Goal: Task Accomplishment & Management: Use online tool/utility

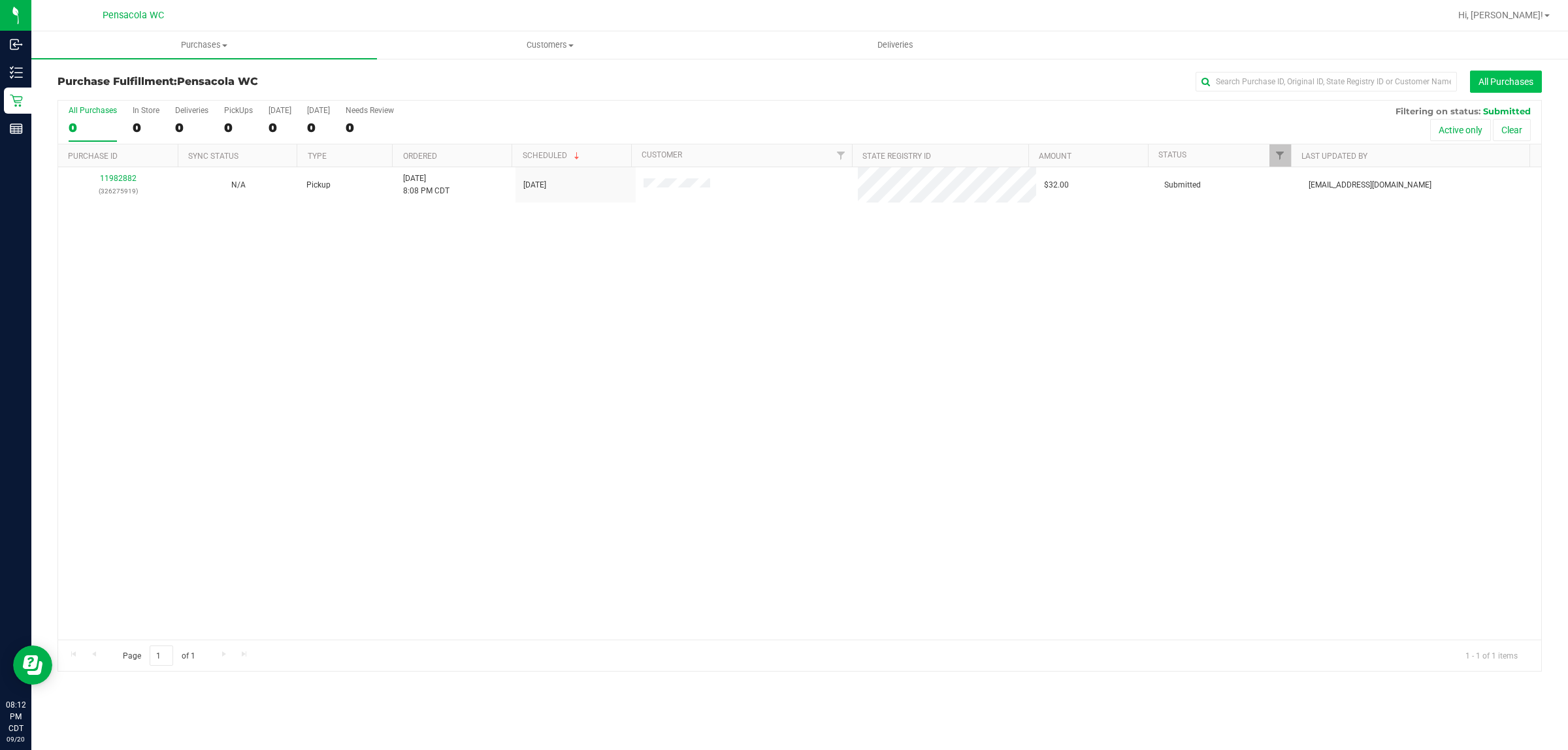
click at [1493, 71] on button "All Purchases" at bounding box center [1505, 82] width 72 height 22
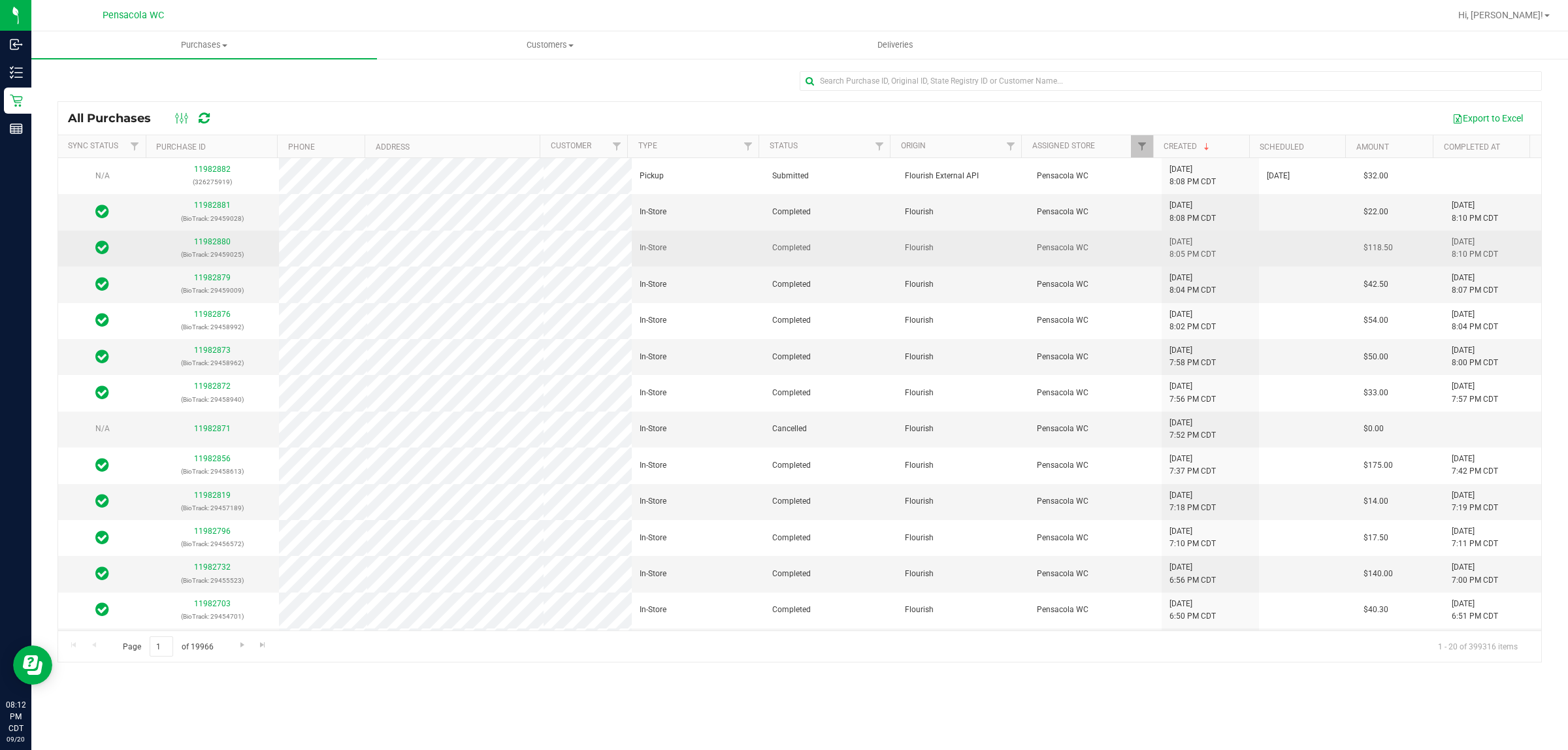
drag, startPoint x: 650, startPoint y: 274, endPoint x: 213, endPoint y: 237, distance: 438.6
click at [213, 237] on div "11982880 (BioTrack: 29459025)" at bounding box center [213, 248] width 117 height 25
click at [214, 237] on div "11982880 (BioTrack: 29459025)" at bounding box center [213, 248] width 117 height 25
click at [211, 245] on link "11982880" at bounding box center [212, 241] width 37 height 9
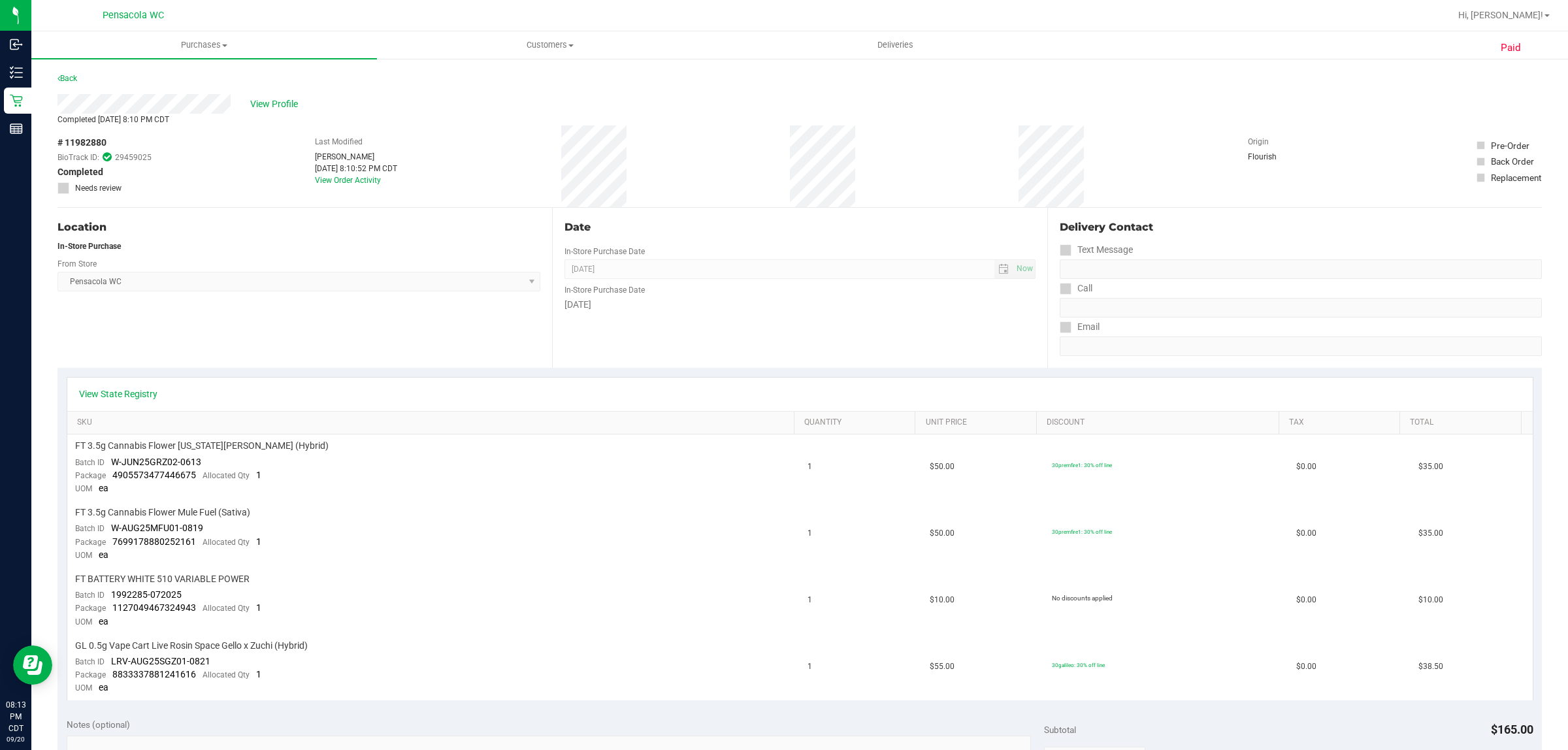
click at [73, 72] on div "Back" at bounding box center [68, 79] width 20 height 16
click at [73, 77] on link "Back" at bounding box center [68, 78] width 20 height 9
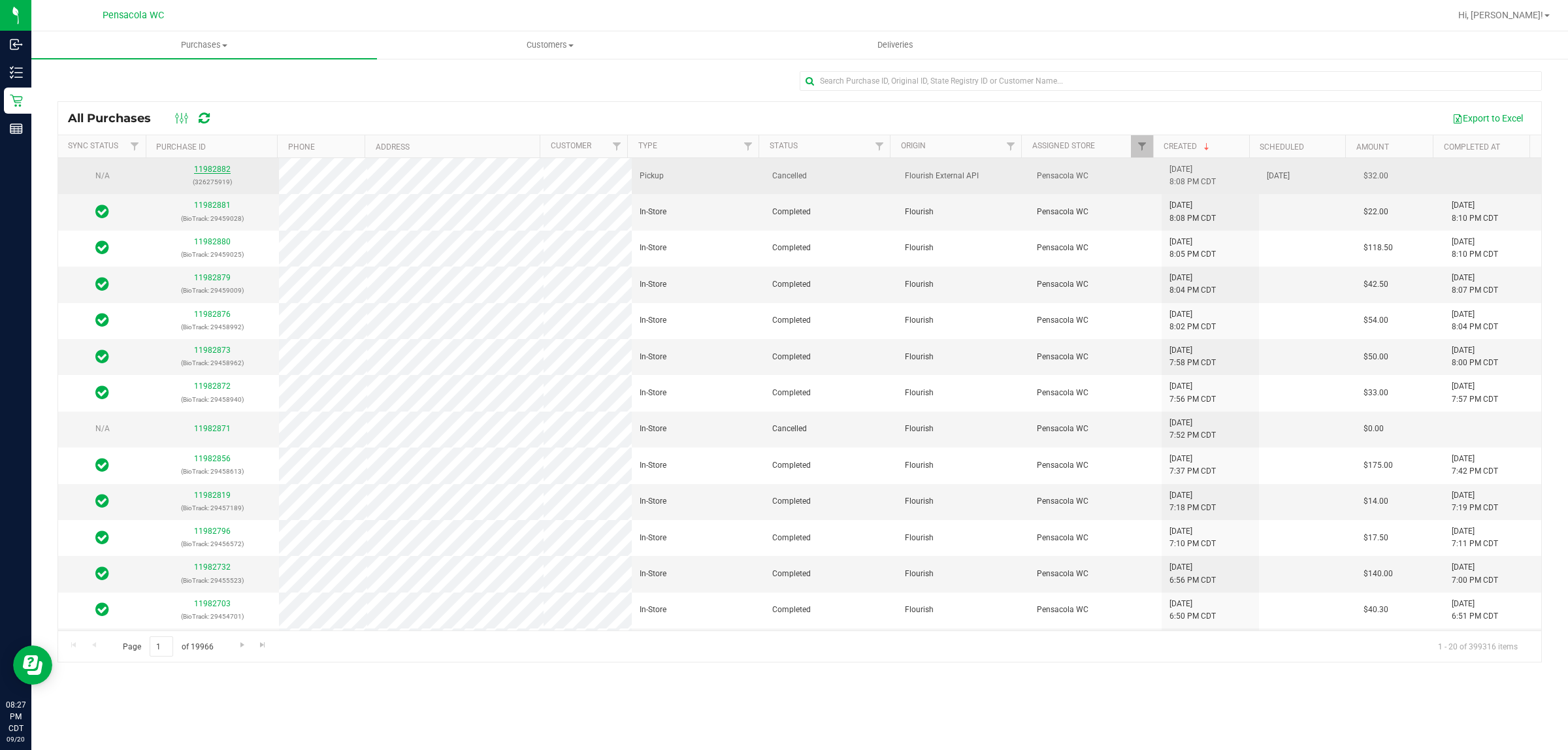
click at [220, 173] on link "11982882" at bounding box center [212, 169] width 37 height 9
click at [206, 175] on link "11982896" at bounding box center [212, 175] width 37 height 9
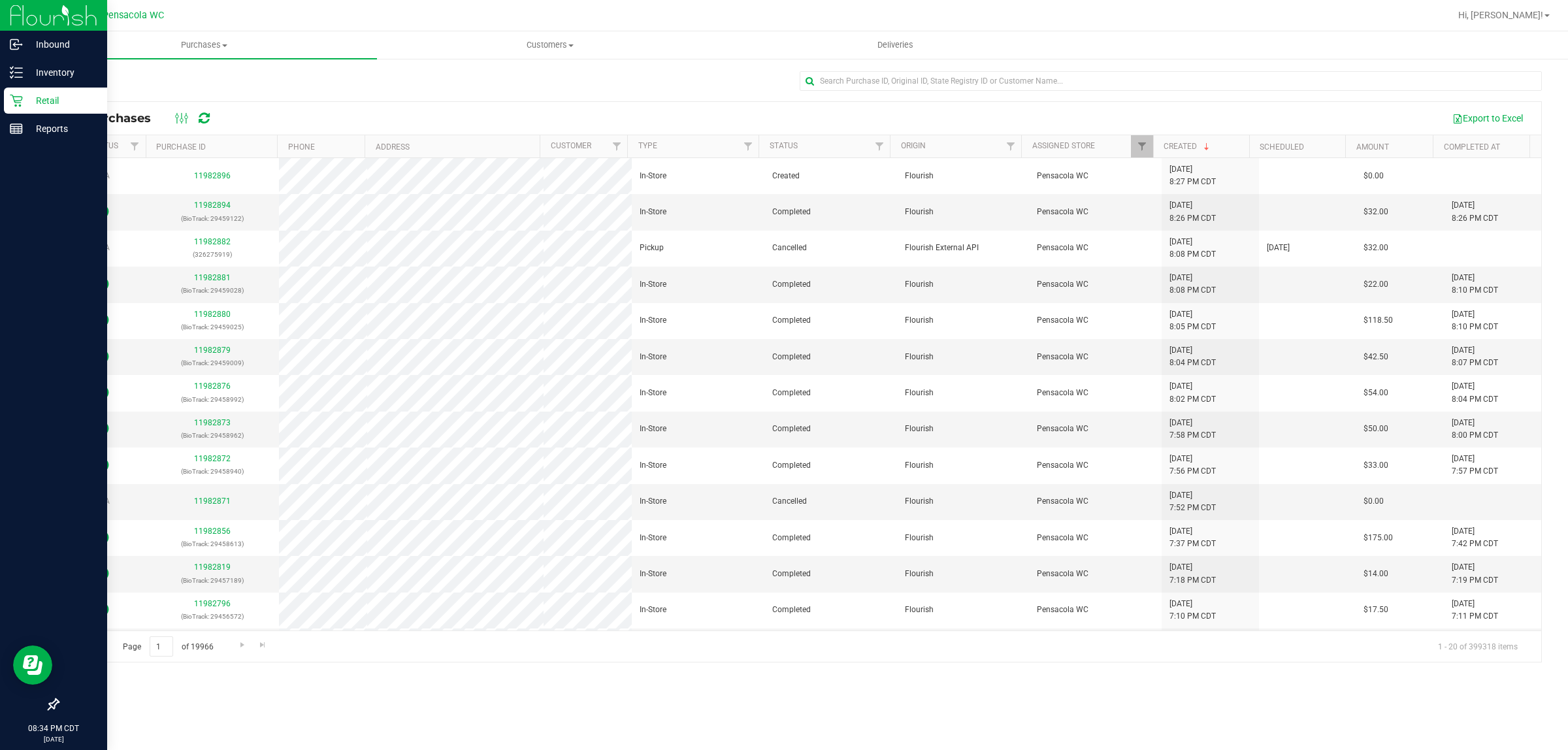
click at [14, 95] on icon at bounding box center [16, 100] width 13 height 13
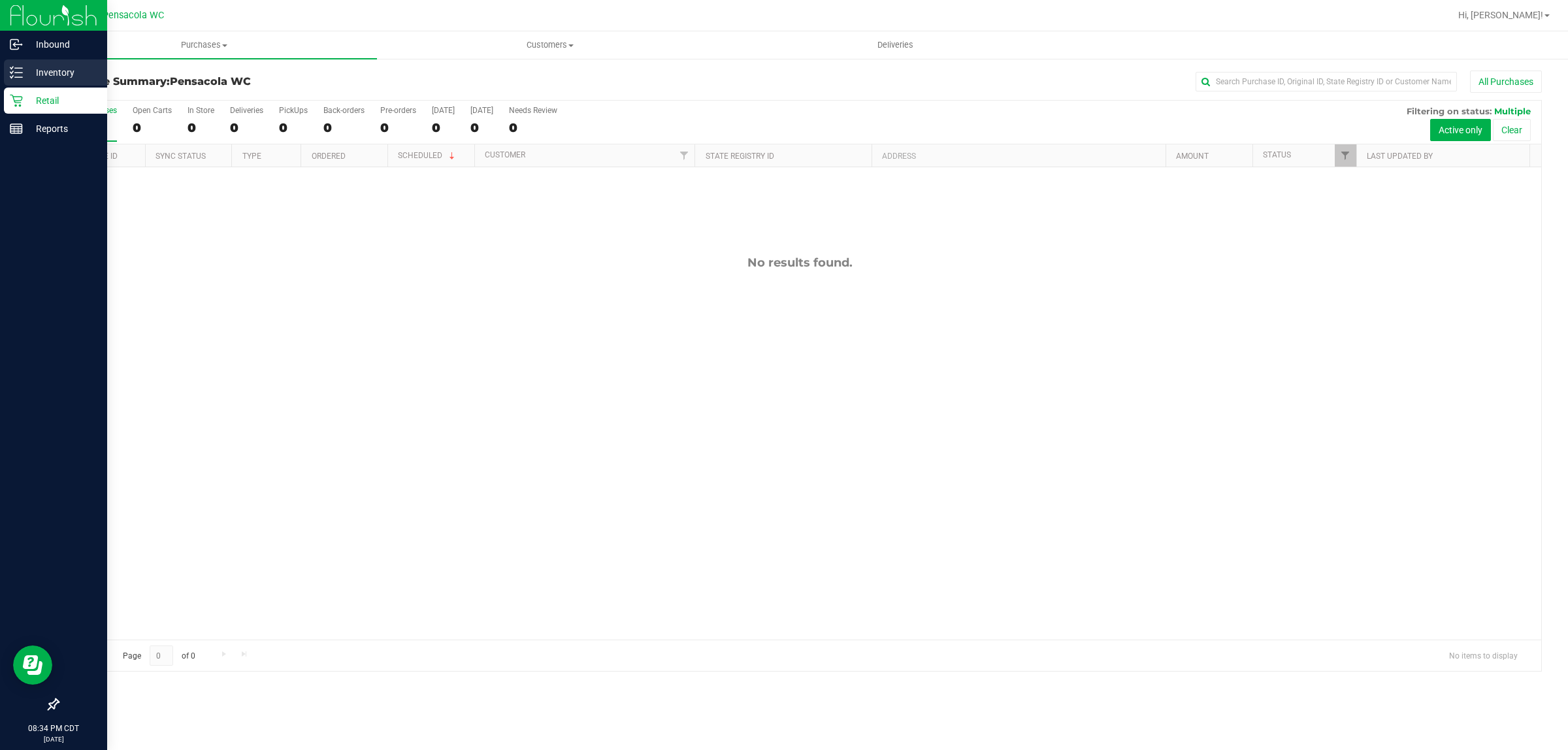
click at [24, 76] on p "Inventory" at bounding box center [62, 73] width 79 height 16
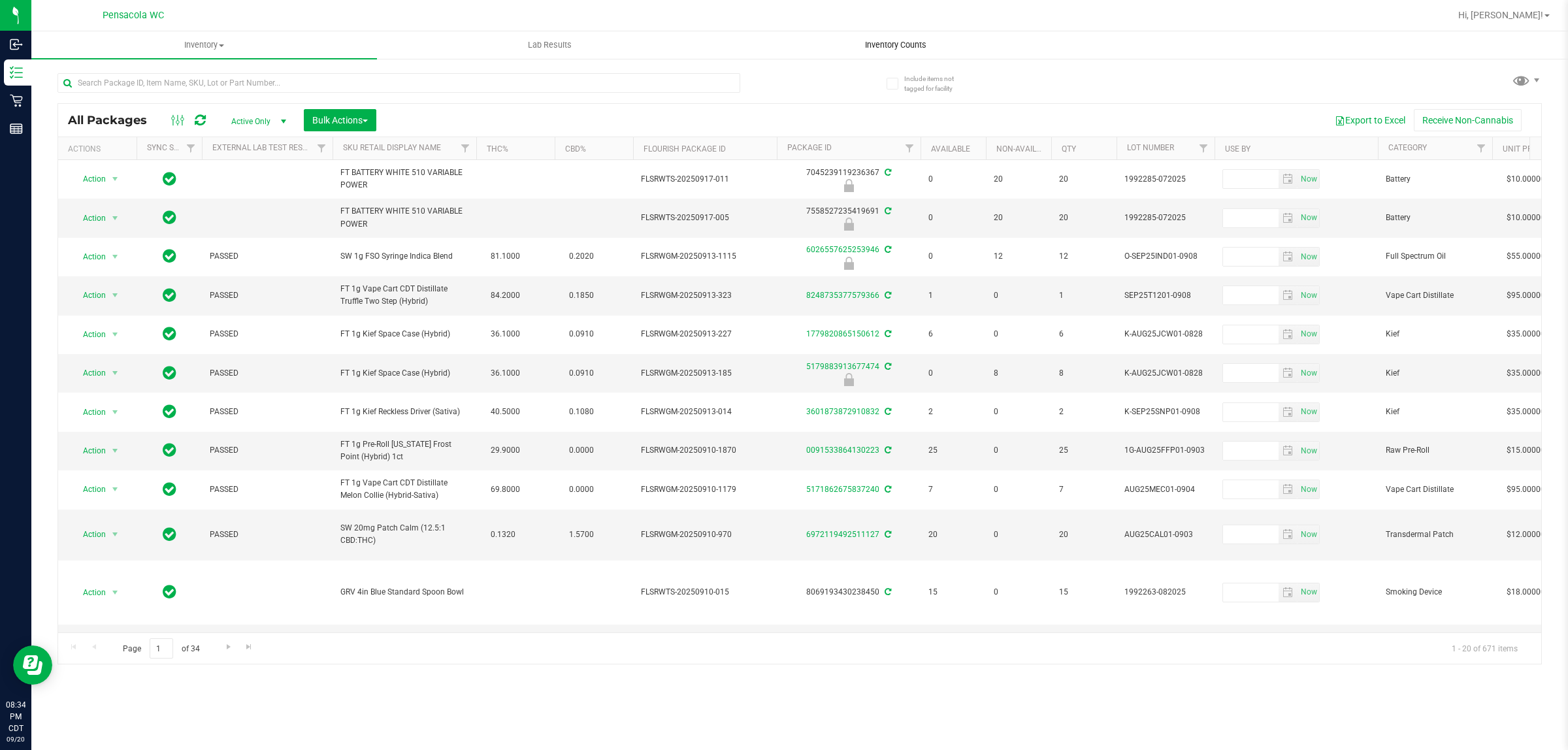
click at [906, 41] on span "Inventory Counts" at bounding box center [895, 45] width 96 height 12
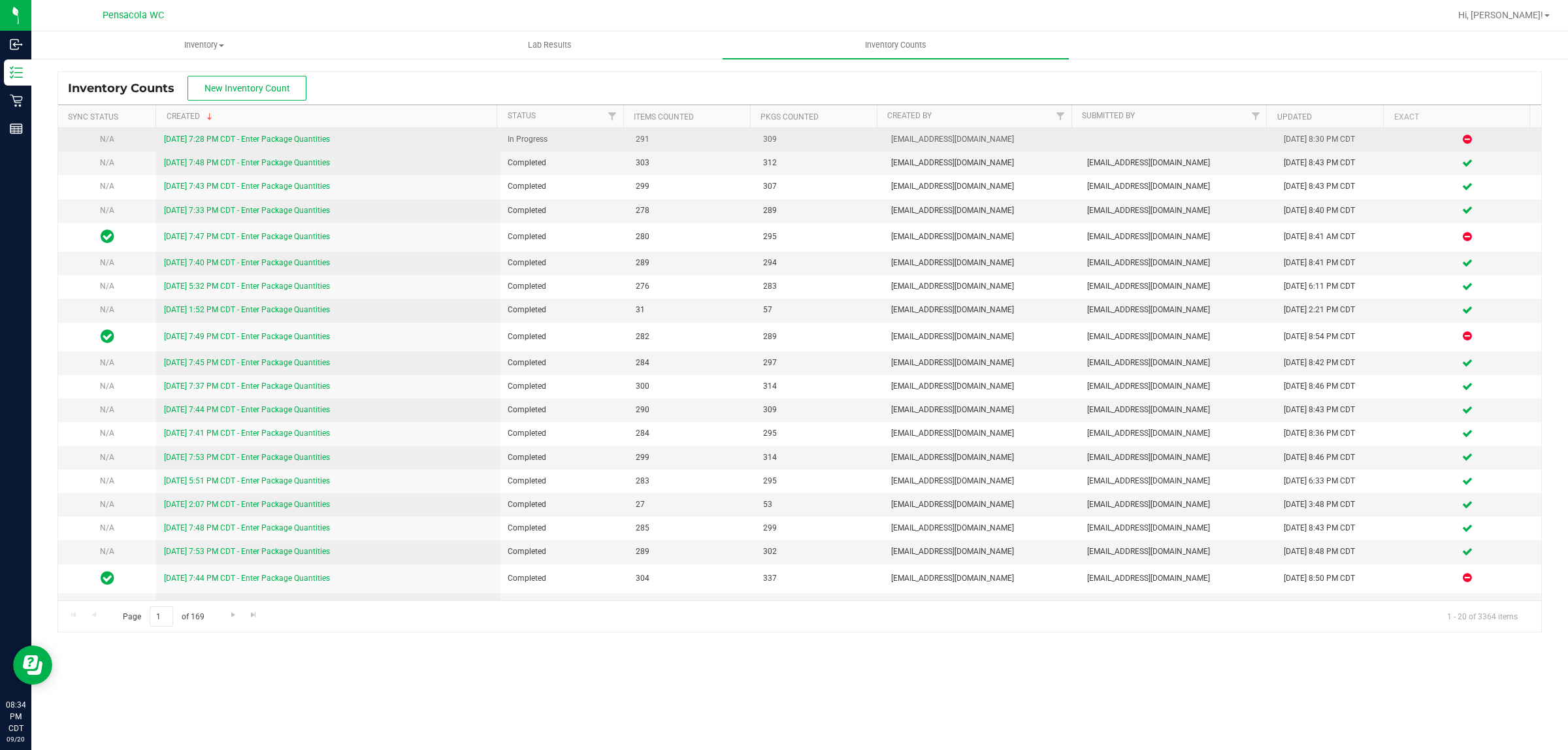
click at [282, 144] on link "[DATE] 7:28 PM CDT - Enter Package Quantities" at bounding box center [247, 138] width 166 height 9
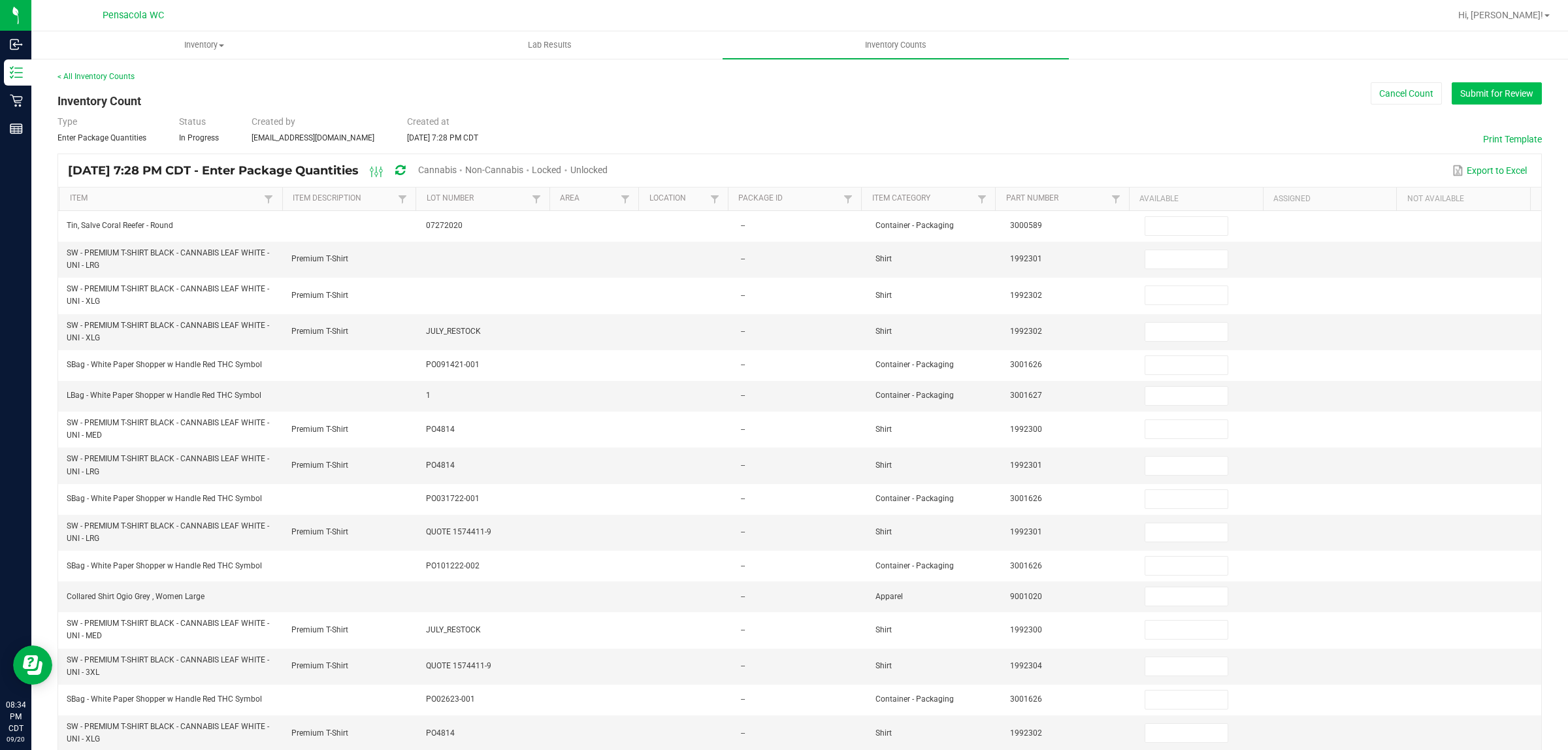
click at [1494, 101] on button "Submit for Review" at bounding box center [1496, 94] width 90 height 22
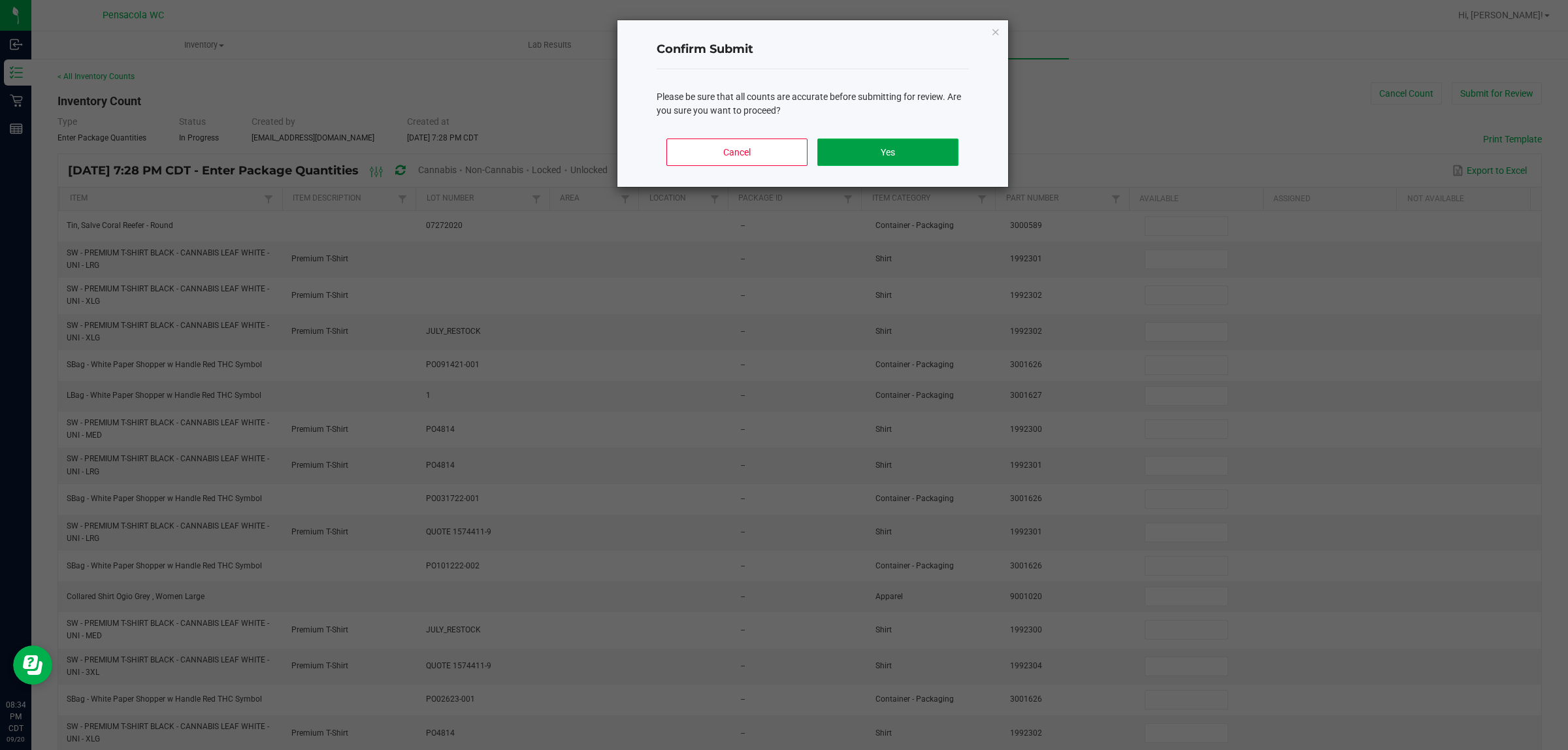
click at [841, 148] on button "Yes" at bounding box center [887, 152] width 140 height 28
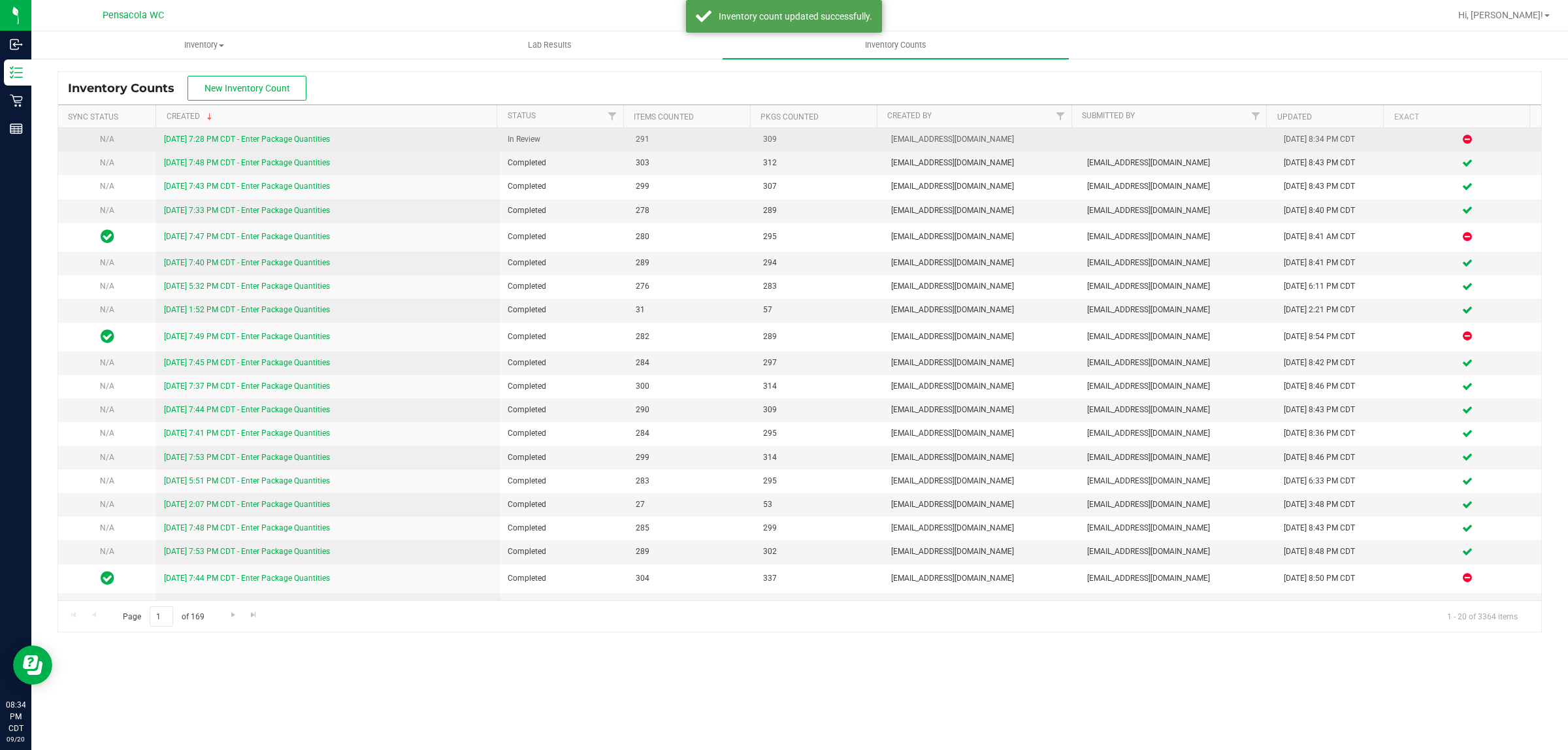
click at [243, 138] on link "[DATE] 7:28 PM CDT - Enter Package Quantities" at bounding box center [247, 138] width 166 height 9
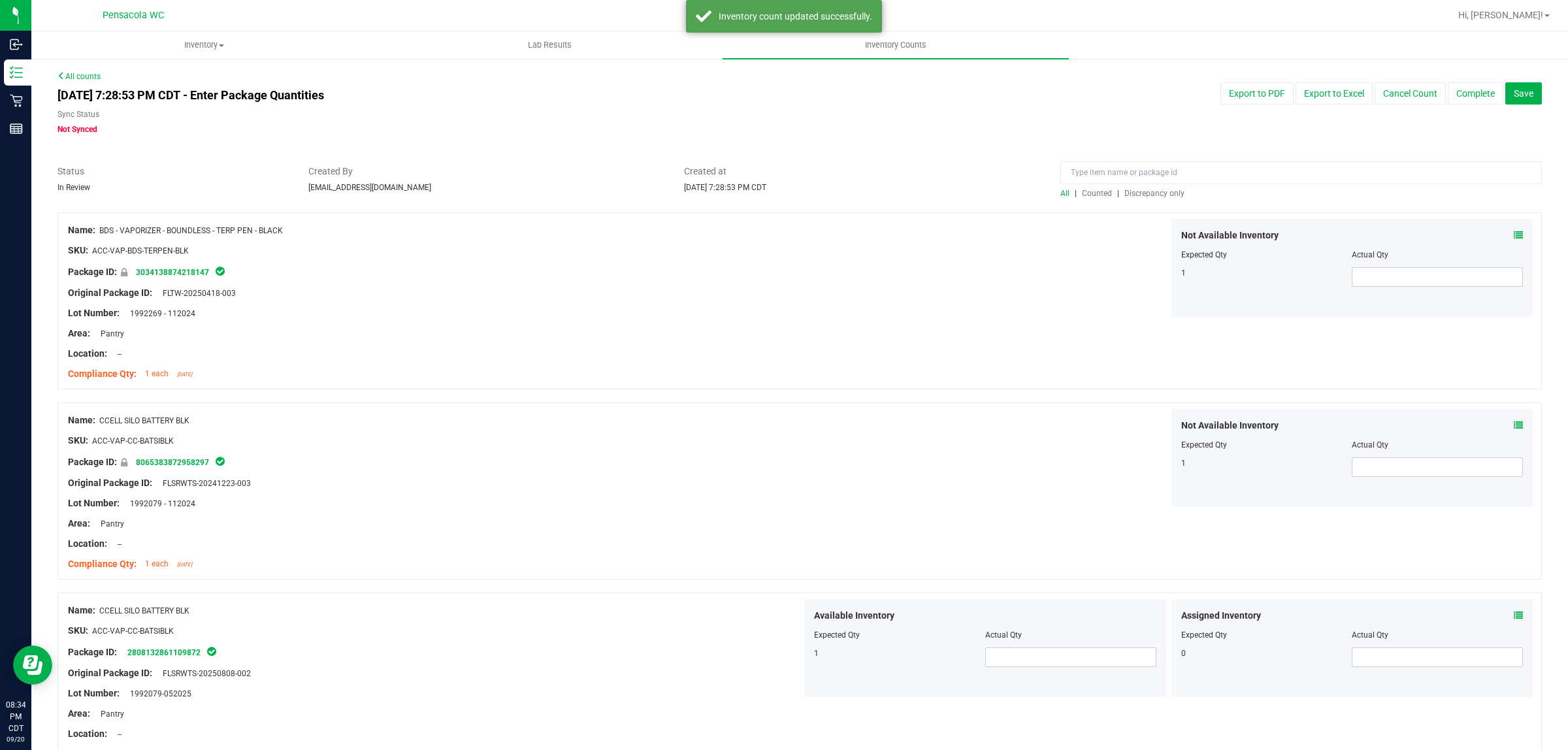
click at [1162, 191] on span "Discrepancy only" at bounding box center [1153, 193] width 60 height 9
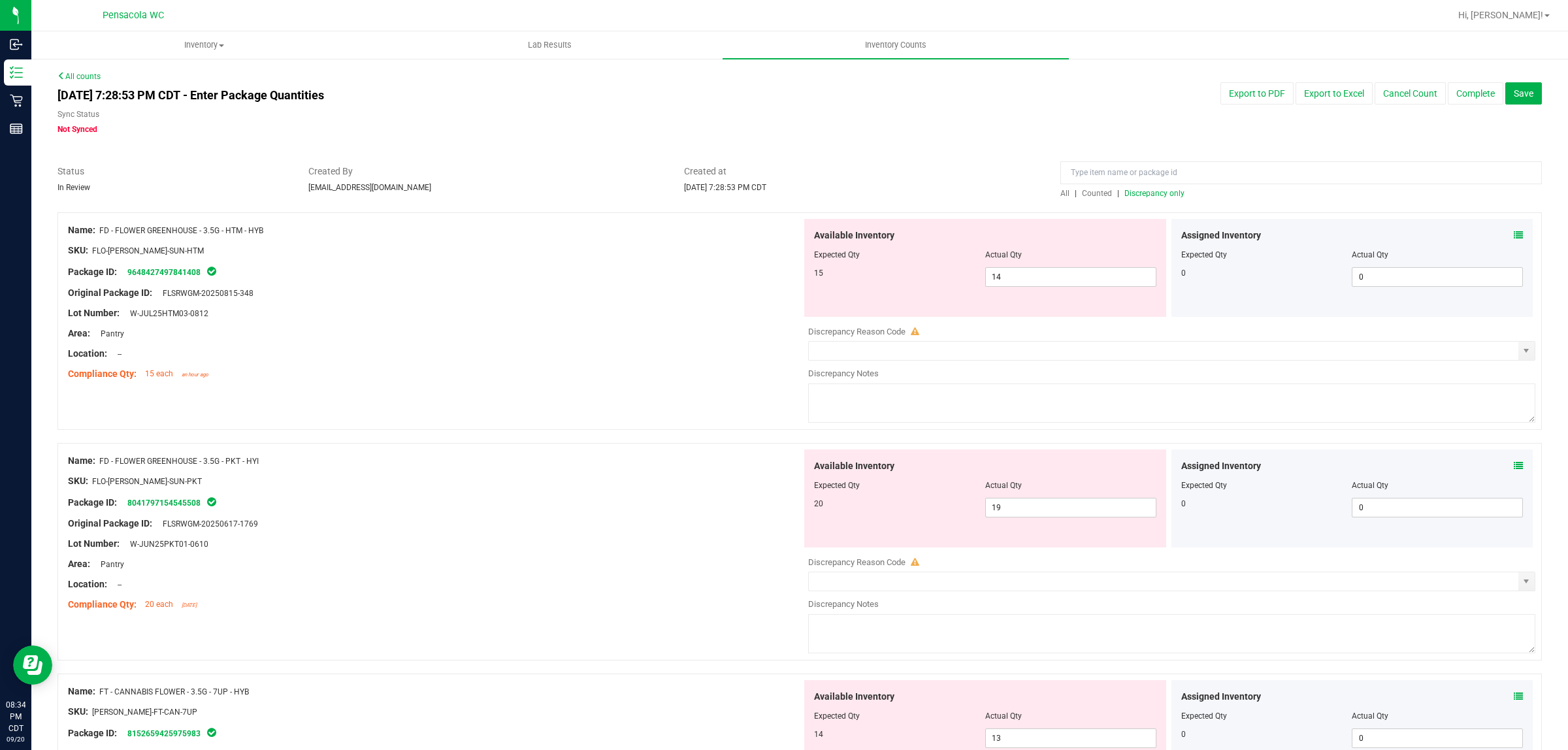
click at [1513, 232] on icon at bounding box center [1517, 235] width 9 height 9
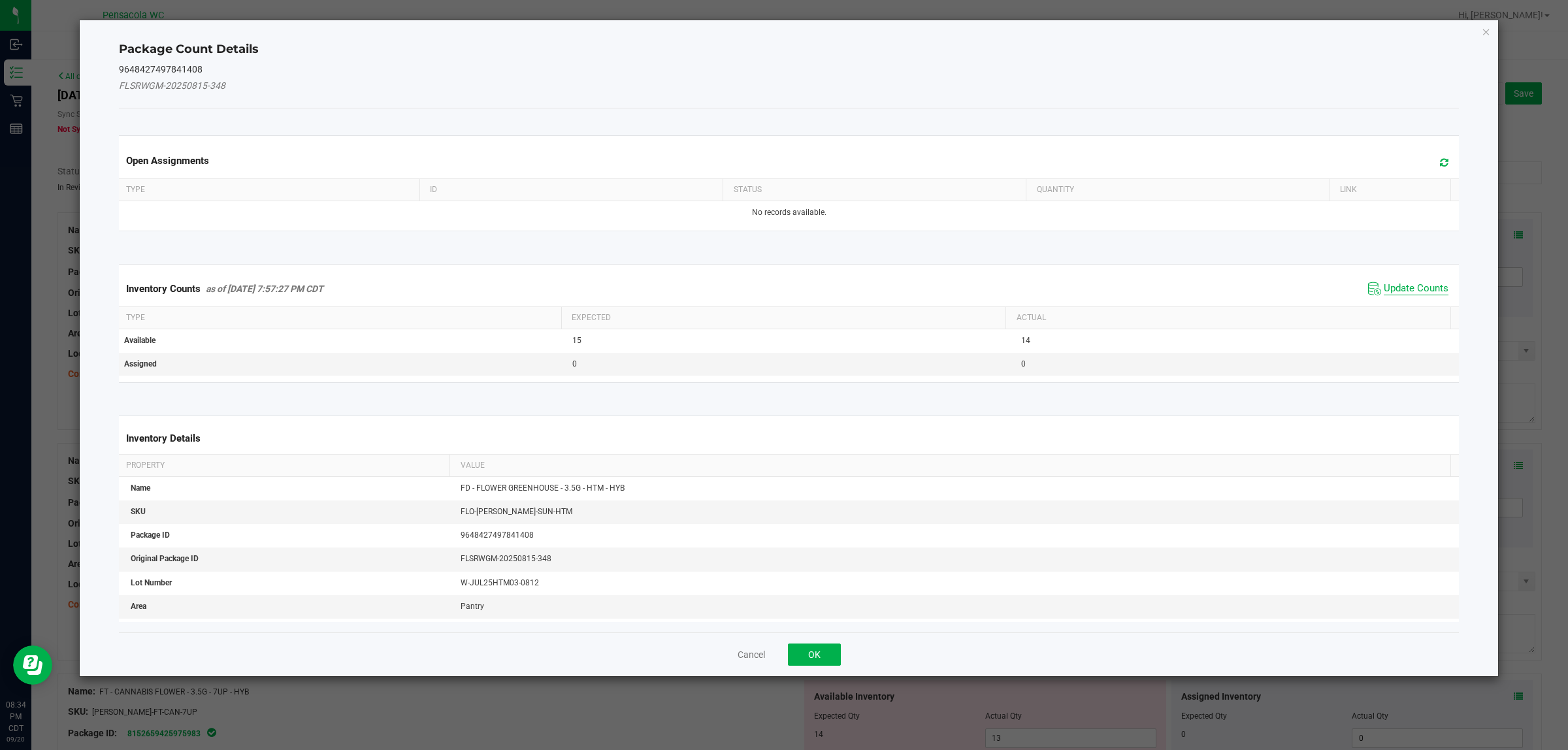
click at [1392, 290] on span "Update Counts" at bounding box center [1415, 288] width 65 height 13
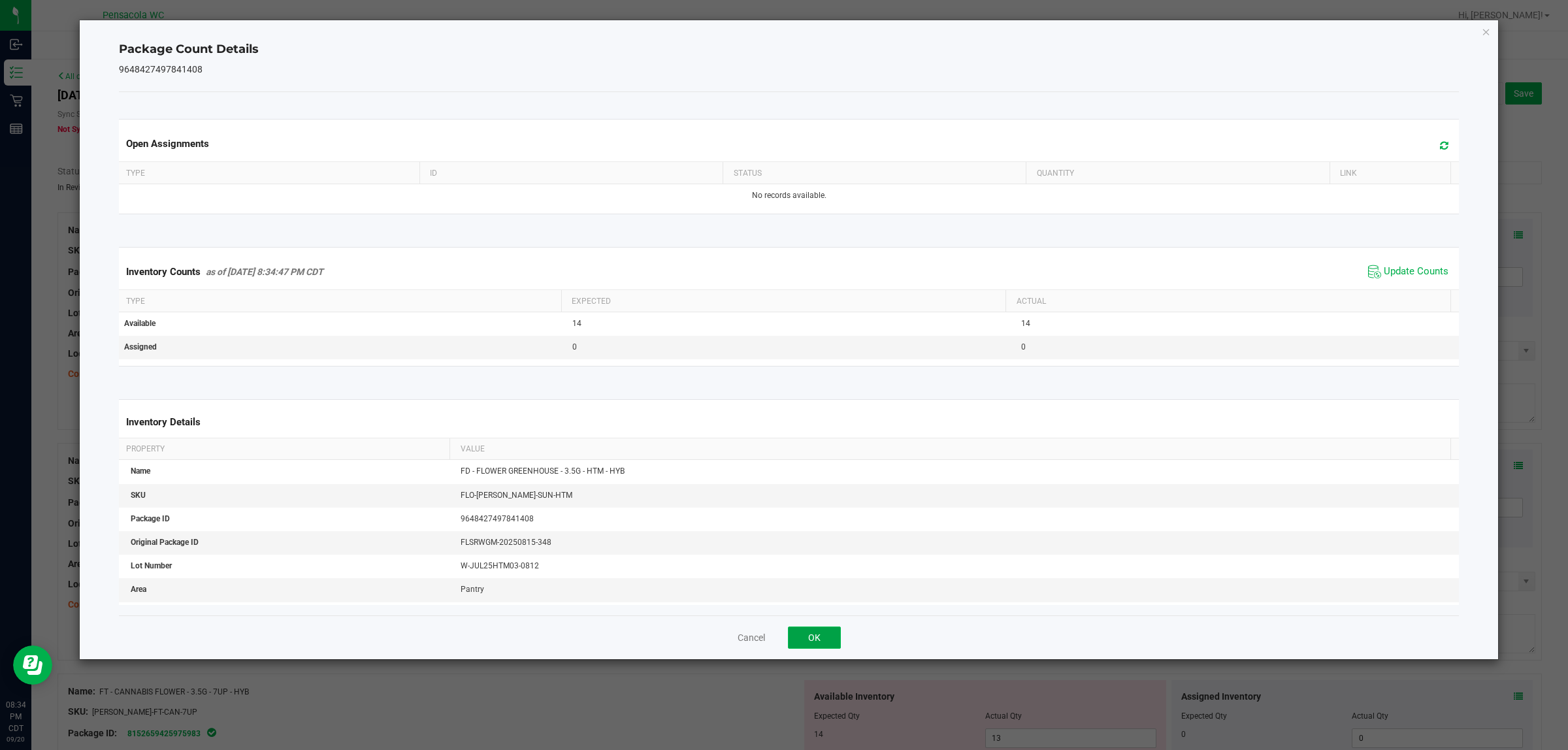
click at [825, 641] on button "OK" at bounding box center [813, 638] width 53 height 22
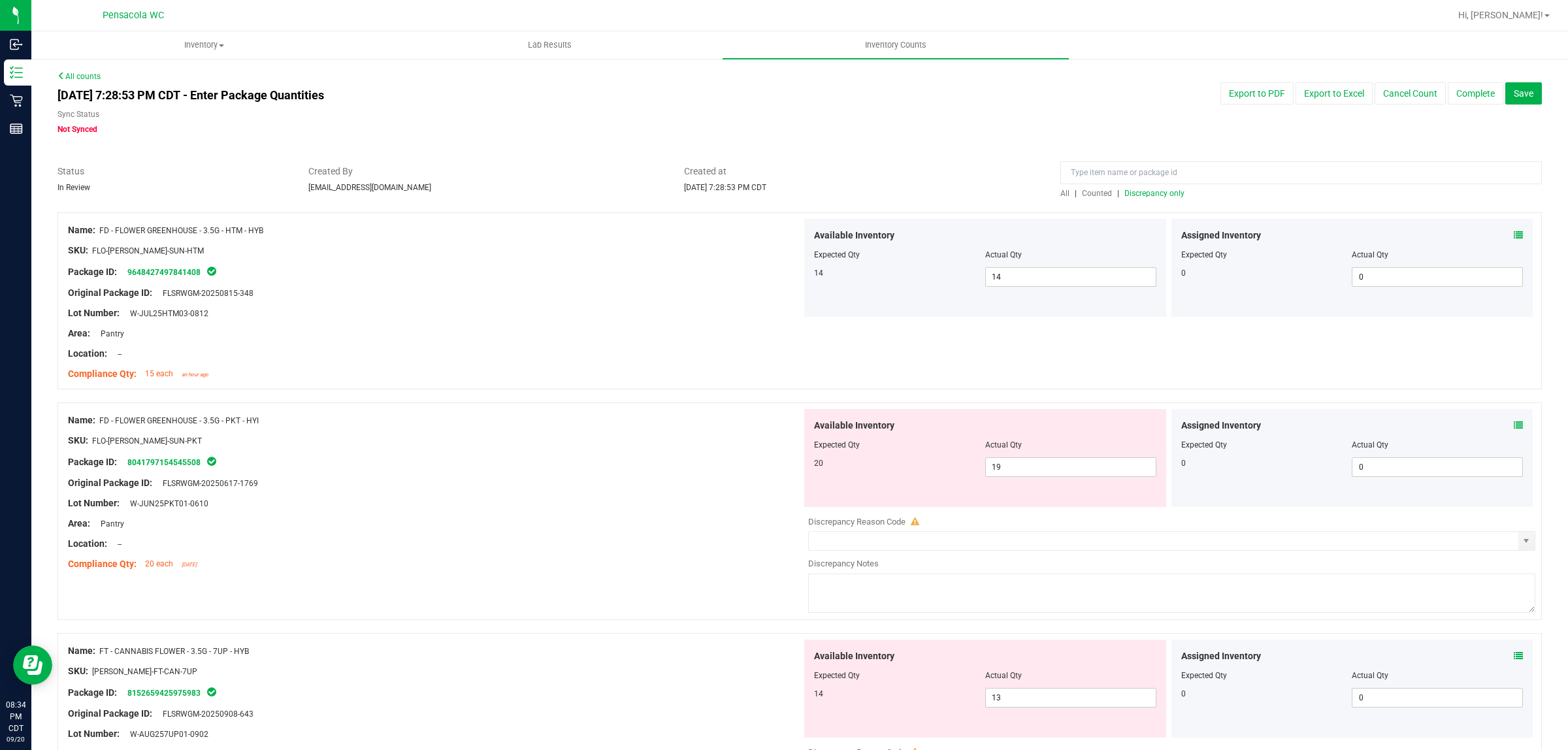
click at [1513, 419] on span at bounding box center [1517, 426] width 9 height 14
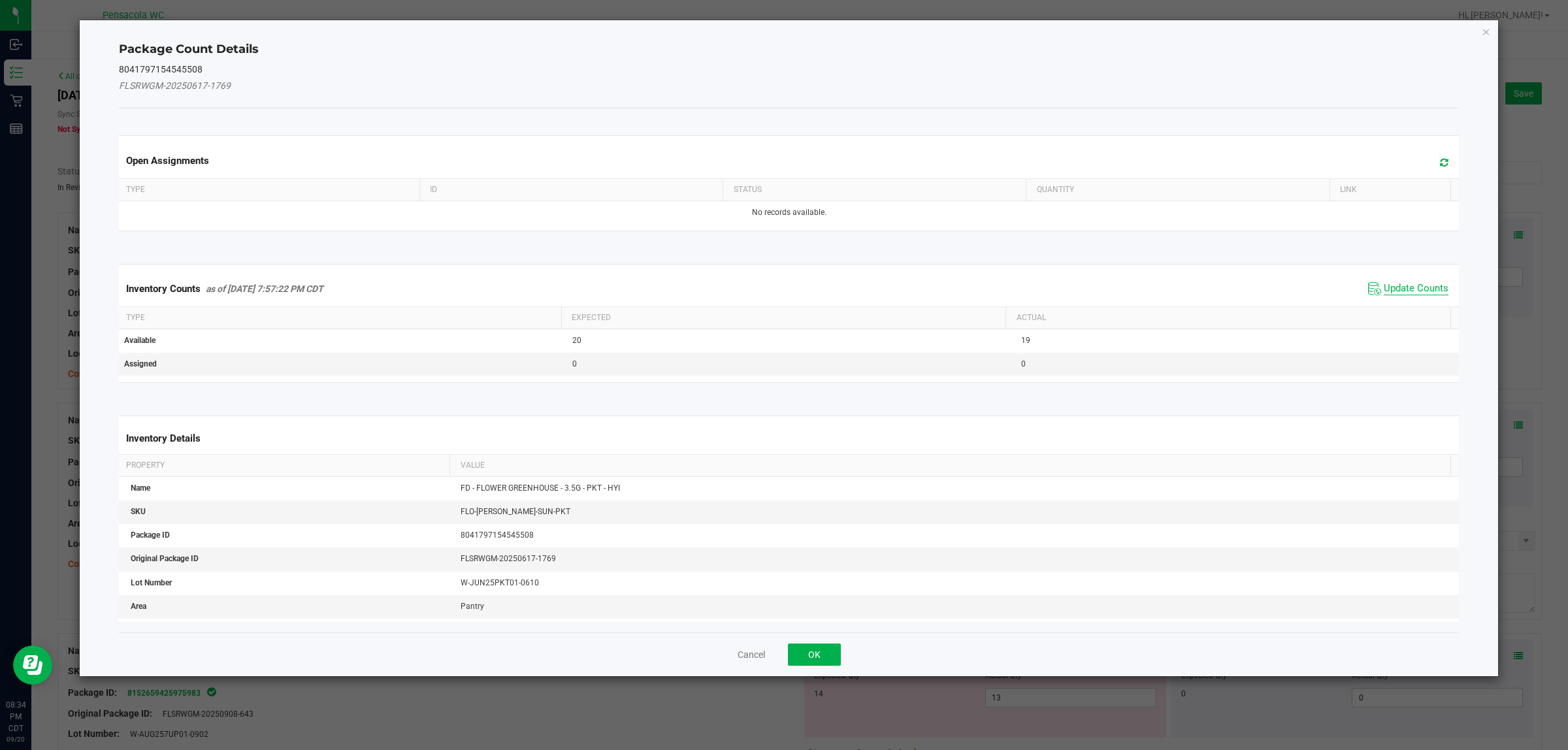
click at [1389, 295] on span "Update Counts" at bounding box center [1415, 288] width 65 height 13
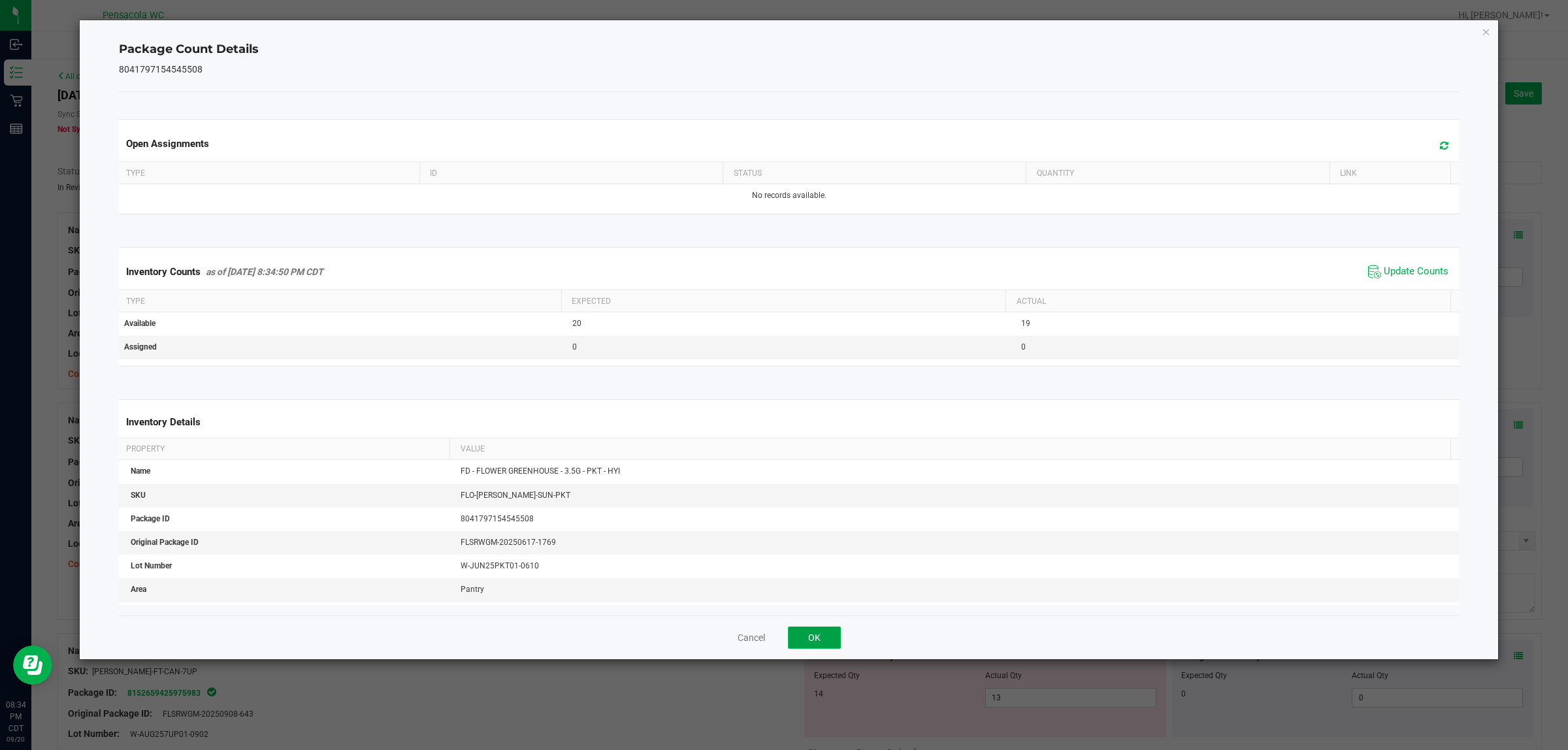
click at [805, 636] on button "OK" at bounding box center [813, 638] width 53 height 22
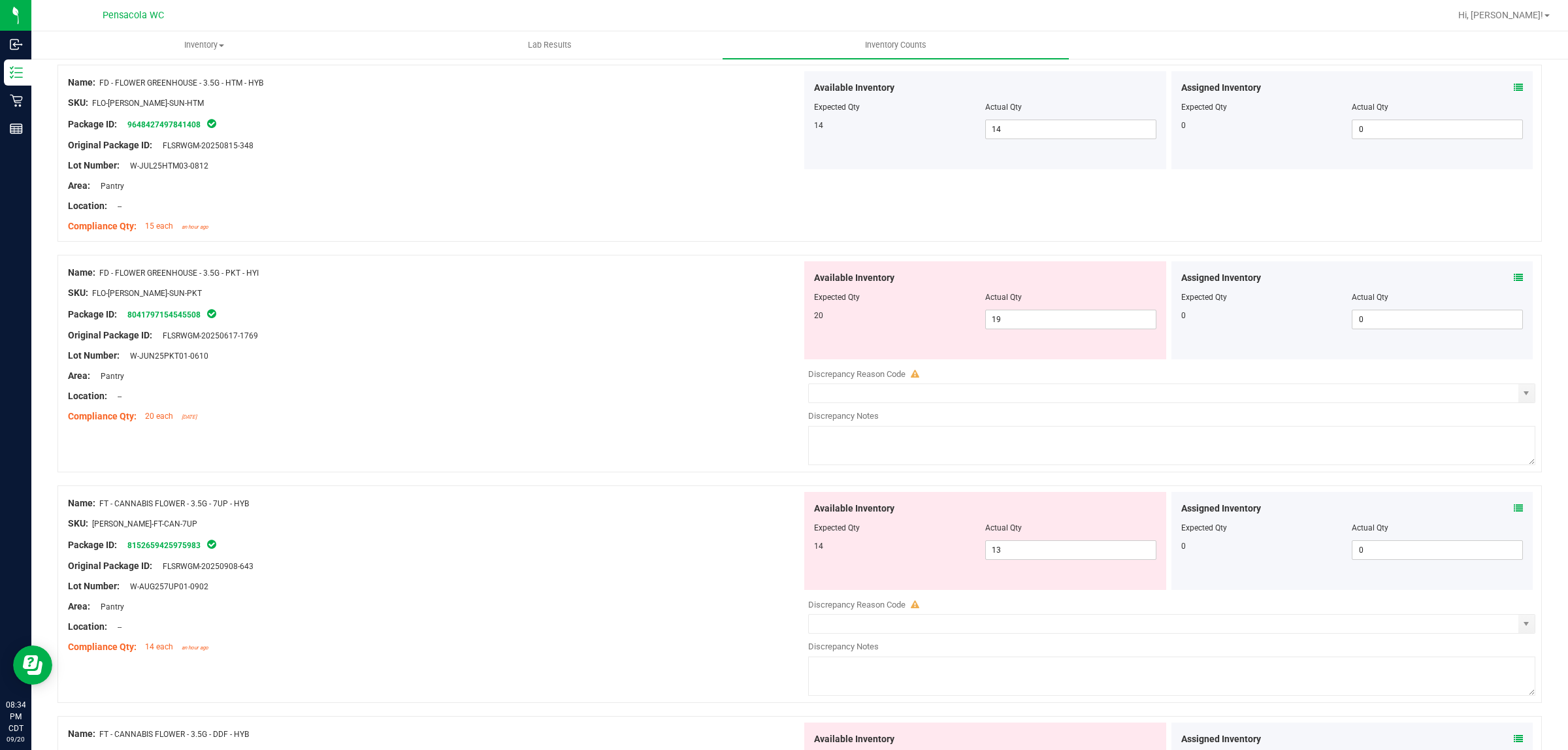
scroll to position [163, 0]
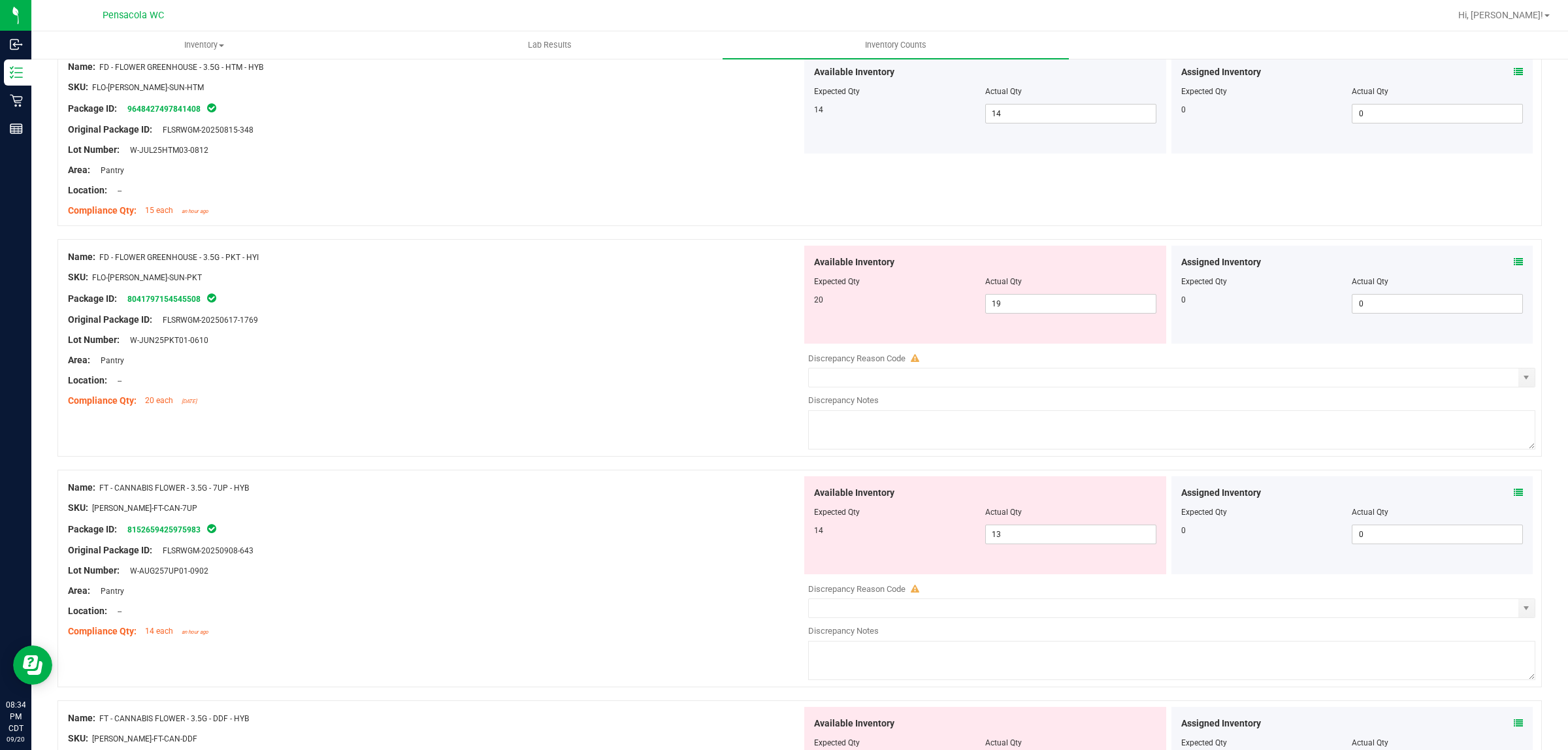
click at [1513, 260] on icon at bounding box center [1517, 262] width 9 height 9
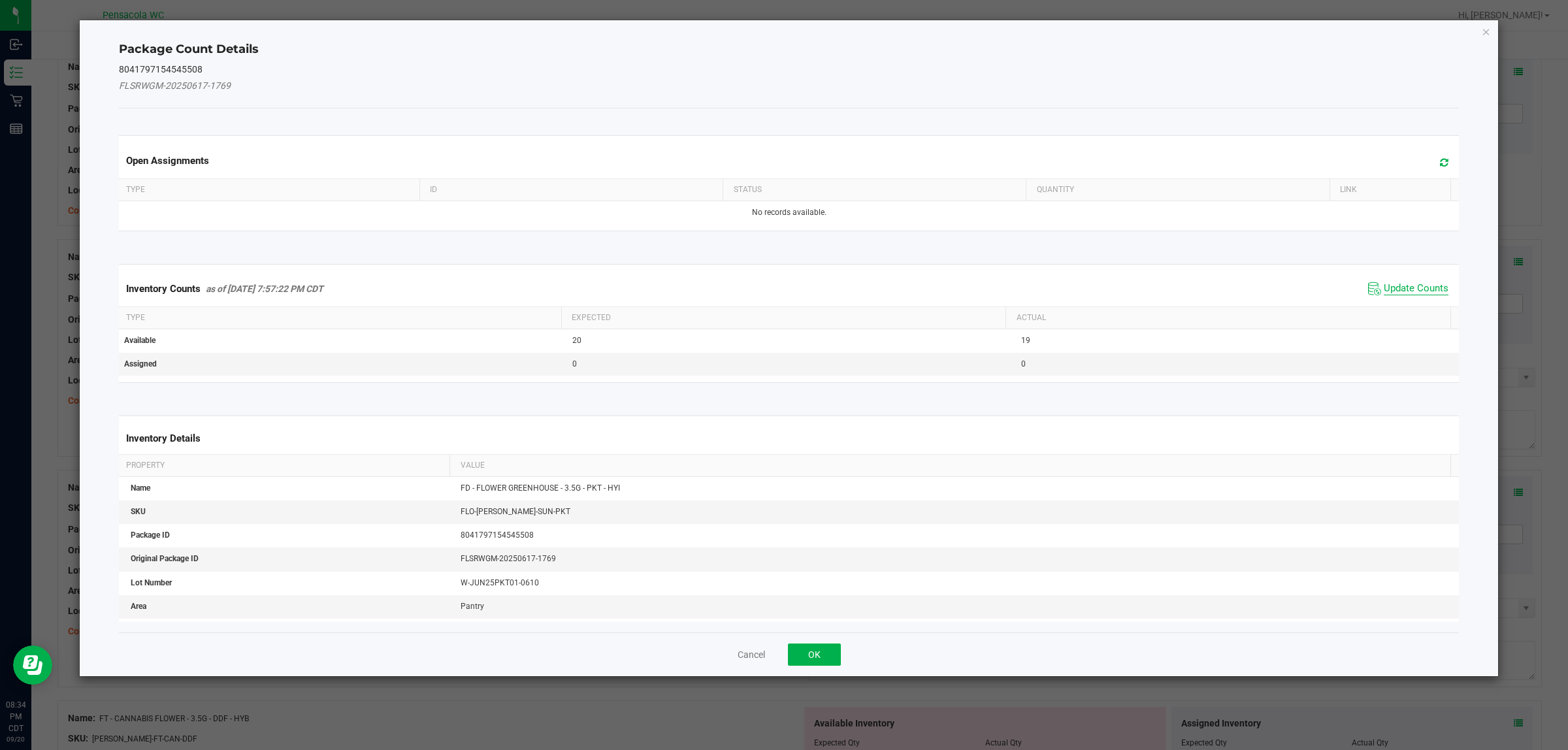
click at [1401, 289] on span "Update Counts" at bounding box center [1415, 288] width 65 height 13
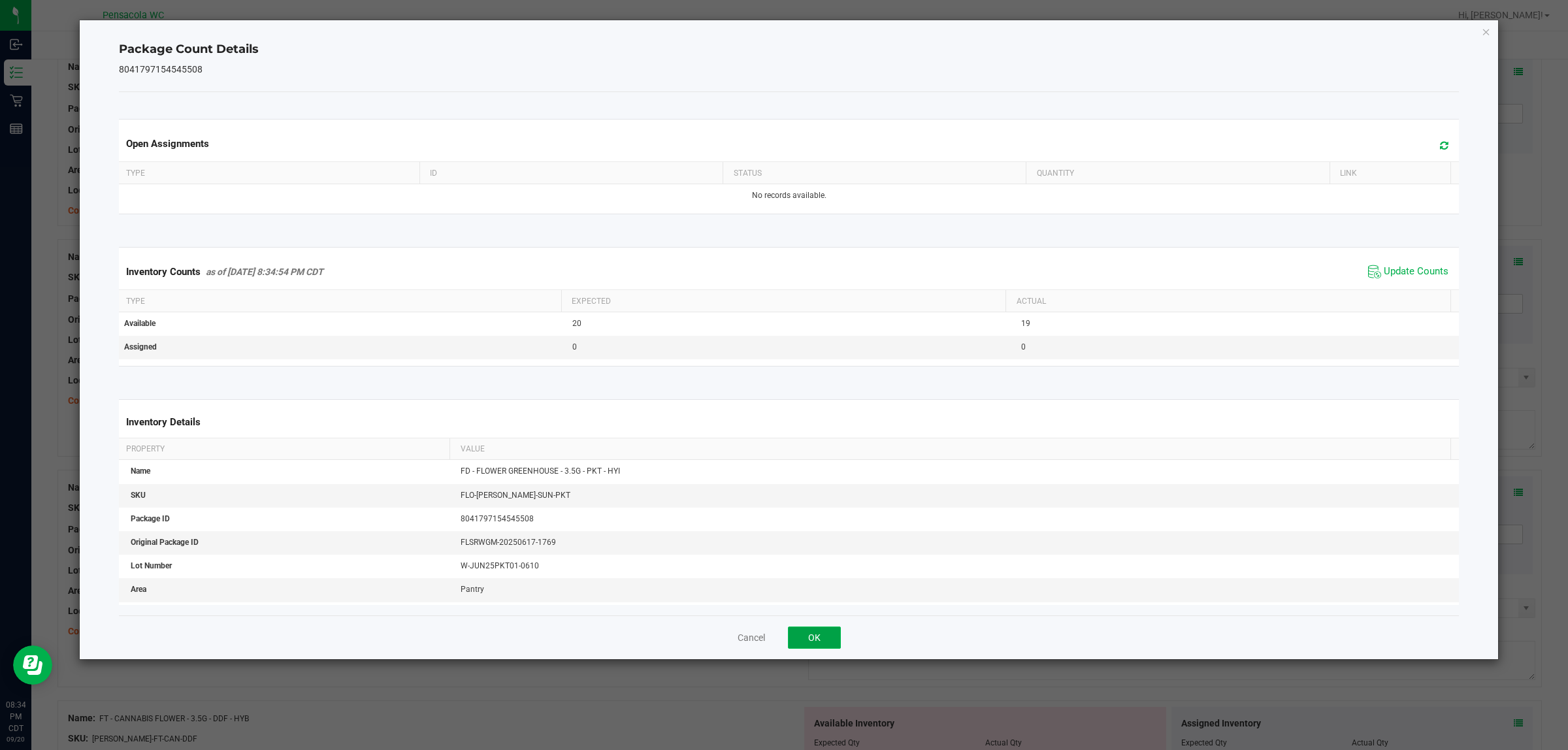
click at [826, 635] on button "OK" at bounding box center [813, 638] width 53 height 22
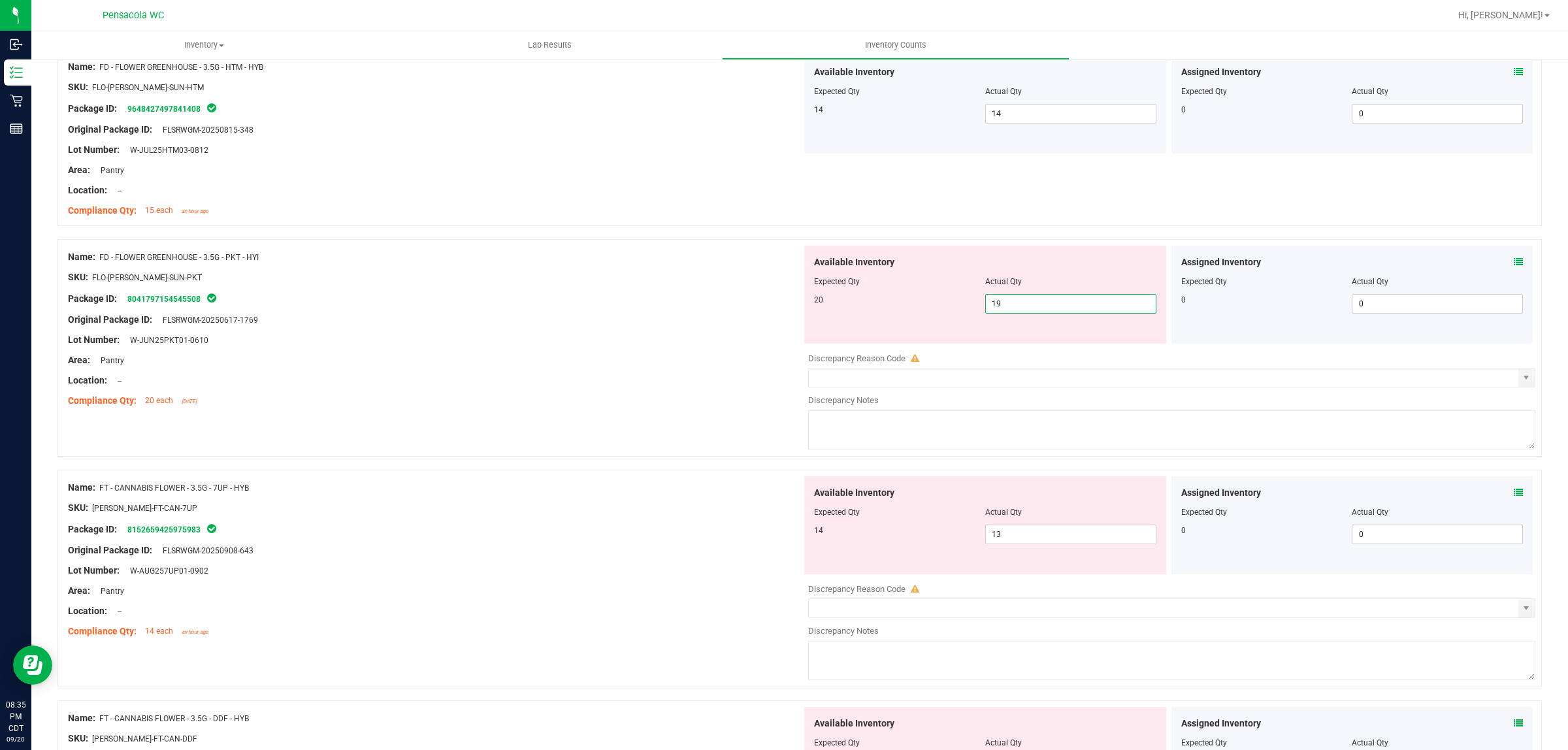
drag, startPoint x: 1072, startPoint y: 300, endPoint x: 757, endPoint y: 260, distance: 317.5
click at [923, 266] on div "Available Inventory Expected Qty Actual Qty 20 19 19" at bounding box center [985, 294] width 362 height 98
type input "20"
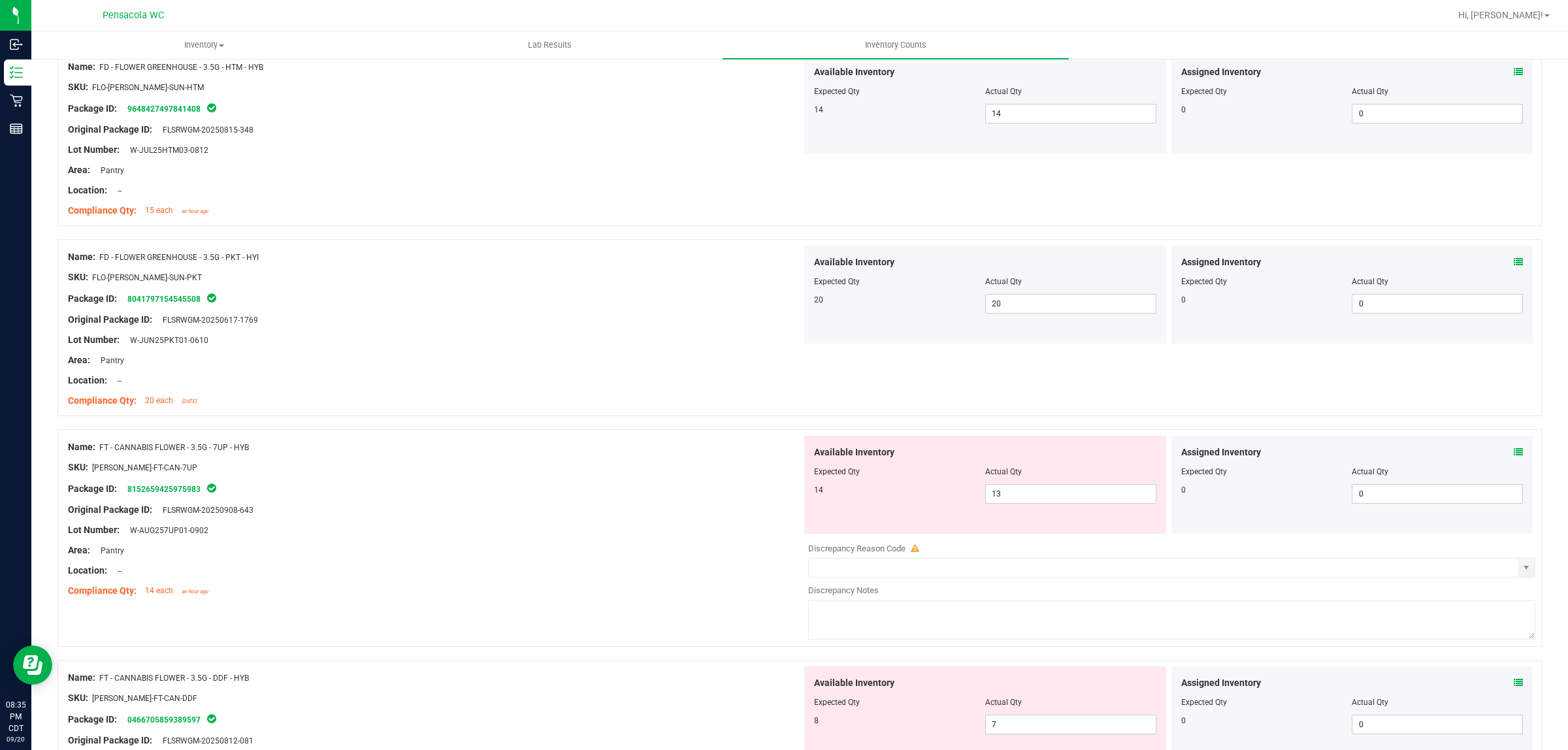
click at [1507, 452] on div "Assigned Inventory Expected Qty Actual Qty 0 0 0" at bounding box center [1352, 484] width 362 height 98
click at [1513, 453] on icon at bounding box center [1517, 452] width 9 height 9
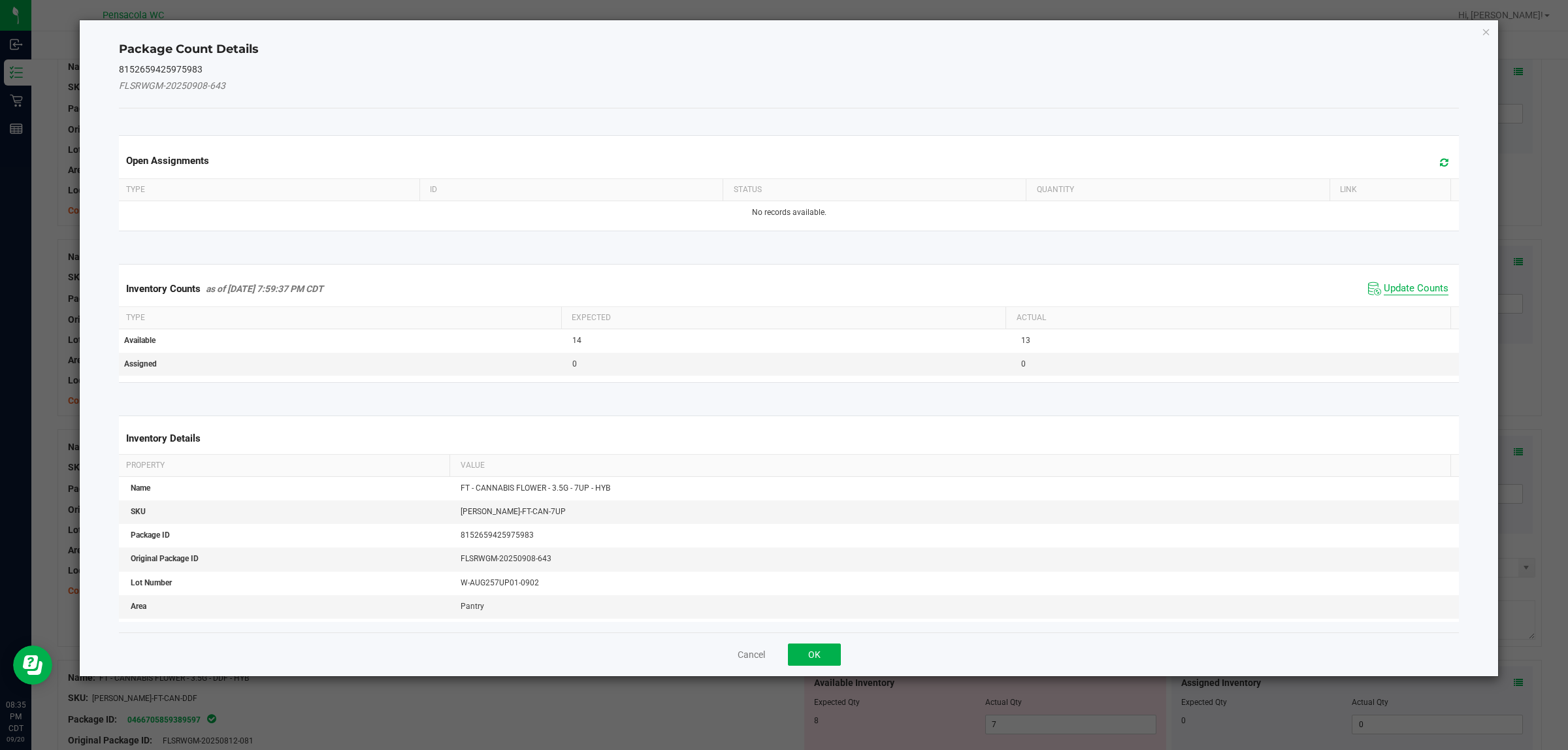
drag, startPoint x: 1382, startPoint y: 292, endPoint x: 1075, endPoint y: 414, distance: 330.4
click at [1383, 292] on span "Update Counts" at bounding box center [1415, 288] width 65 height 13
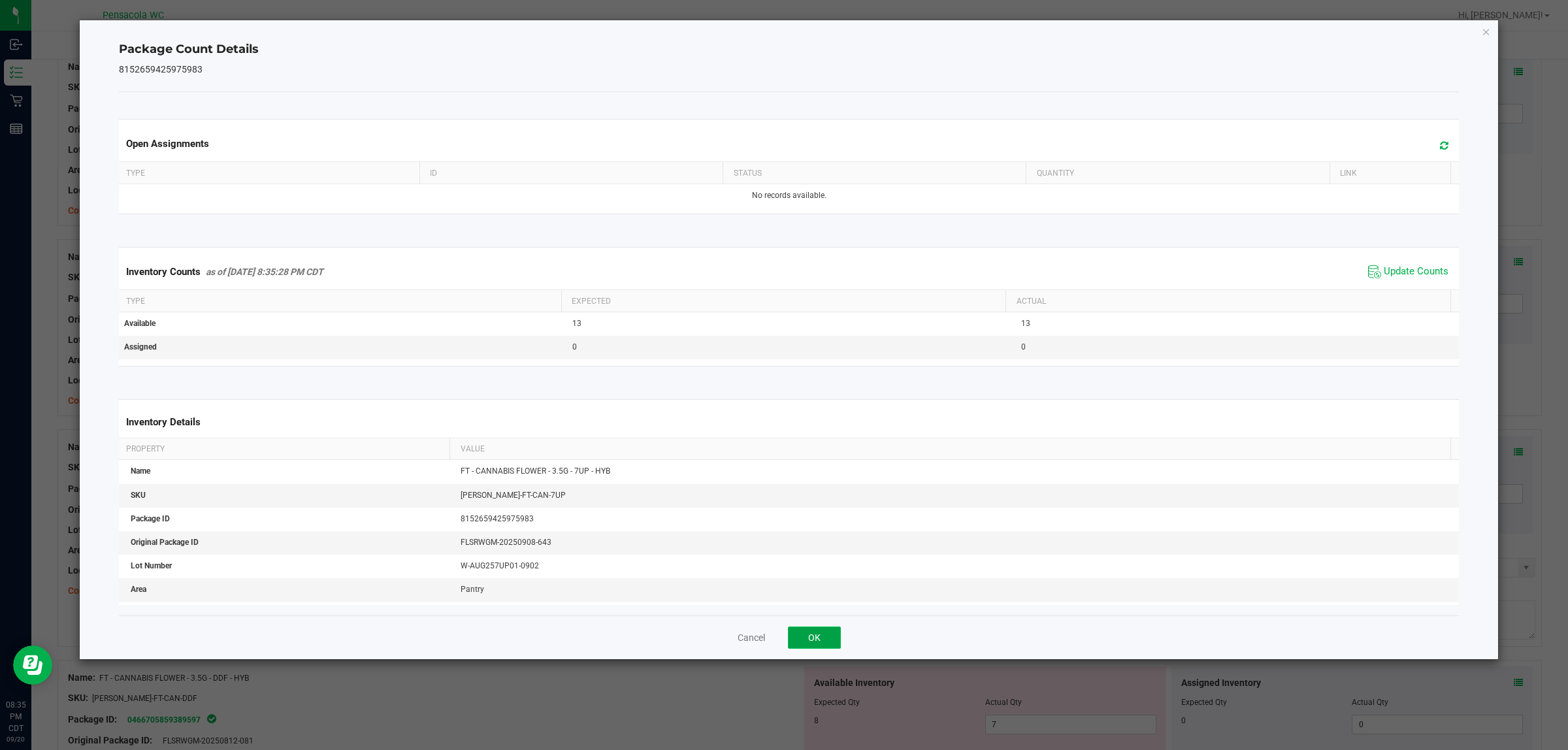
click at [828, 645] on button "OK" at bounding box center [813, 638] width 53 height 22
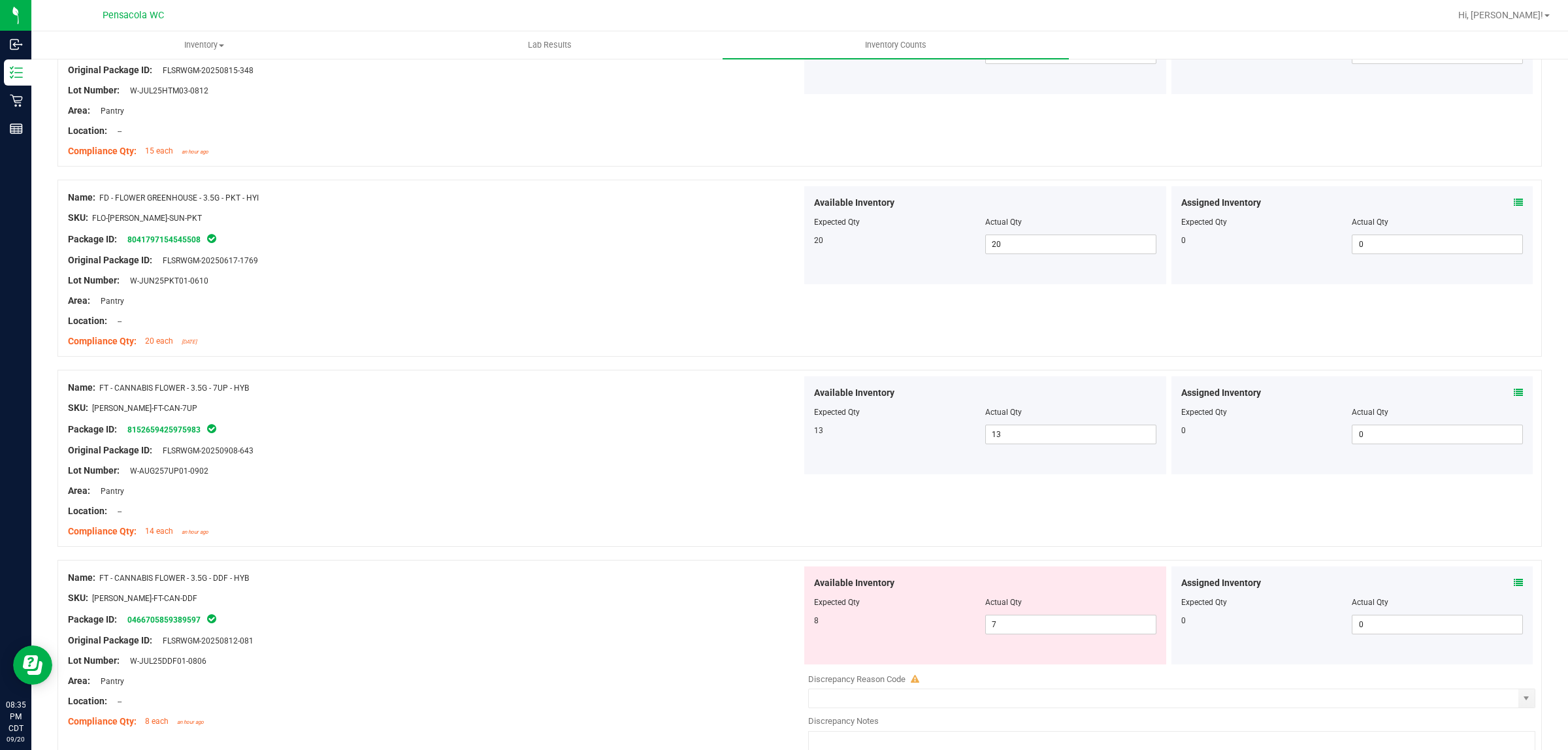
scroll to position [409, 0]
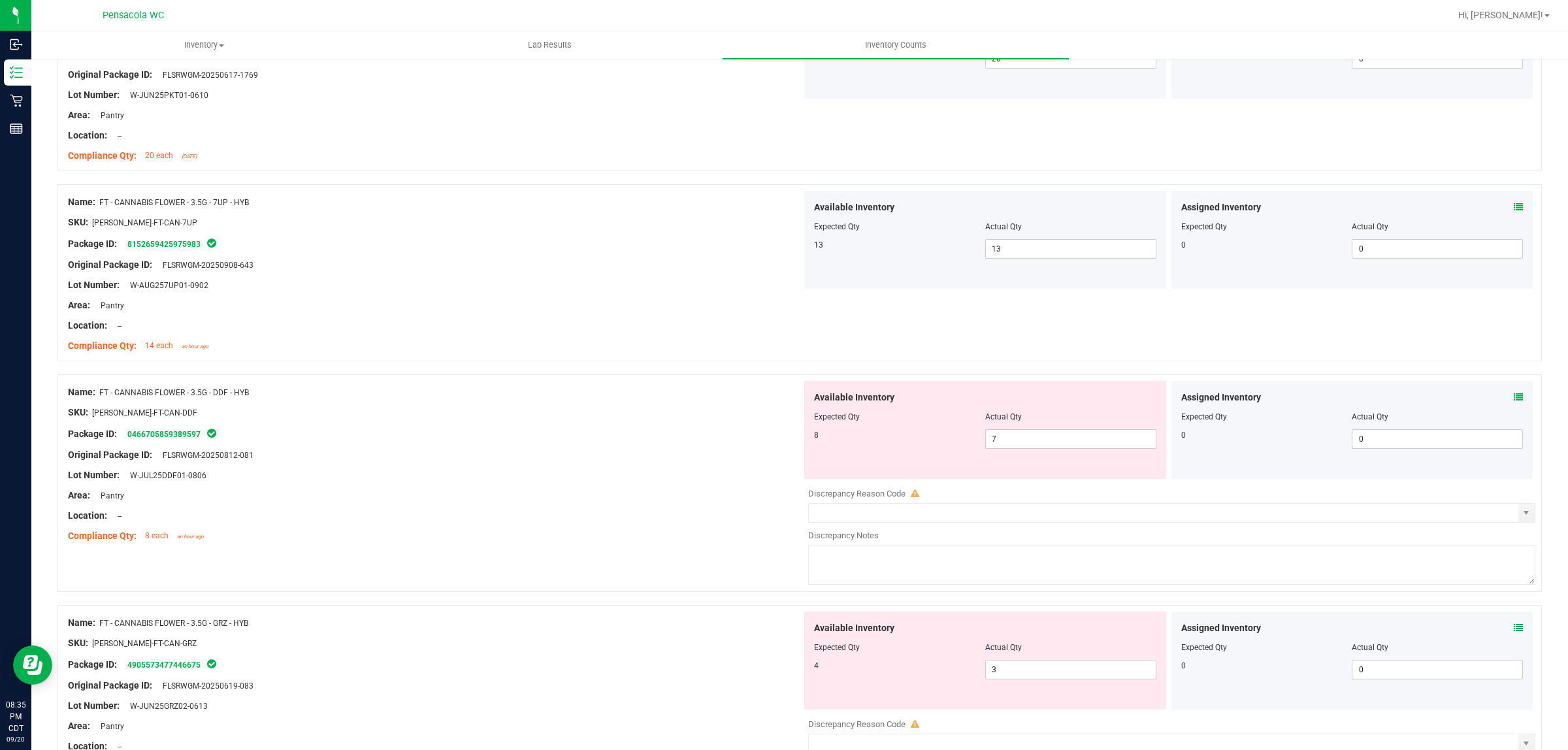
click at [1513, 397] on icon at bounding box center [1517, 397] width 9 height 9
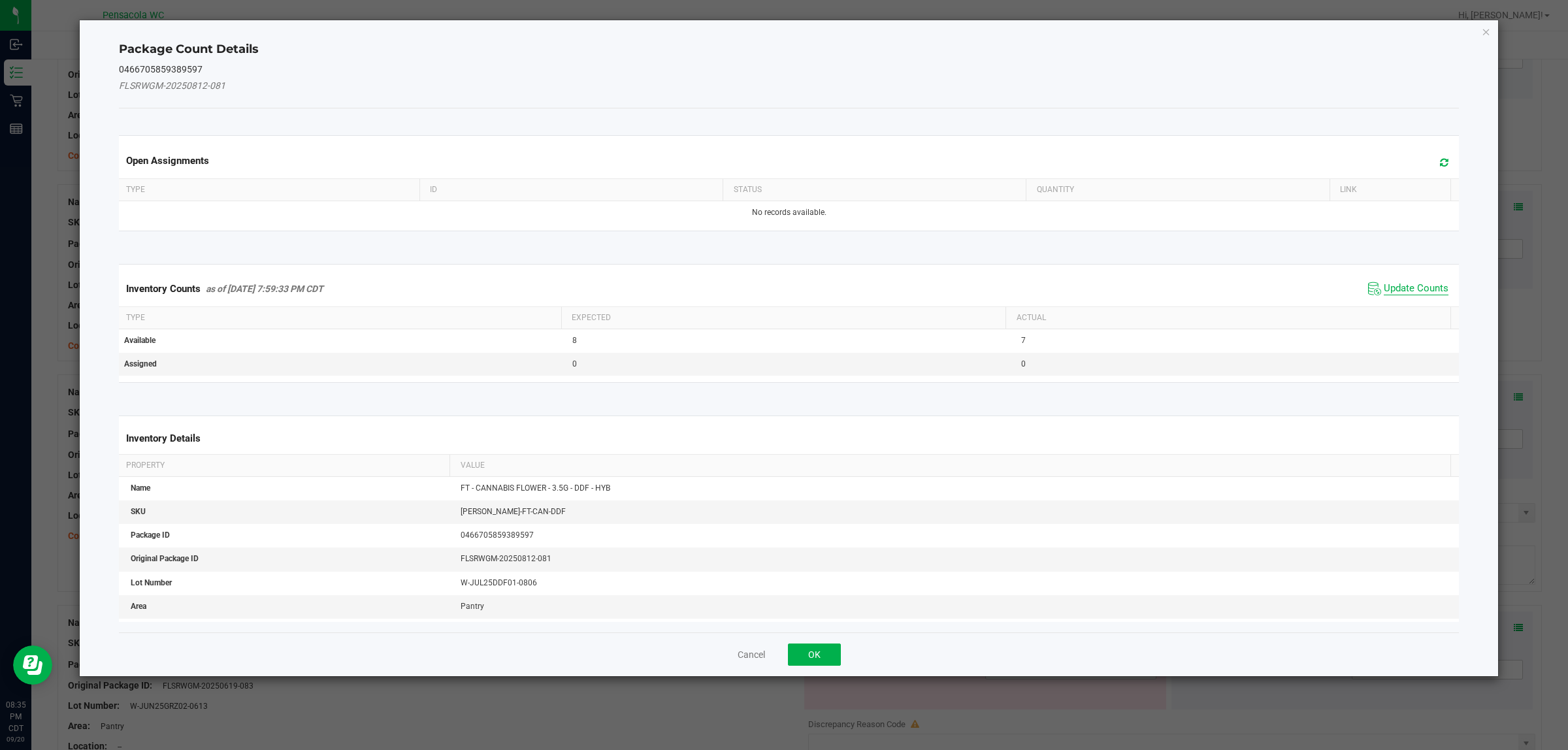
click at [1406, 292] on span "Update Counts" at bounding box center [1415, 288] width 65 height 13
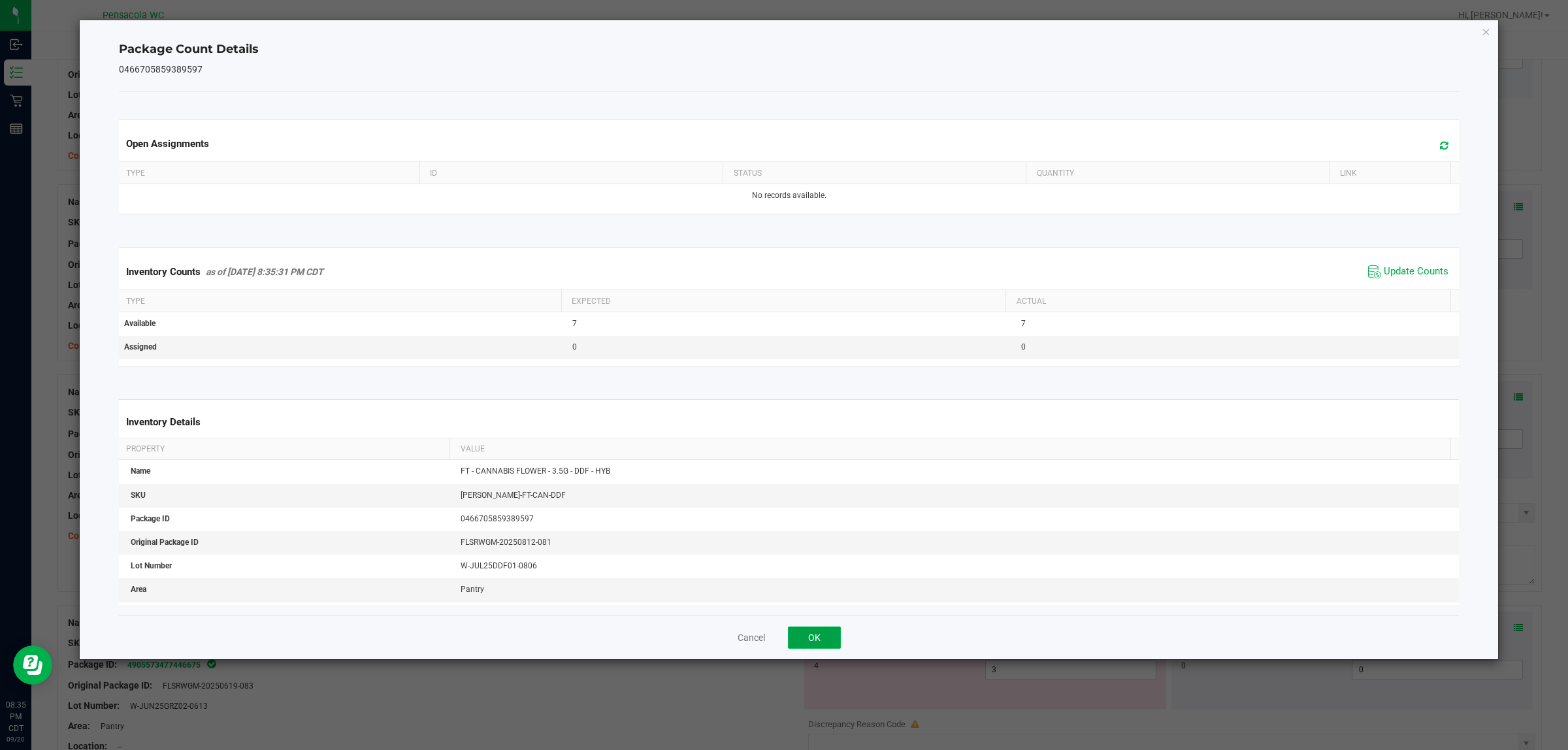
click at [810, 630] on button "OK" at bounding box center [813, 638] width 53 height 22
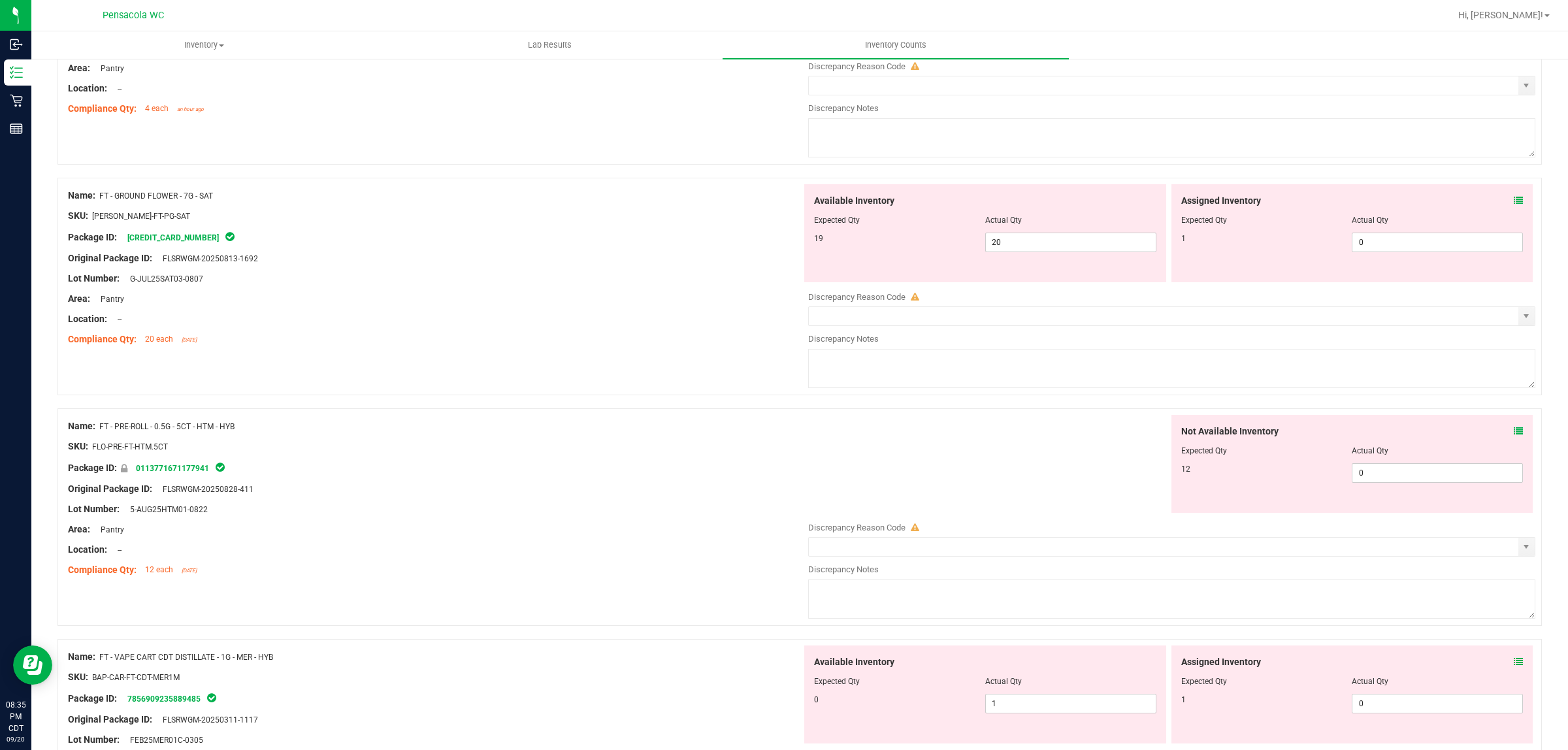
scroll to position [2167, 0]
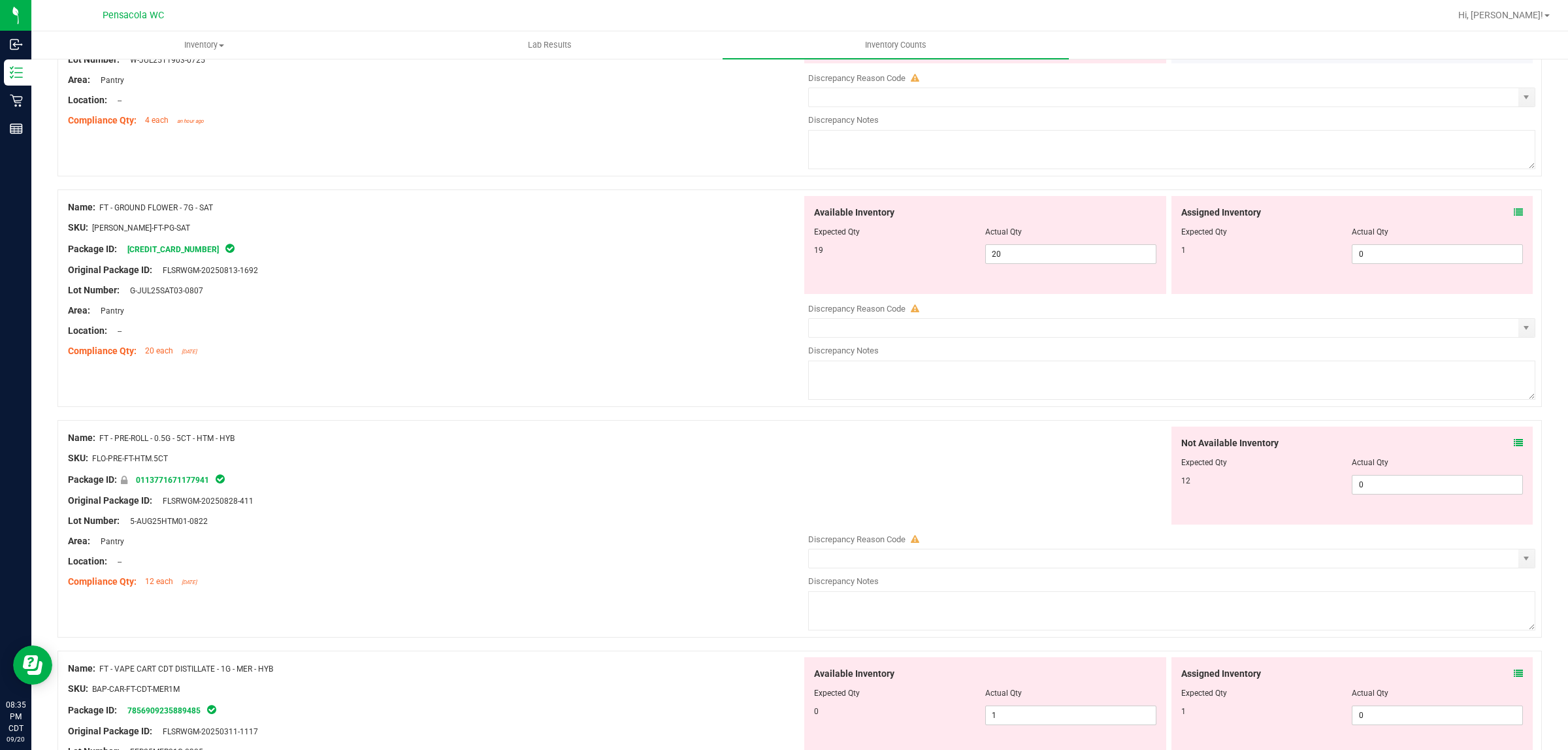
click at [1499, 214] on div "Assigned Inventory" at bounding box center [1352, 213] width 342 height 14
click at [1500, 216] on div "Assigned Inventory" at bounding box center [1352, 213] width 342 height 14
click at [1513, 217] on icon at bounding box center [1517, 212] width 9 height 9
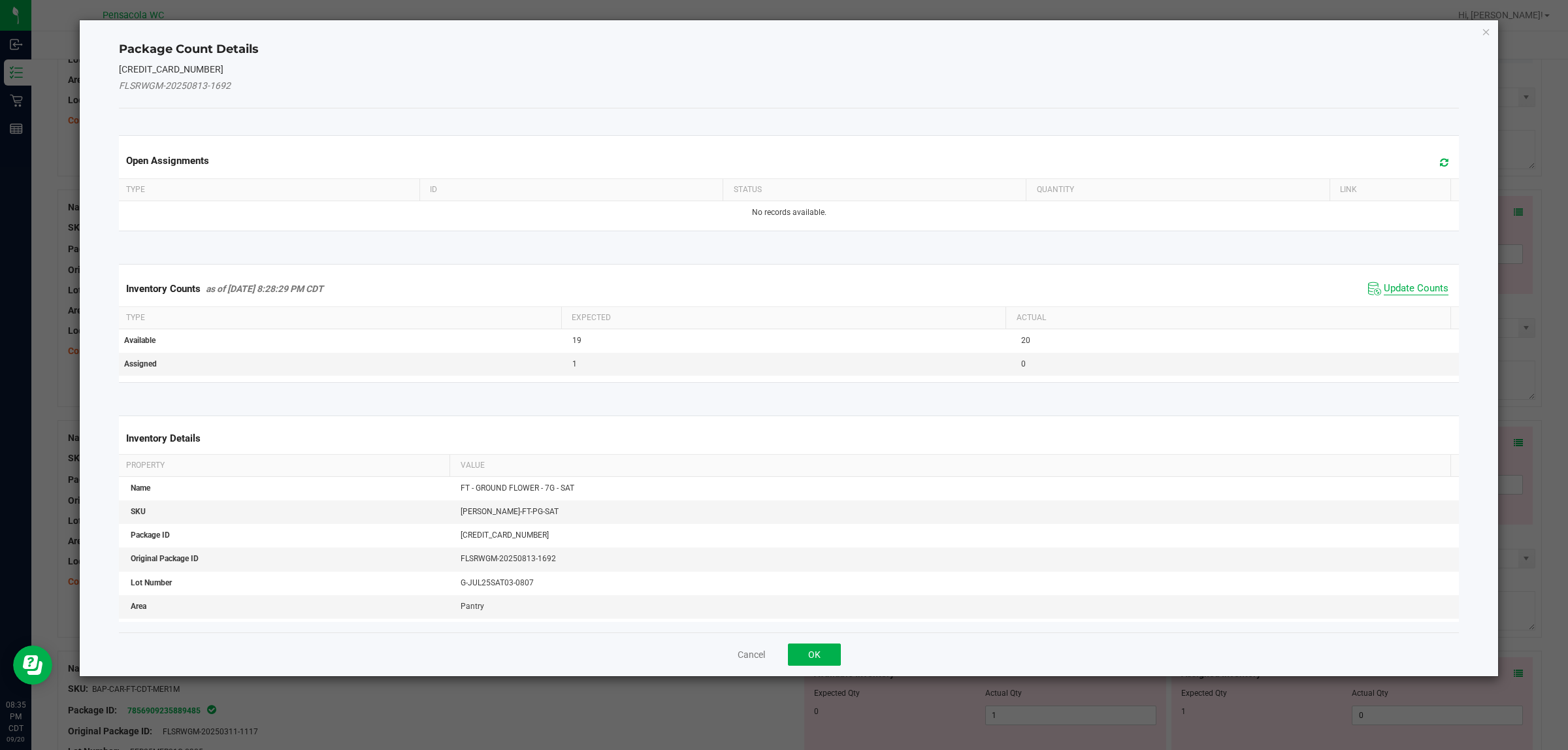
click at [1410, 285] on span "Update Counts" at bounding box center [1415, 288] width 65 height 13
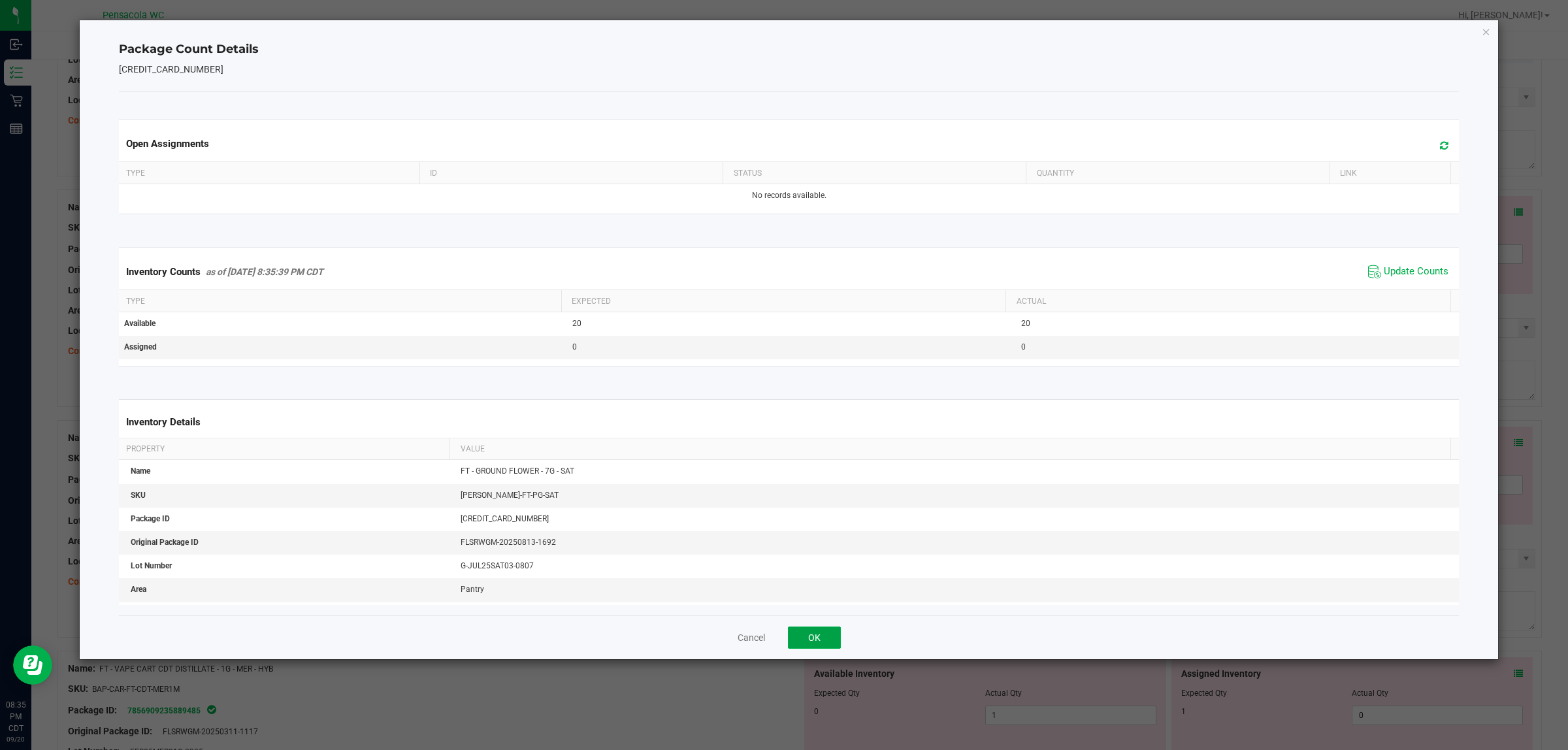
click at [808, 639] on button "OK" at bounding box center [813, 638] width 53 height 22
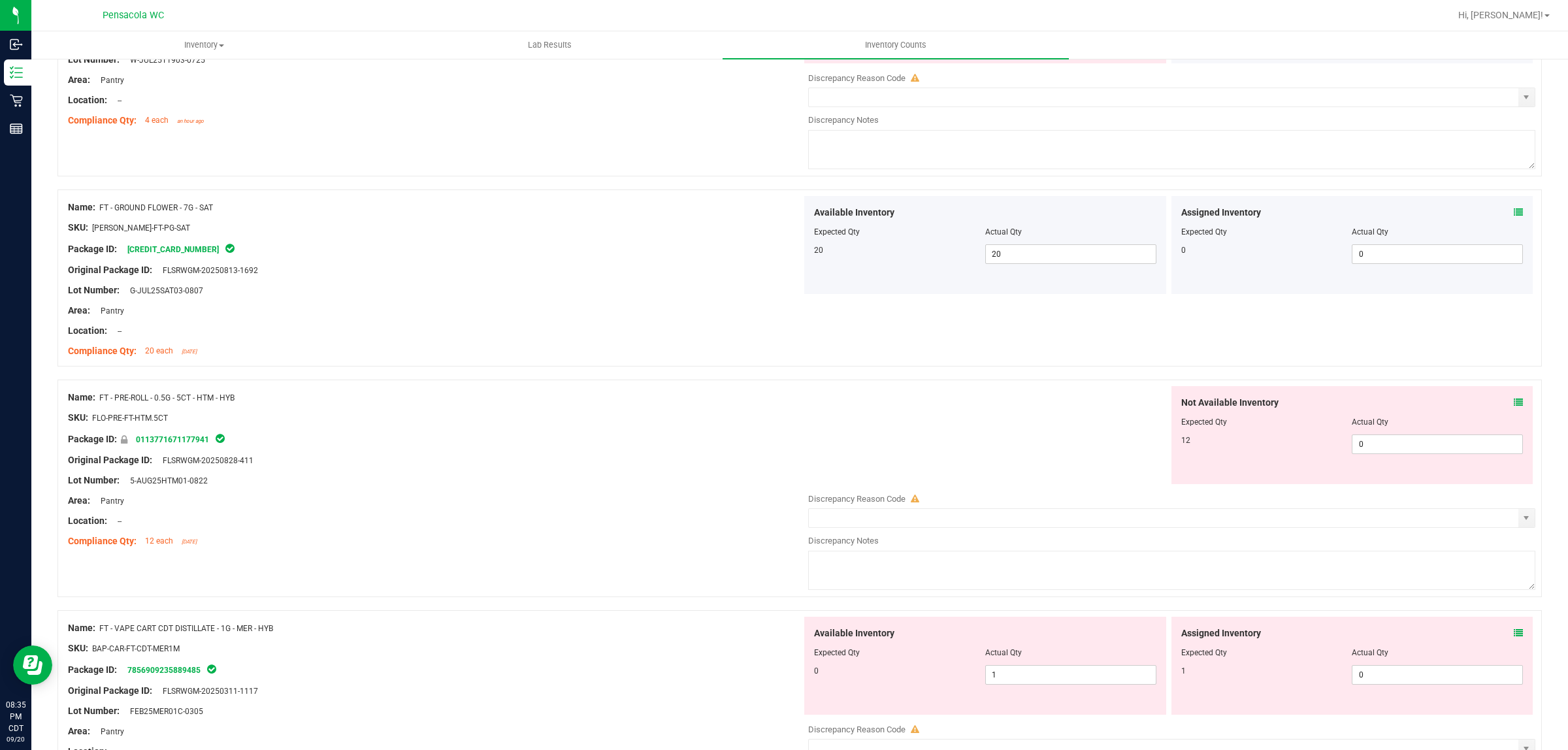
click at [1513, 407] on icon at bounding box center [1517, 402] width 9 height 9
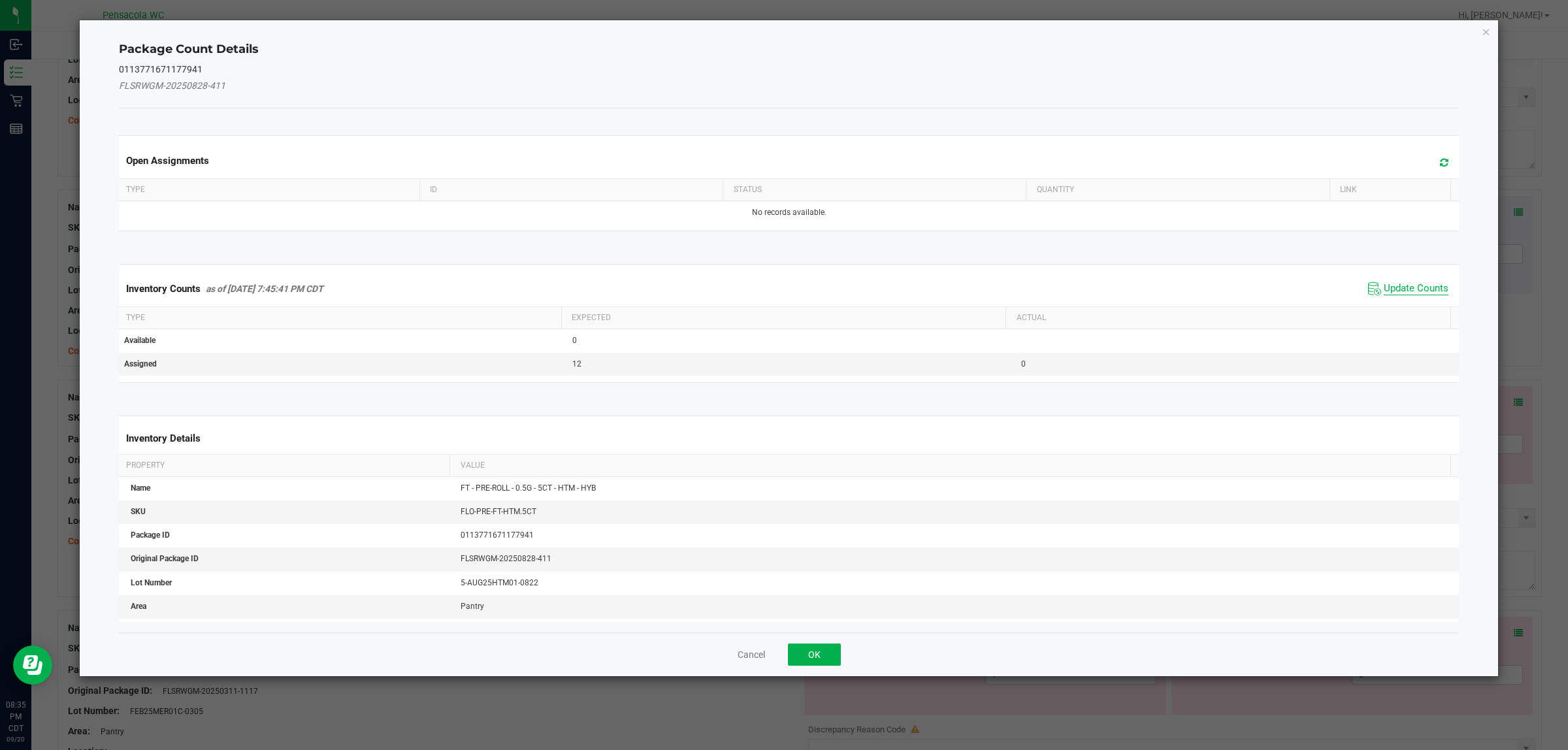
click at [1383, 287] on span "Update Counts" at bounding box center [1415, 288] width 65 height 13
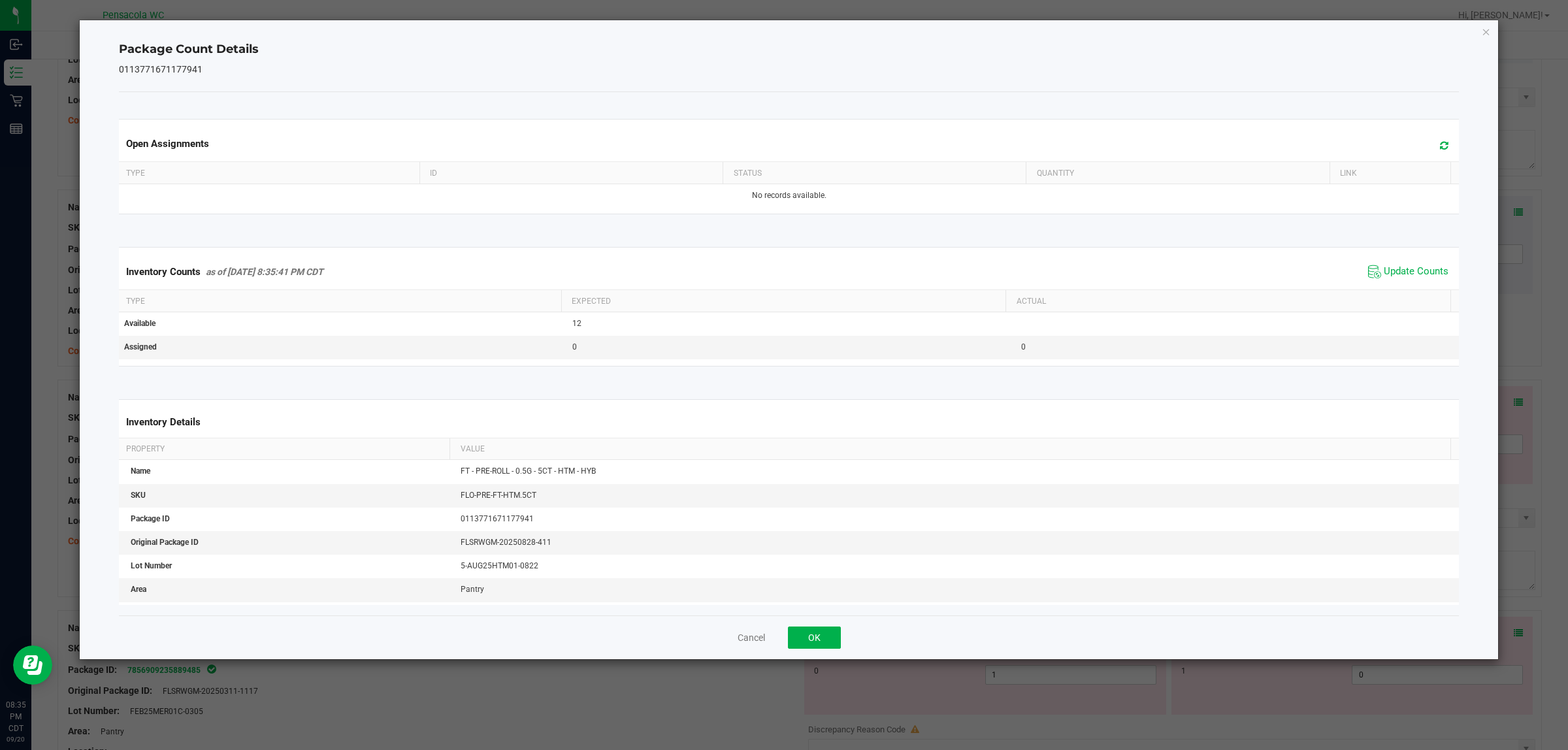
click at [833, 624] on div "Cancel OK" at bounding box center [789, 638] width 1340 height 44
click at [821, 639] on button "OK" at bounding box center [813, 638] width 53 height 22
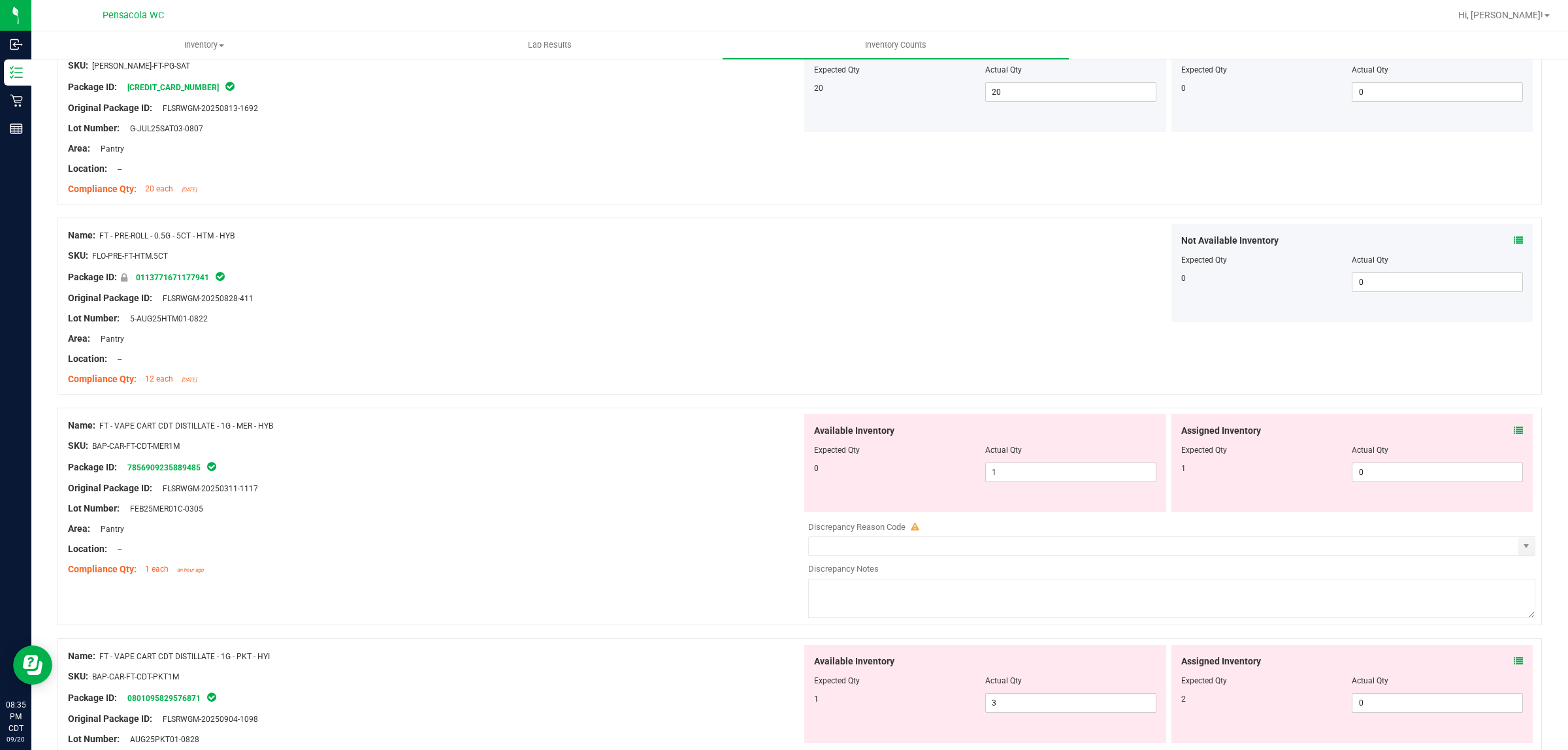
scroll to position [2331, 0]
click at [1513, 434] on icon at bounding box center [1517, 429] width 9 height 9
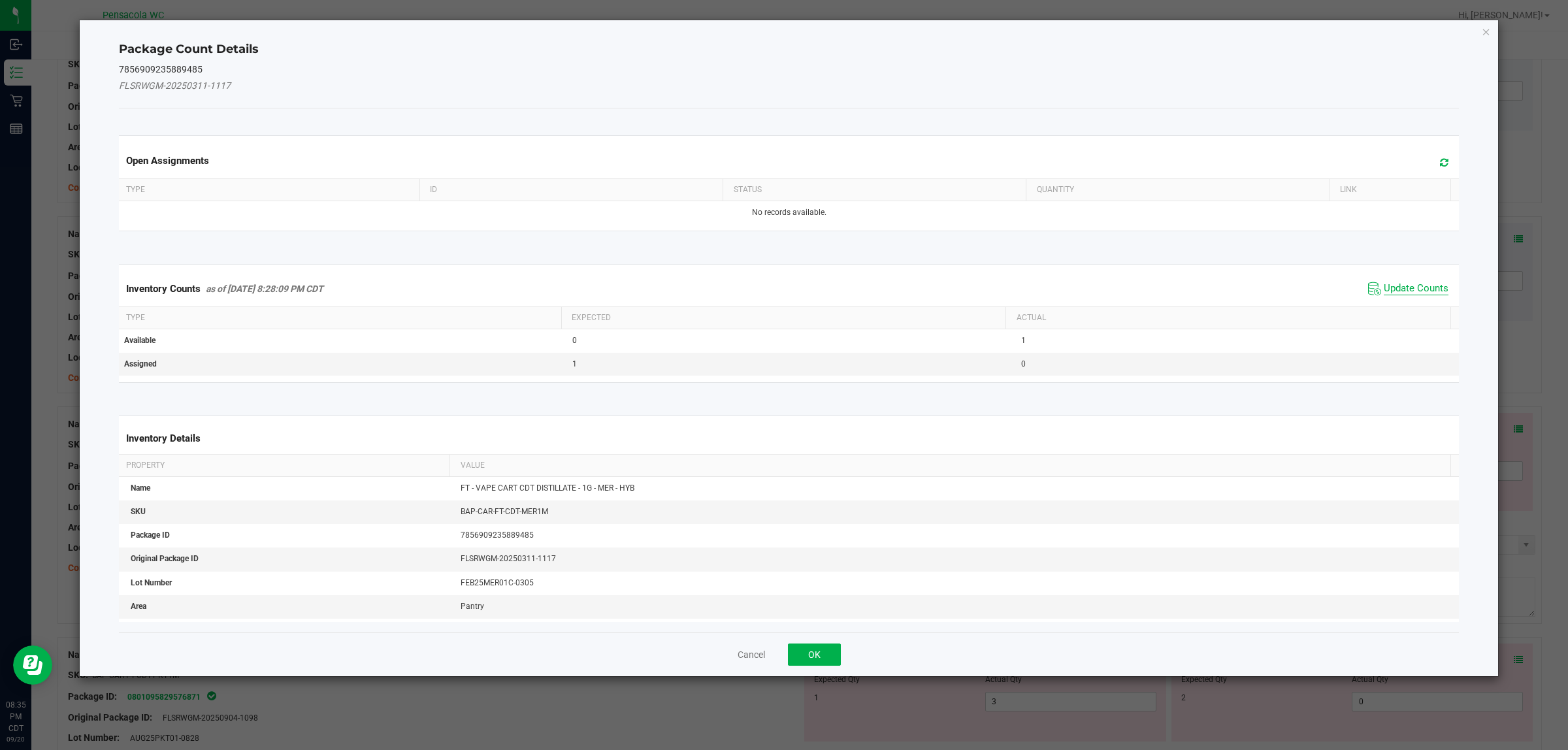
click at [1398, 285] on span "Update Counts" at bounding box center [1415, 288] width 65 height 13
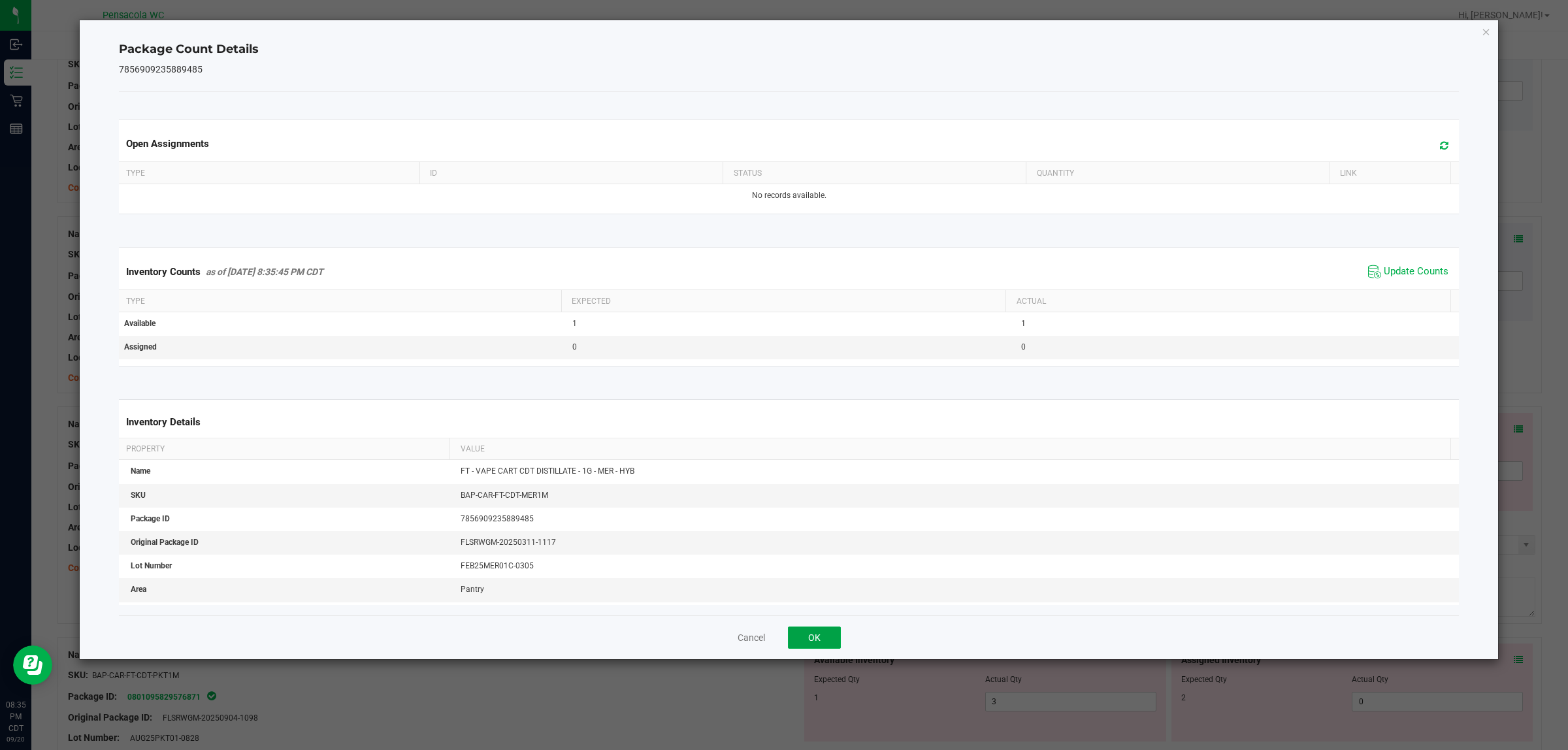
drag, startPoint x: 834, startPoint y: 637, endPoint x: 890, endPoint y: 620, distance: 58.5
click at [833, 637] on button "OK" at bounding box center [813, 638] width 53 height 22
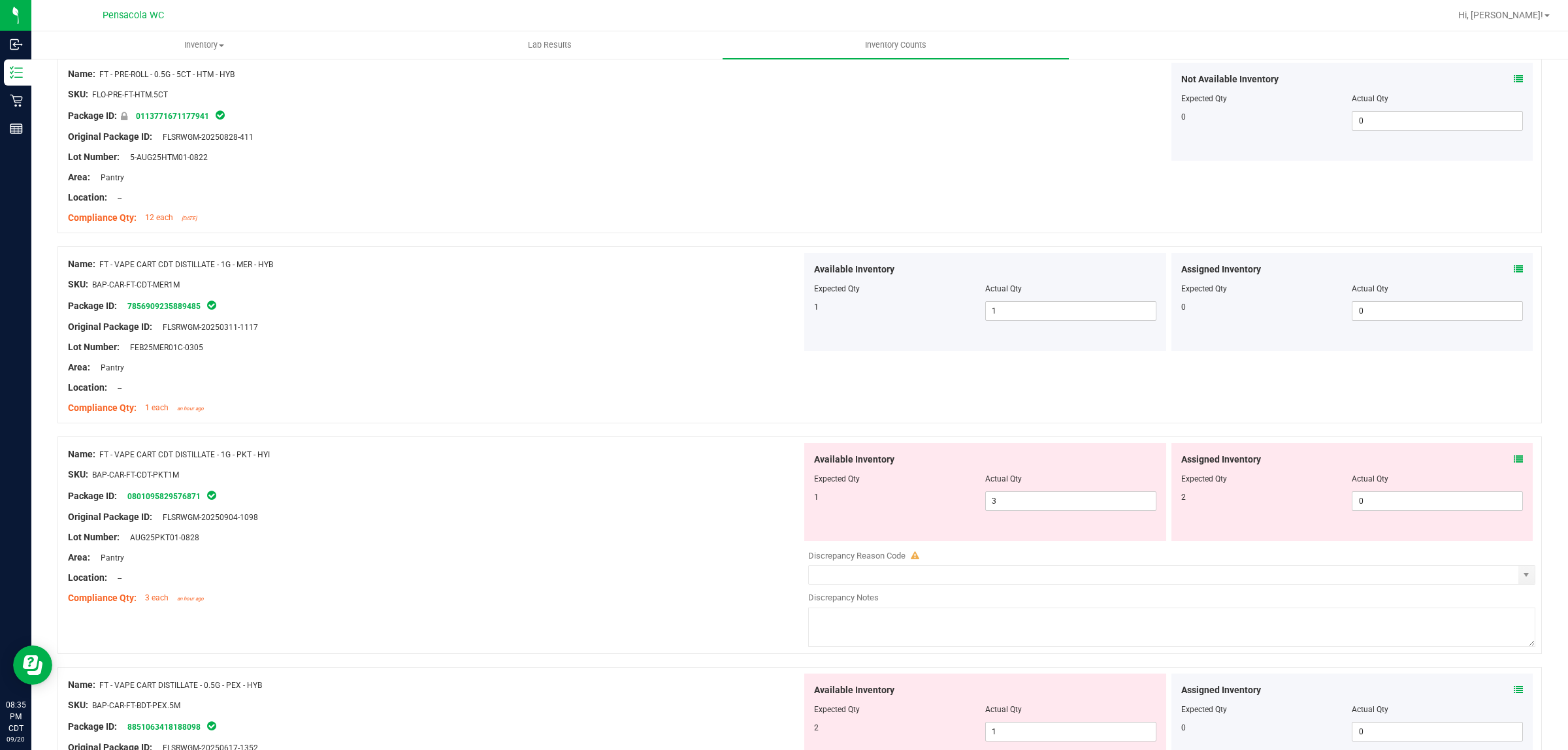
scroll to position [2494, 0]
click at [1513, 461] on icon at bounding box center [1517, 456] width 9 height 9
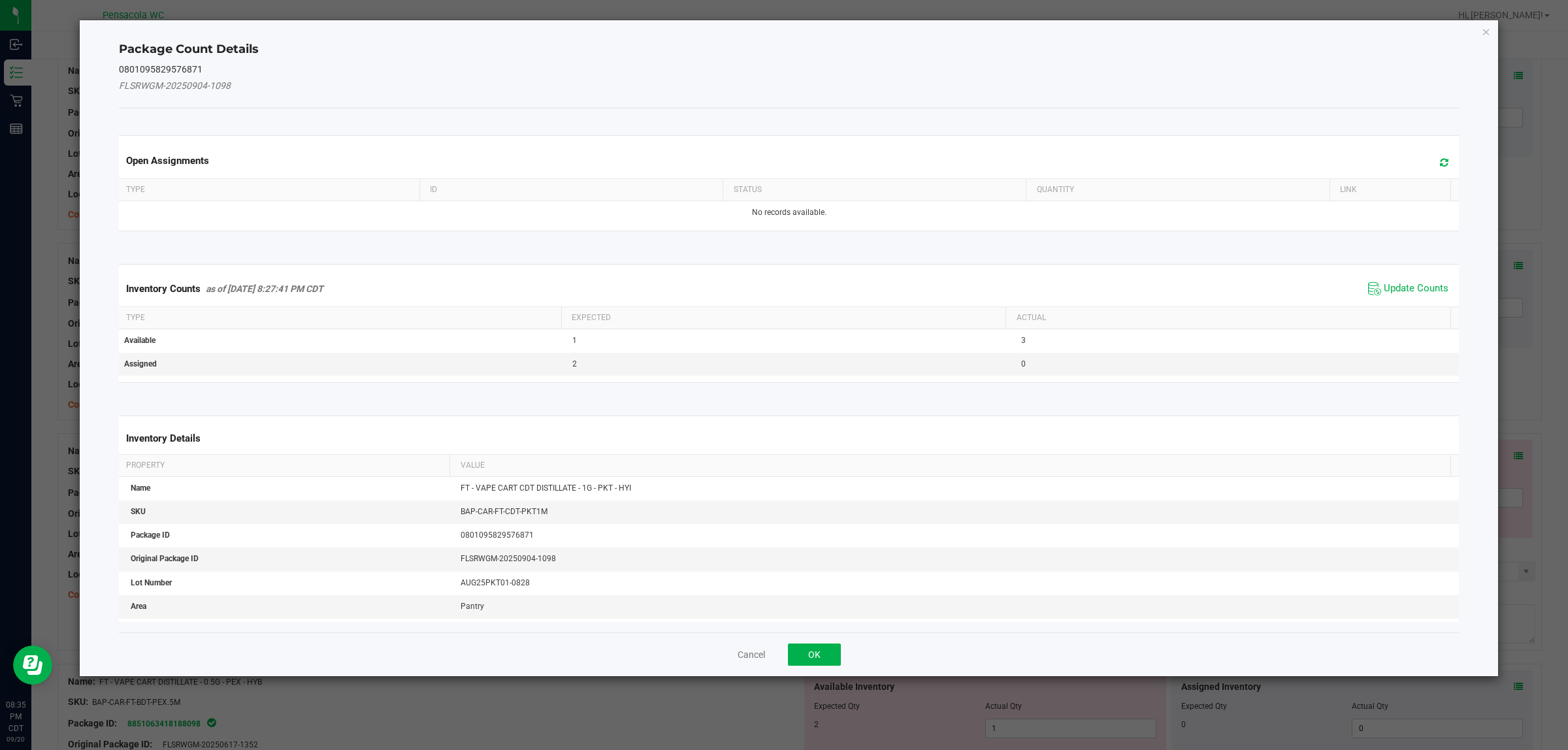
click at [1383, 299] on div "Inventory Counts as of [DATE] 8:27:41 PM CDT Update Counts" at bounding box center [788, 288] width 1345 height 35
click at [1385, 289] on span "Update Counts" at bounding box center [1415, 288] width 65 height 13
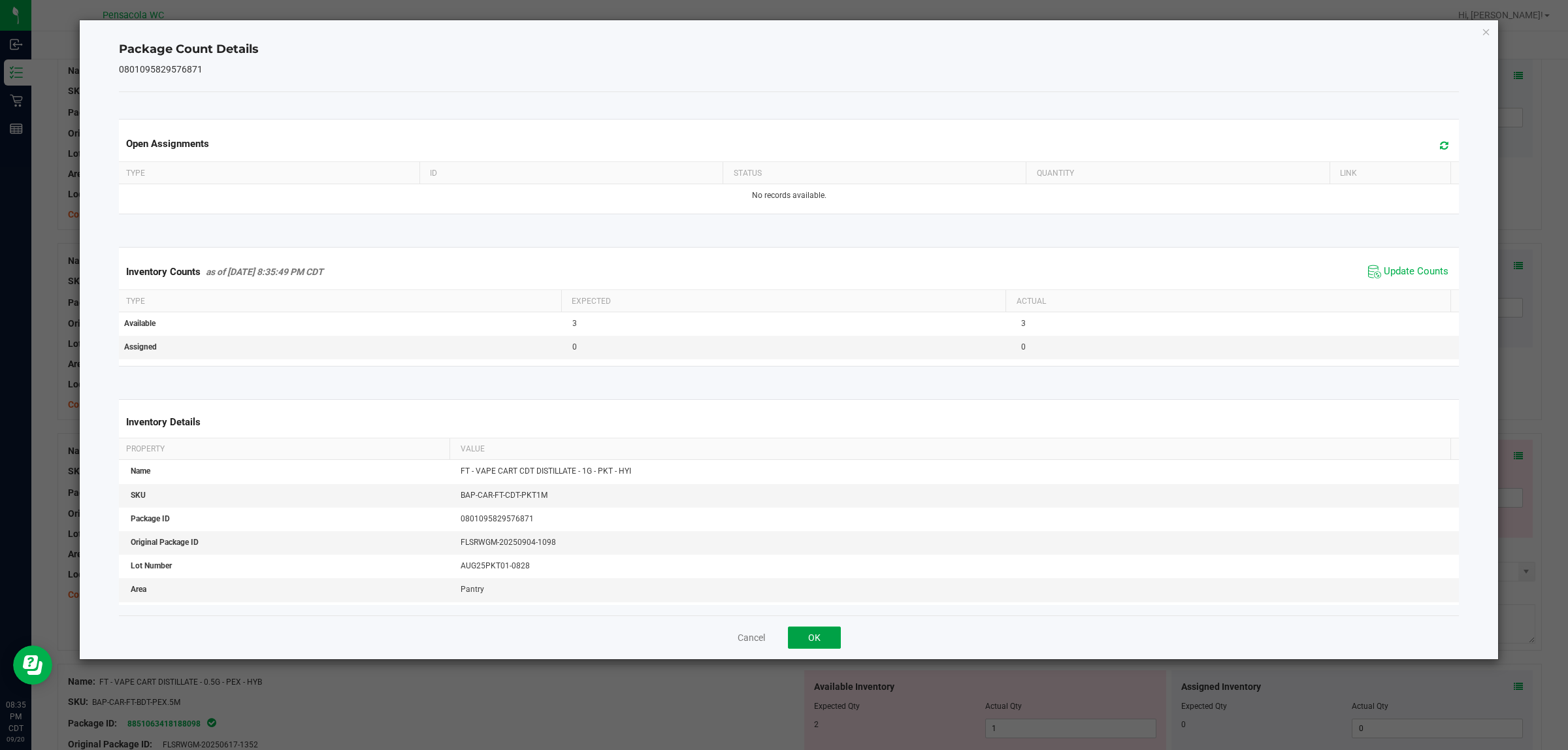
click at [828, 641] on button "OK" at bounding box center [813, 638] width 53 height 22
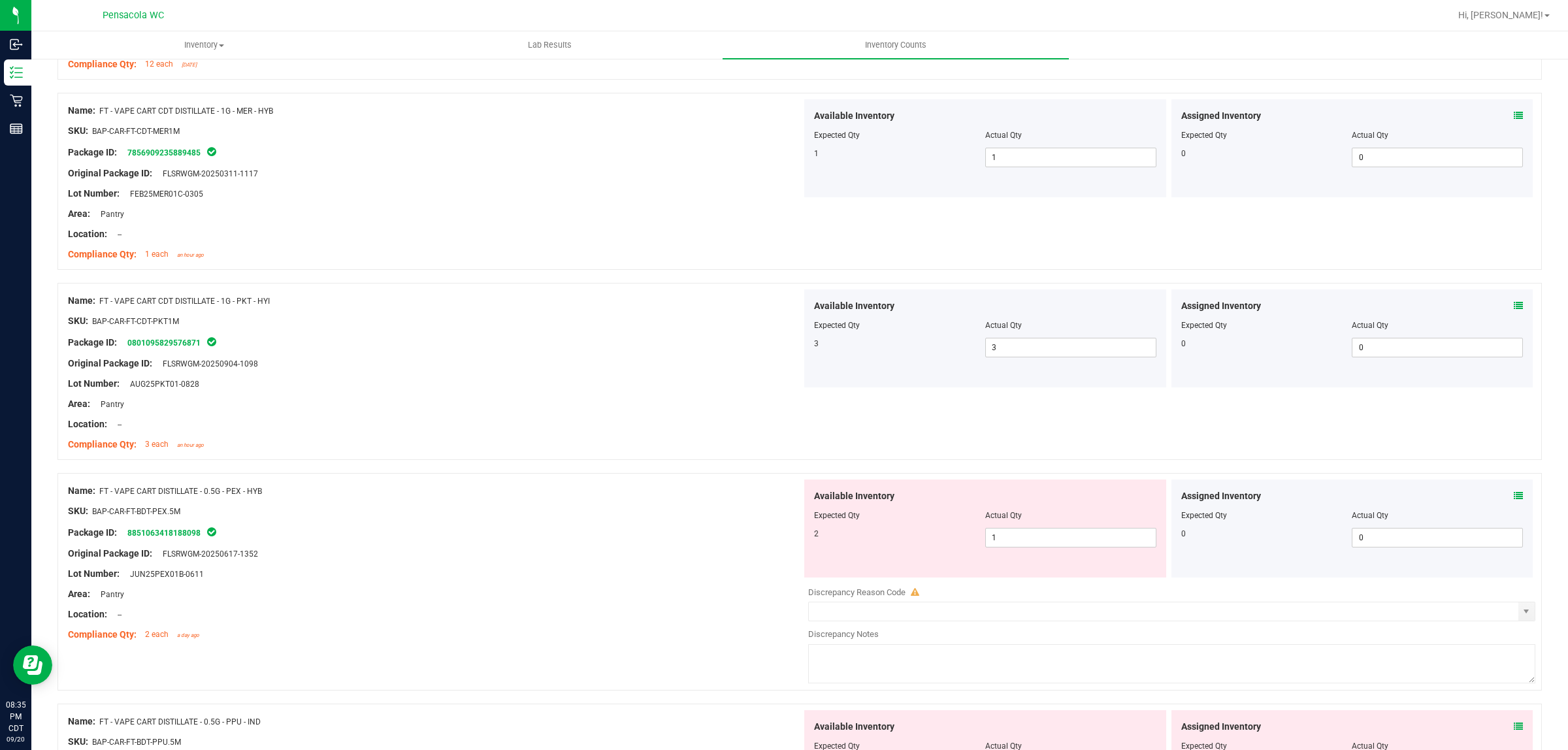
scroll to position [2658, 0]
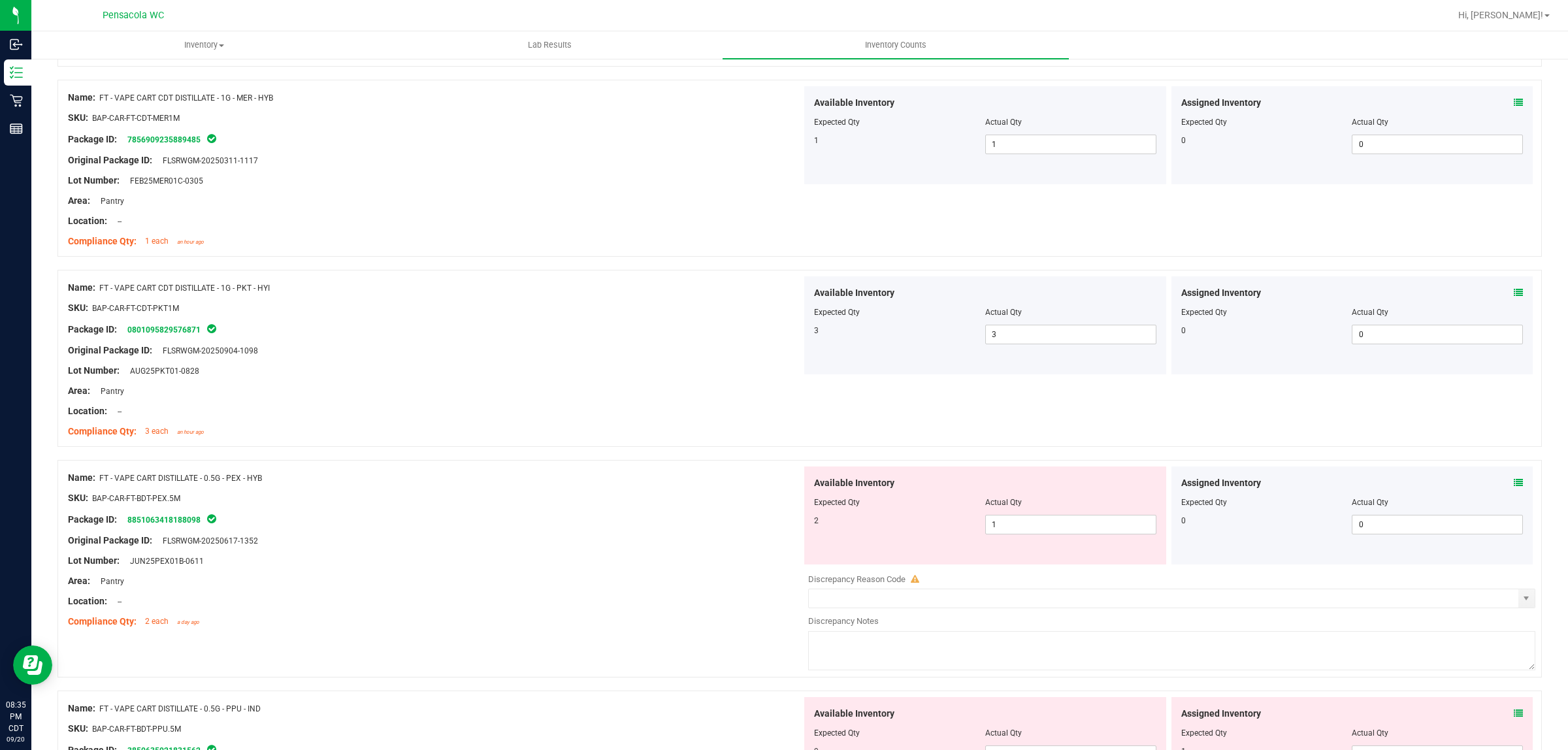
click at [1513, 487] on icon at bounding box center [1517, 482] width 9 height 9
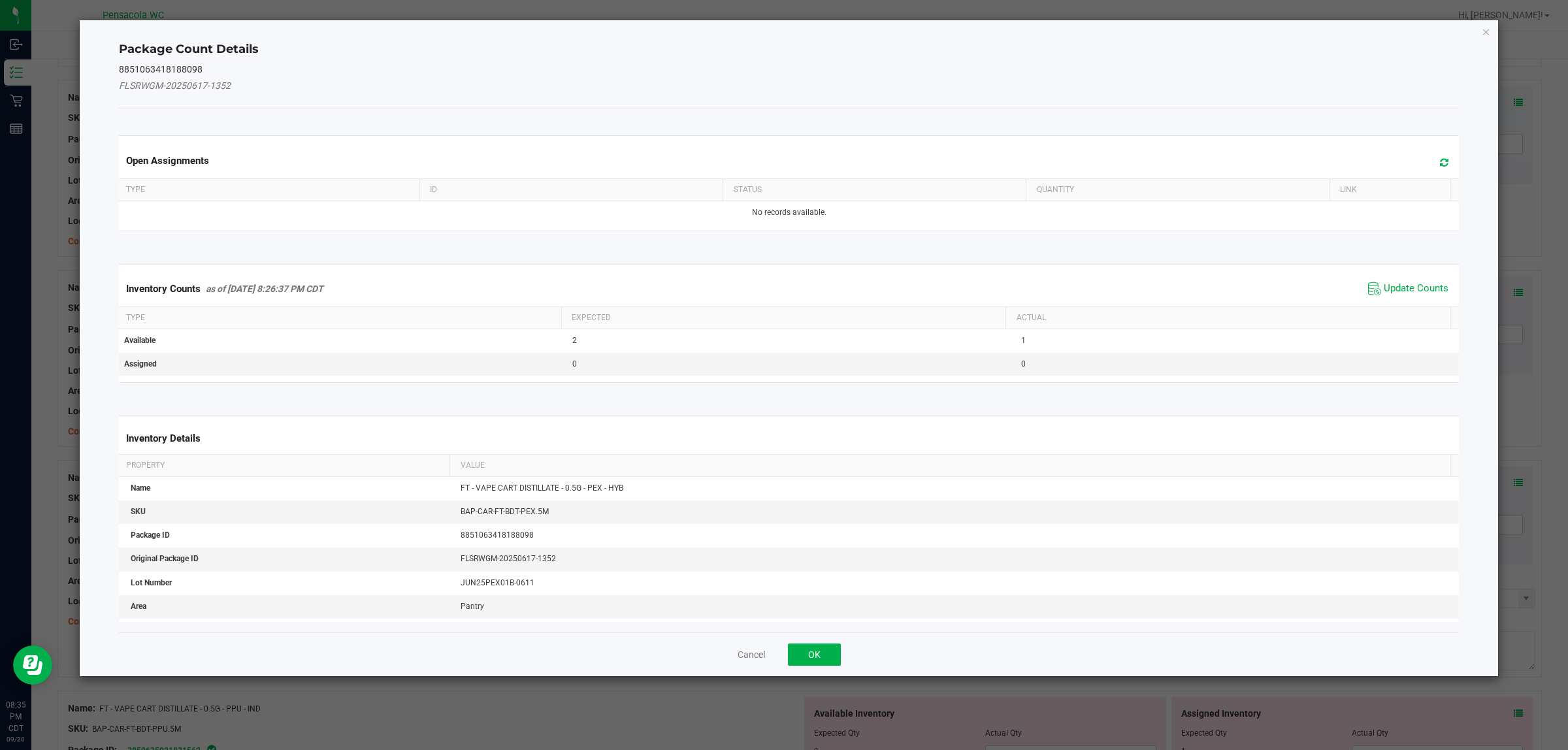
click at [1383, 279] on span "Update Counts" at bounding box center [1407, 288] width 87 height 20
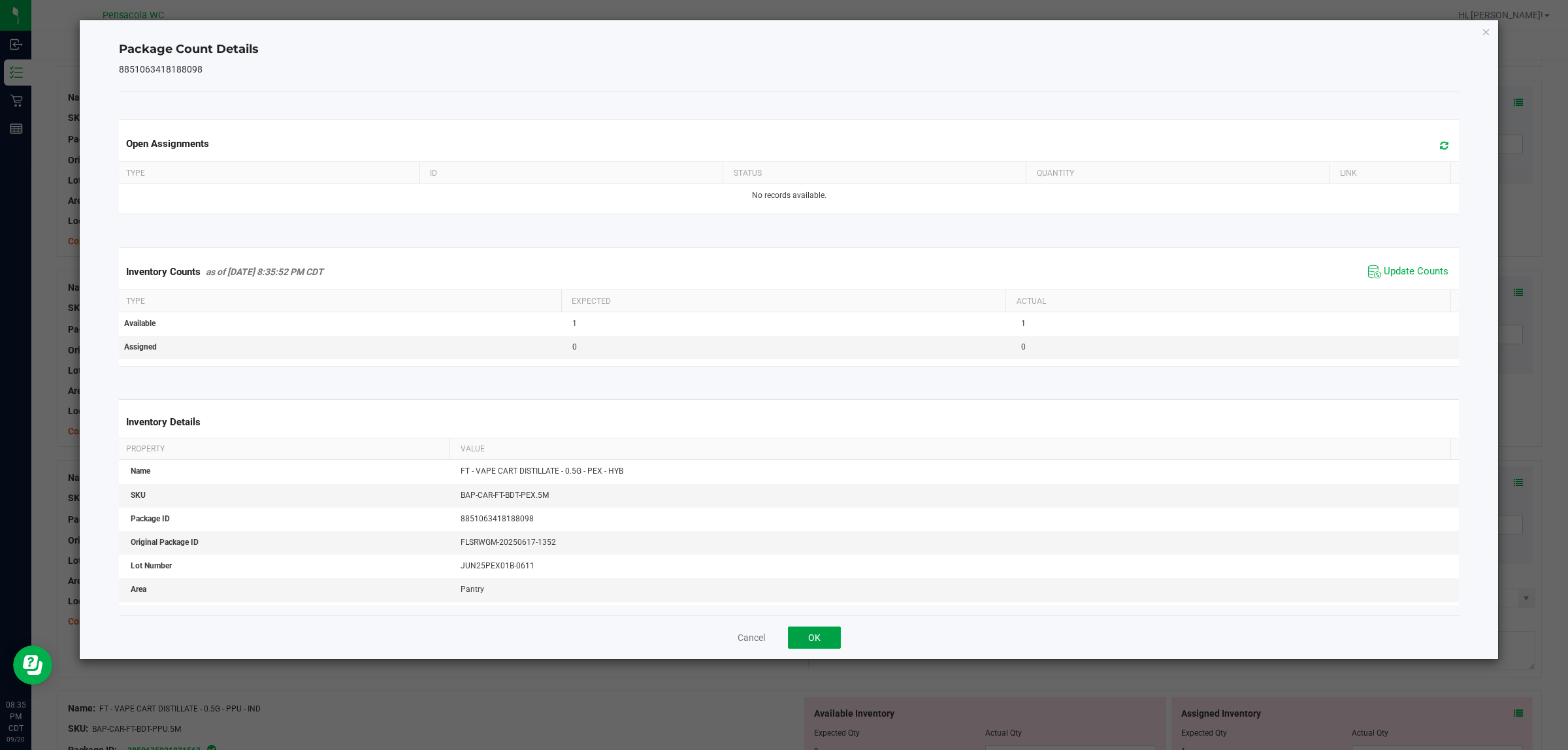
click at [817, 635] on button "OK" at bounding box center [813, 638] width 53 height 22
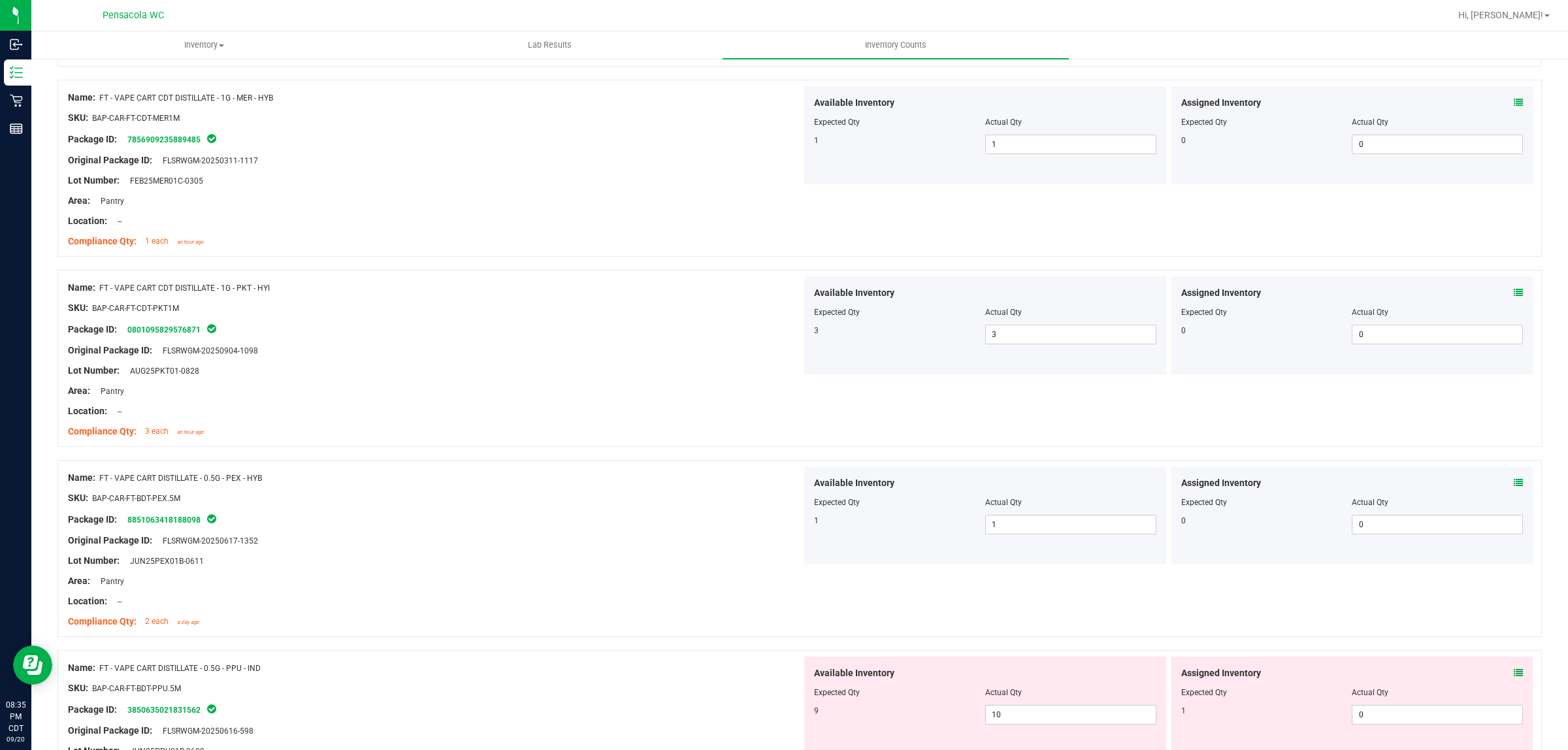
scroll to position [2821, 0]
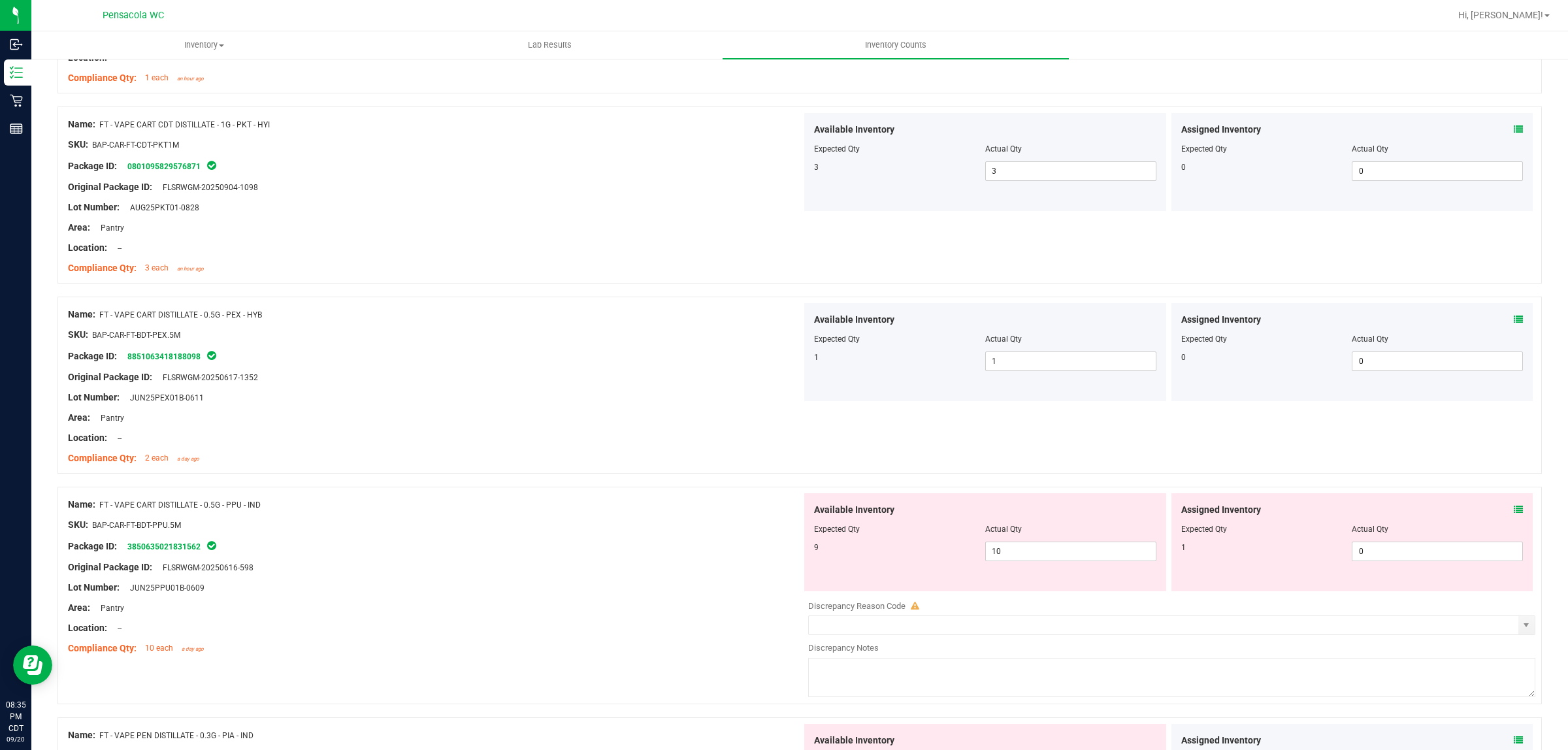
click at [1513, 514] on icon at bounding box center [1517, 509] width 9 height 9
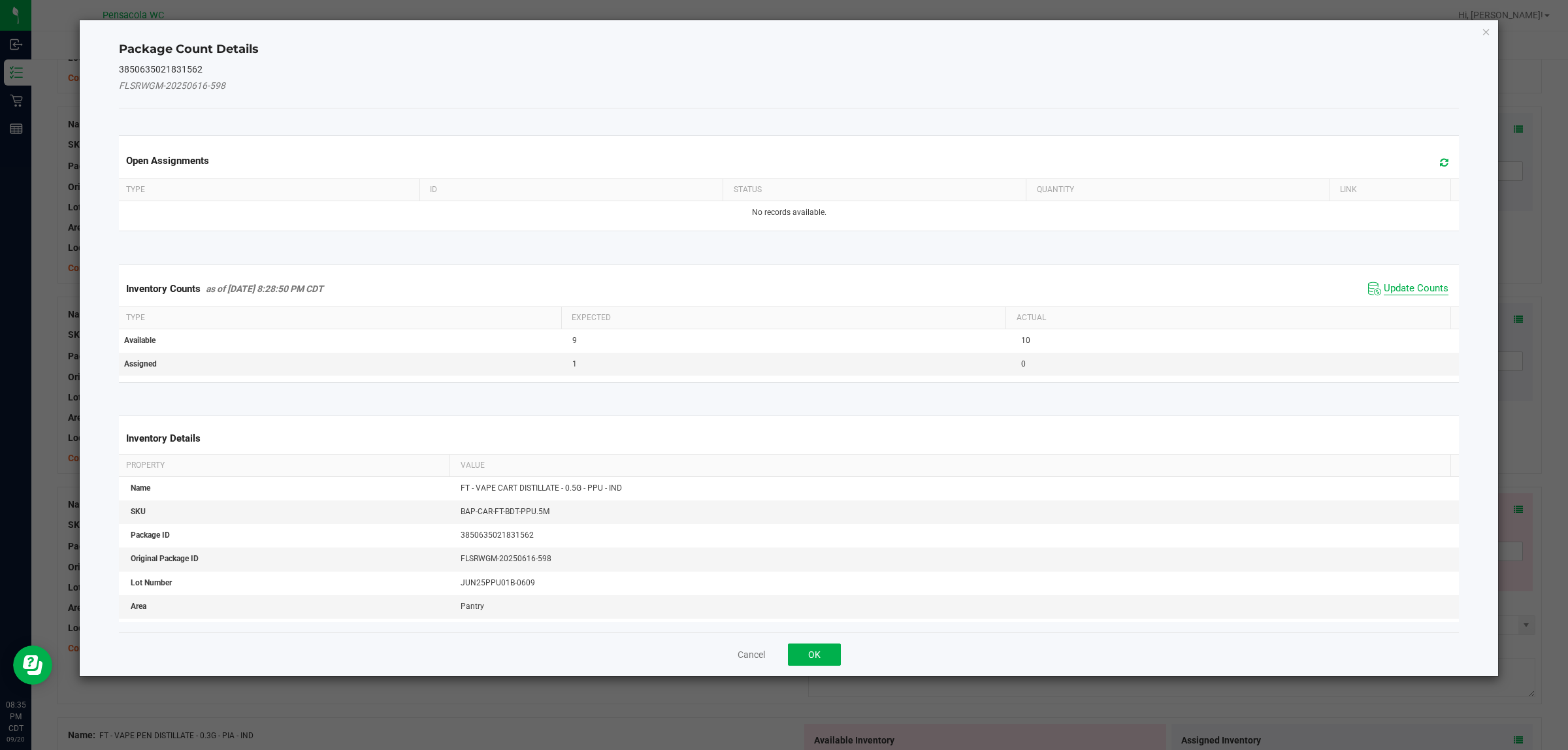
click at [1395, 282] on span "Update Counts" at bounding box center [1415, 288] width 65 height 13
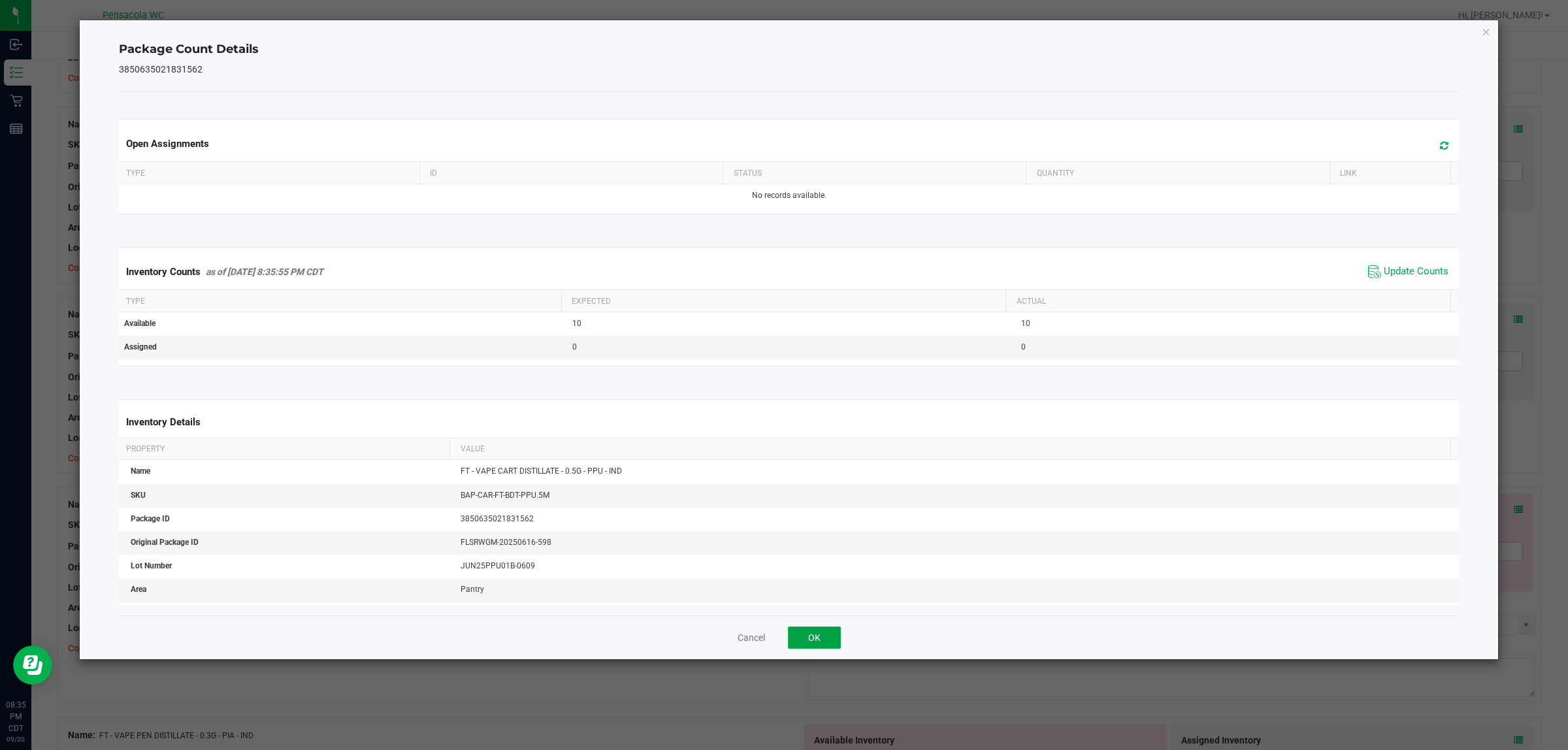
click at [800, 635] on button "OK" at bounding box center [813, 638] width 53 height 22
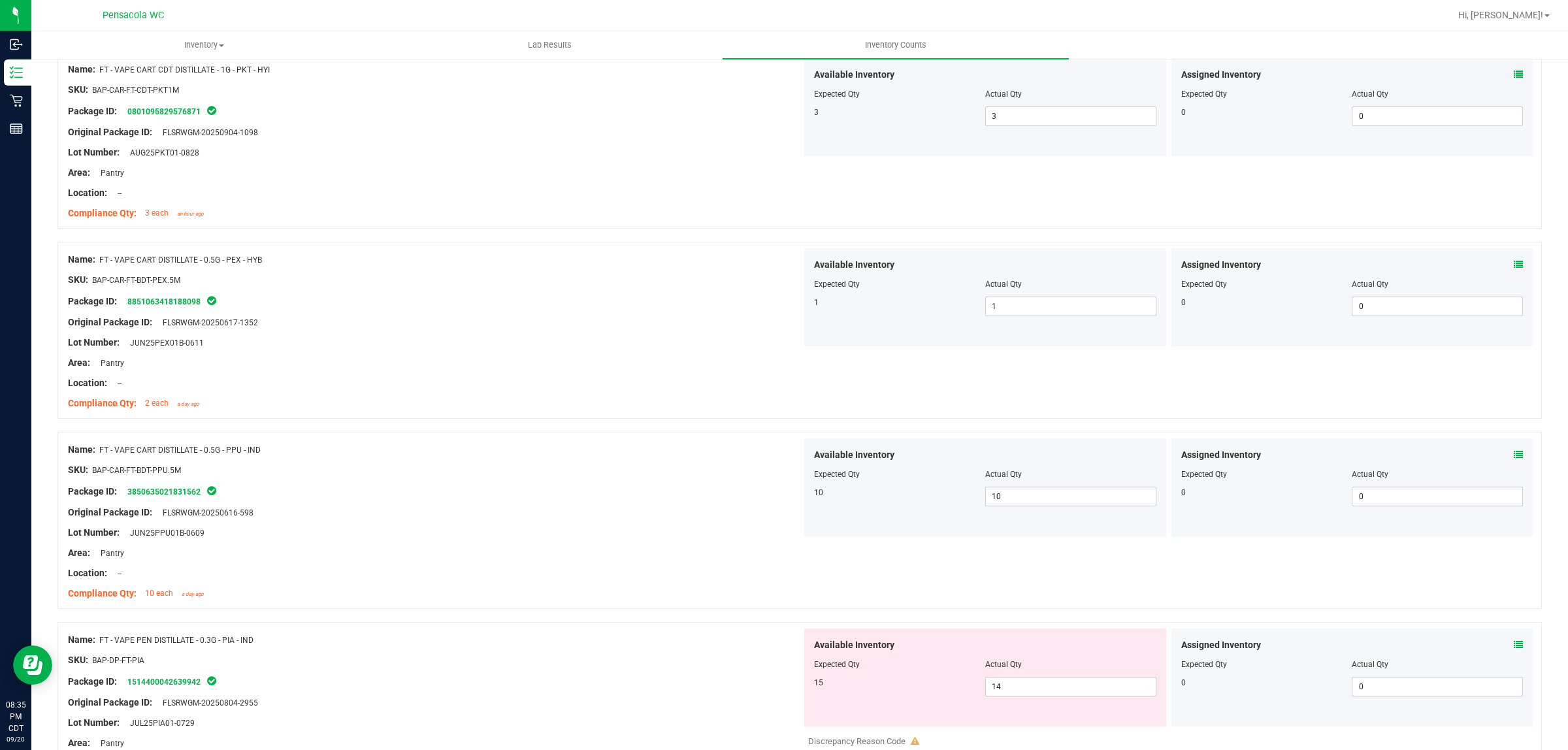
scroll to position [2903, 0]
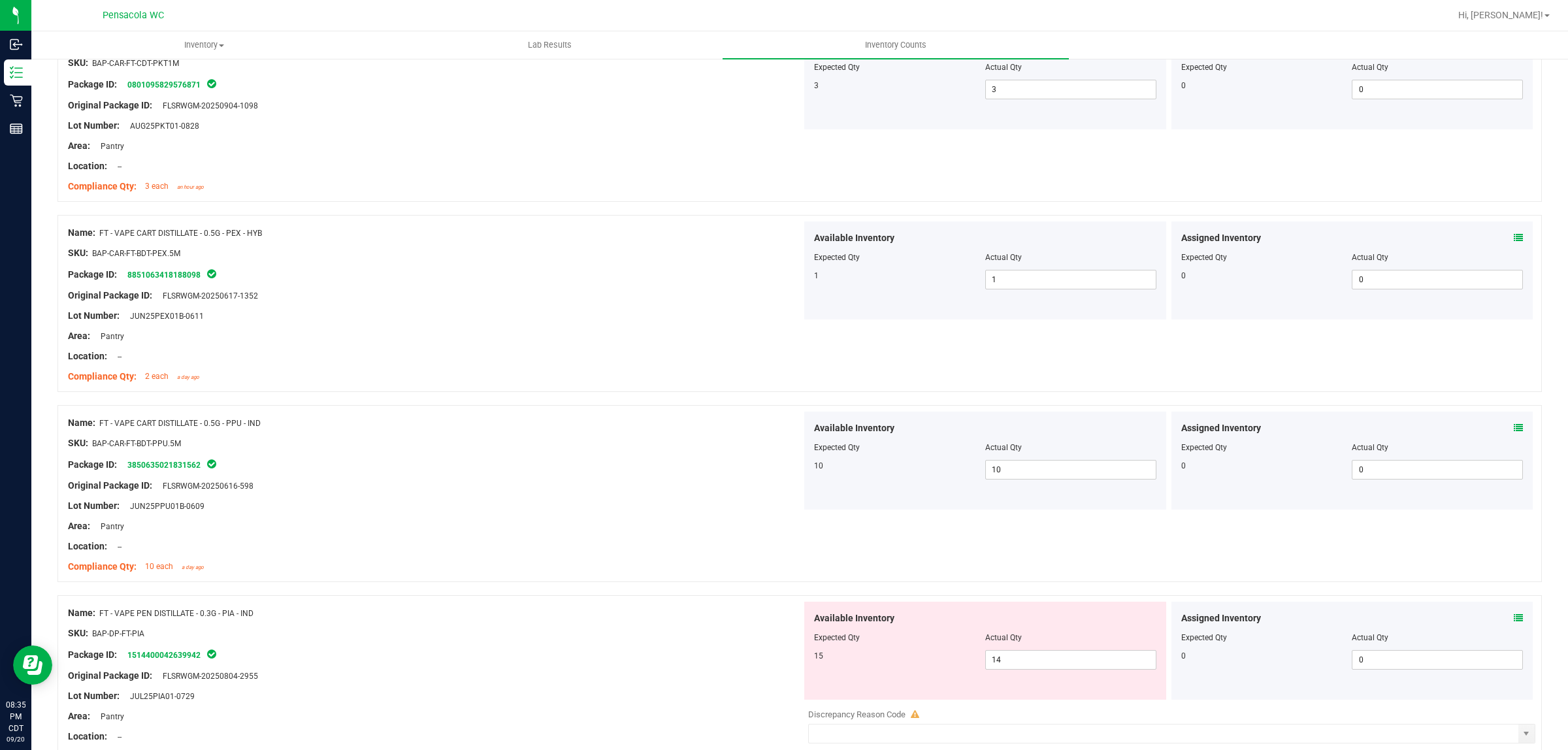
click at [1513, 621] on span at bounding box center [1517, 619] width 9 height 14
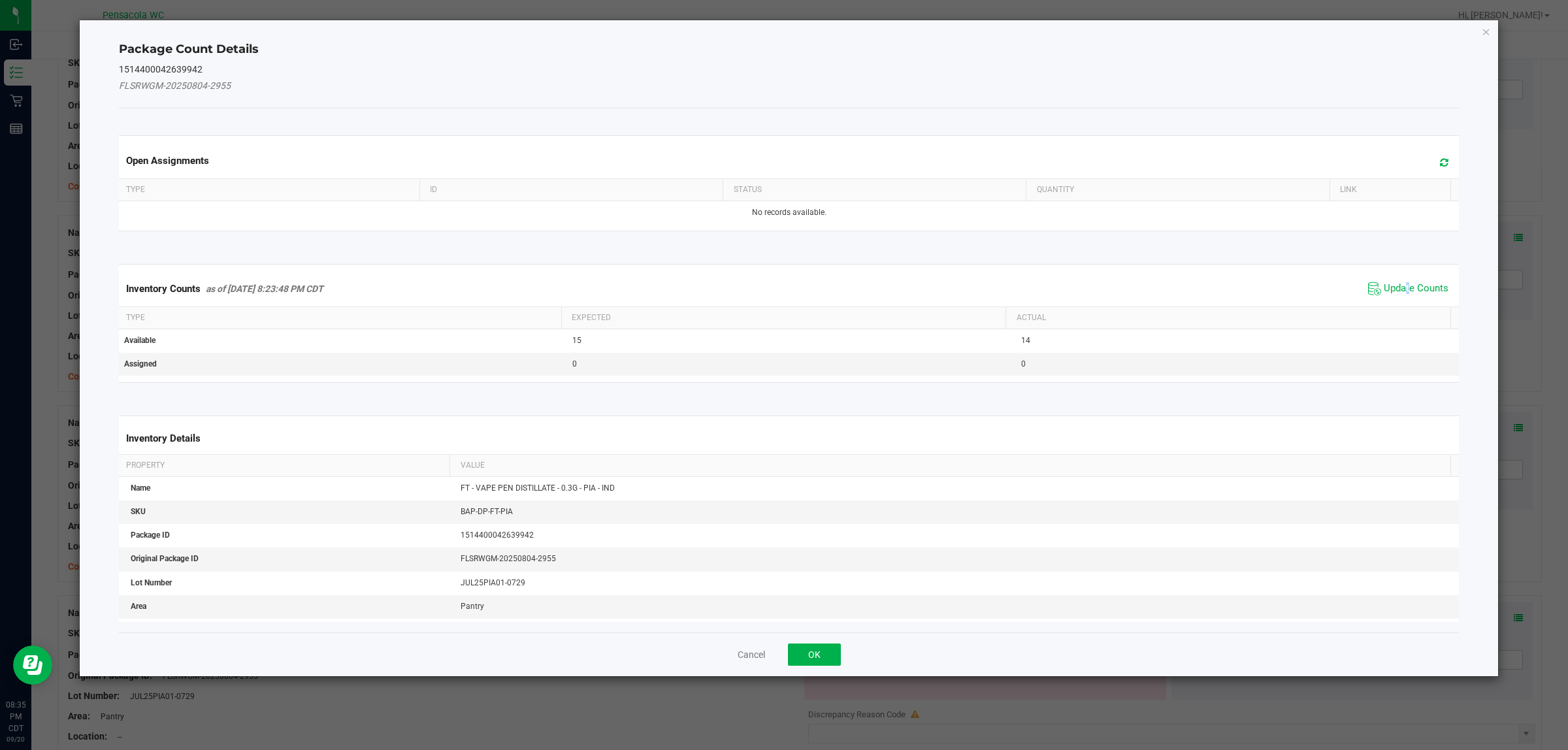
click at [1396, 277] on div "Inventory Counts as of [DATE] 8:23:48 PM CDT Update Counts" at bounding box center [788, 288] width 1345 height 35
click at [1396, 290] on span "Update Counts" at bounding box center [1415, 288] width 65 height 13
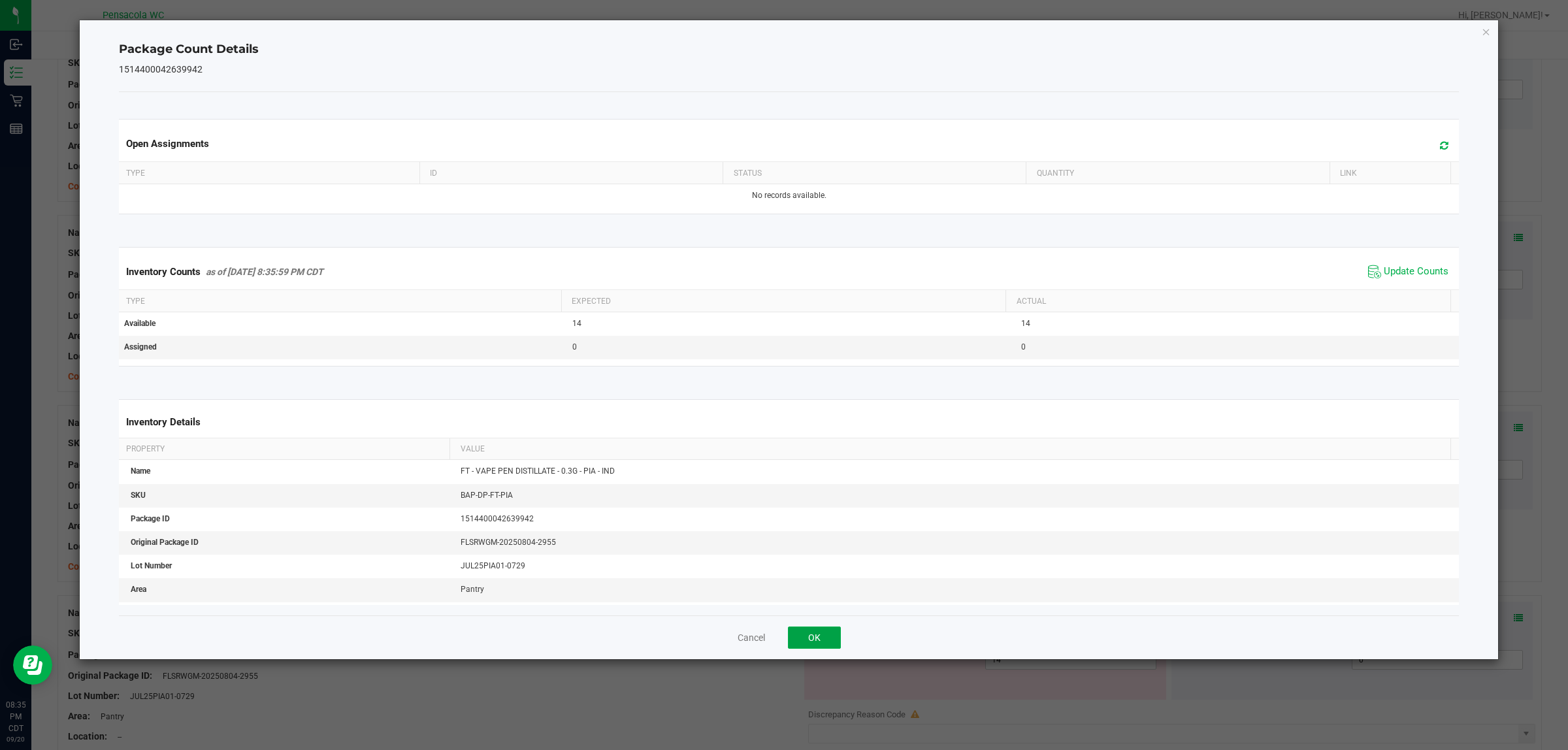
click at [815, 649] on button "OK" at bounding box center [813, 638] width 53 height 22
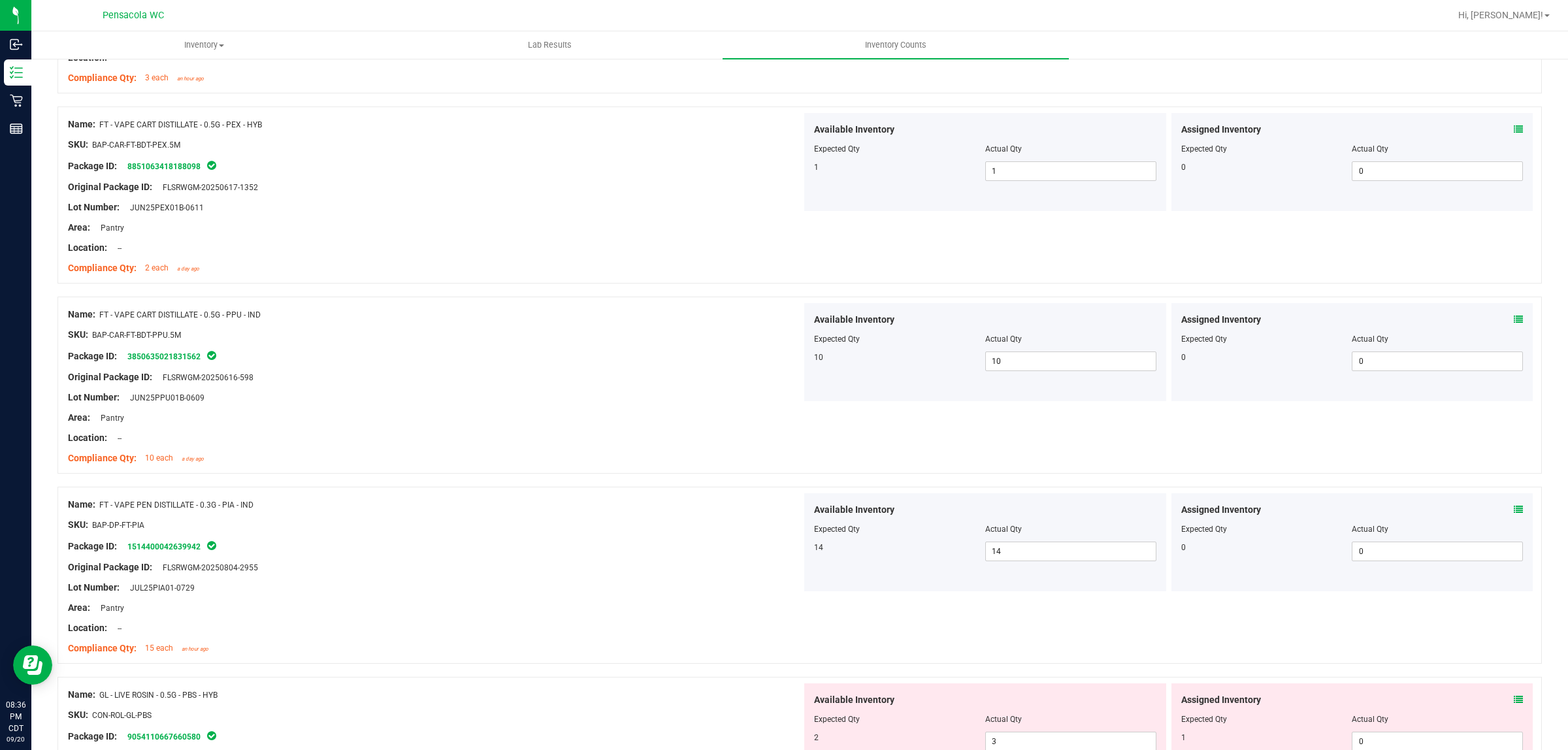
scroll to position [3147, 0]
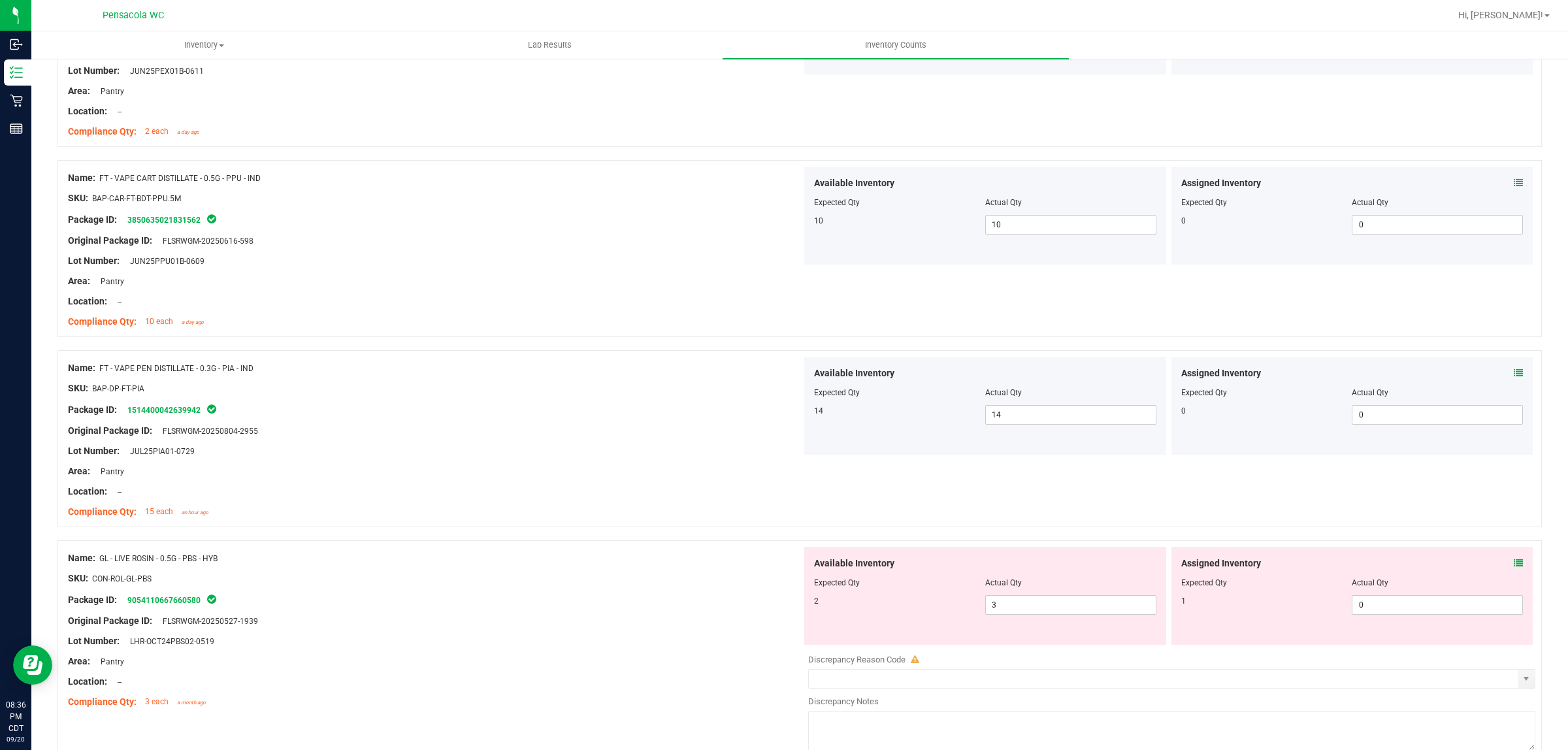
click at [1513, 568] on icon at bounding box center [1517, 563] width 9 height 9
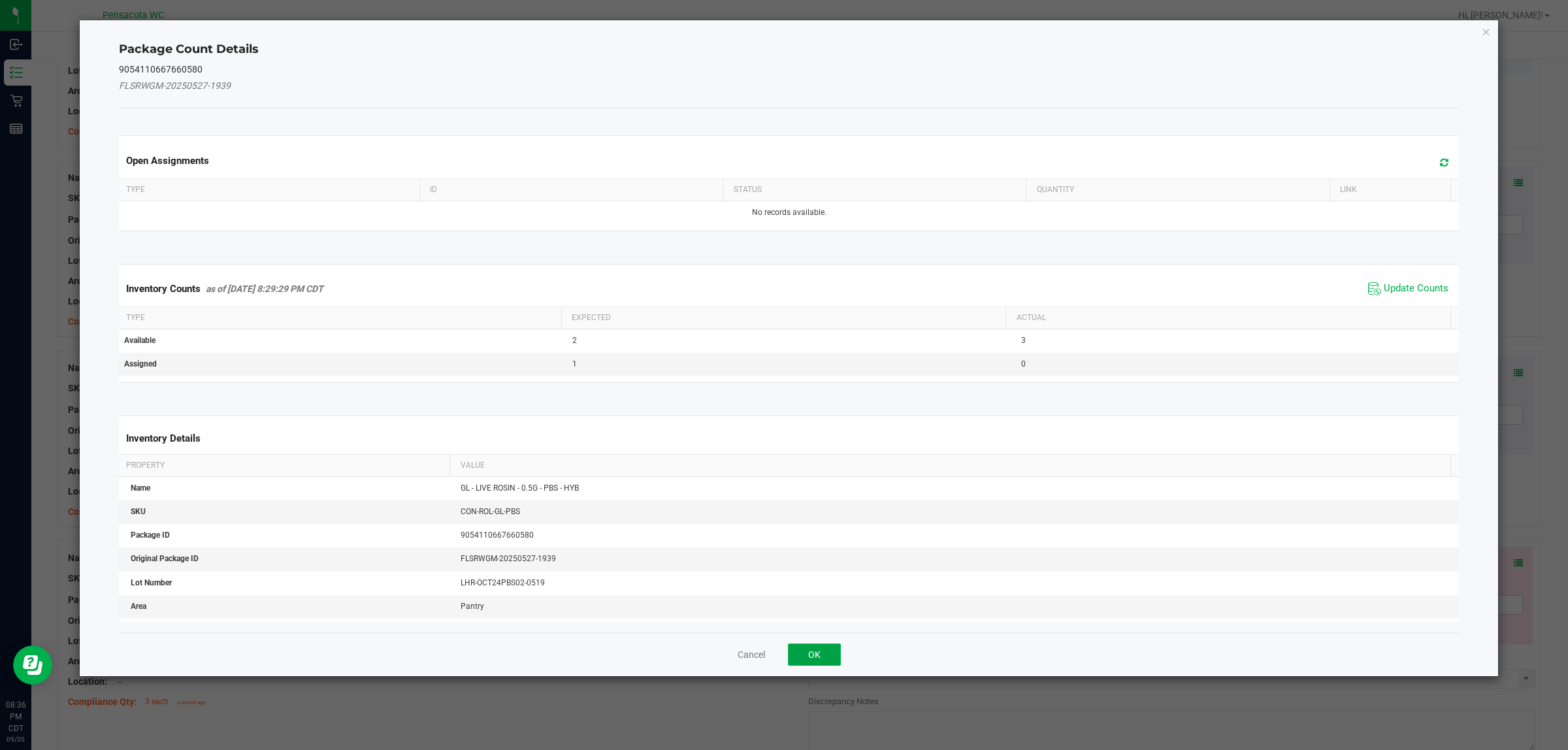
click at [820, 654] on button "OK" at bounding box center [813, 655] width 53 height 22
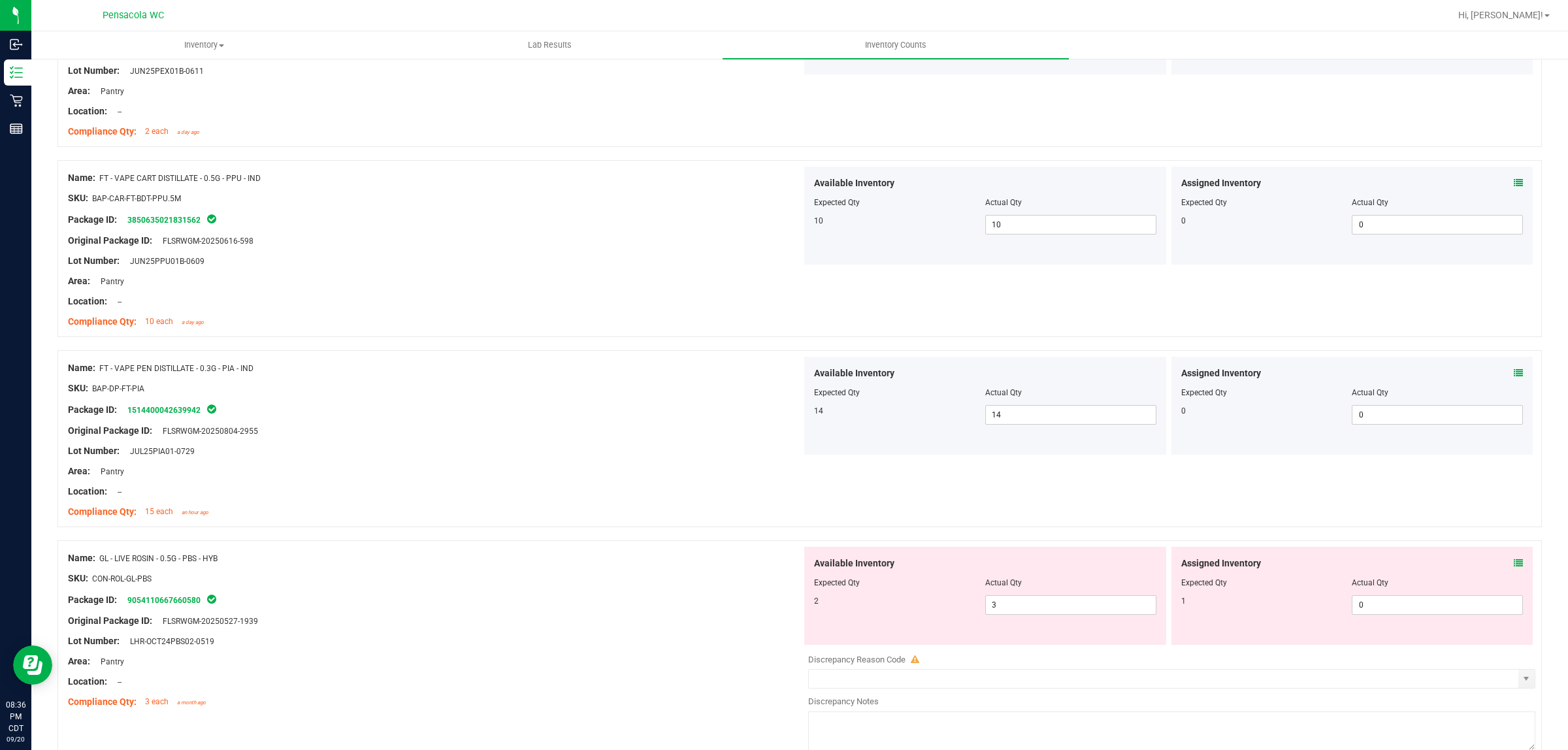
click at [1513, 568] on icon at bounding box center [1517, 563] width 9 height 9
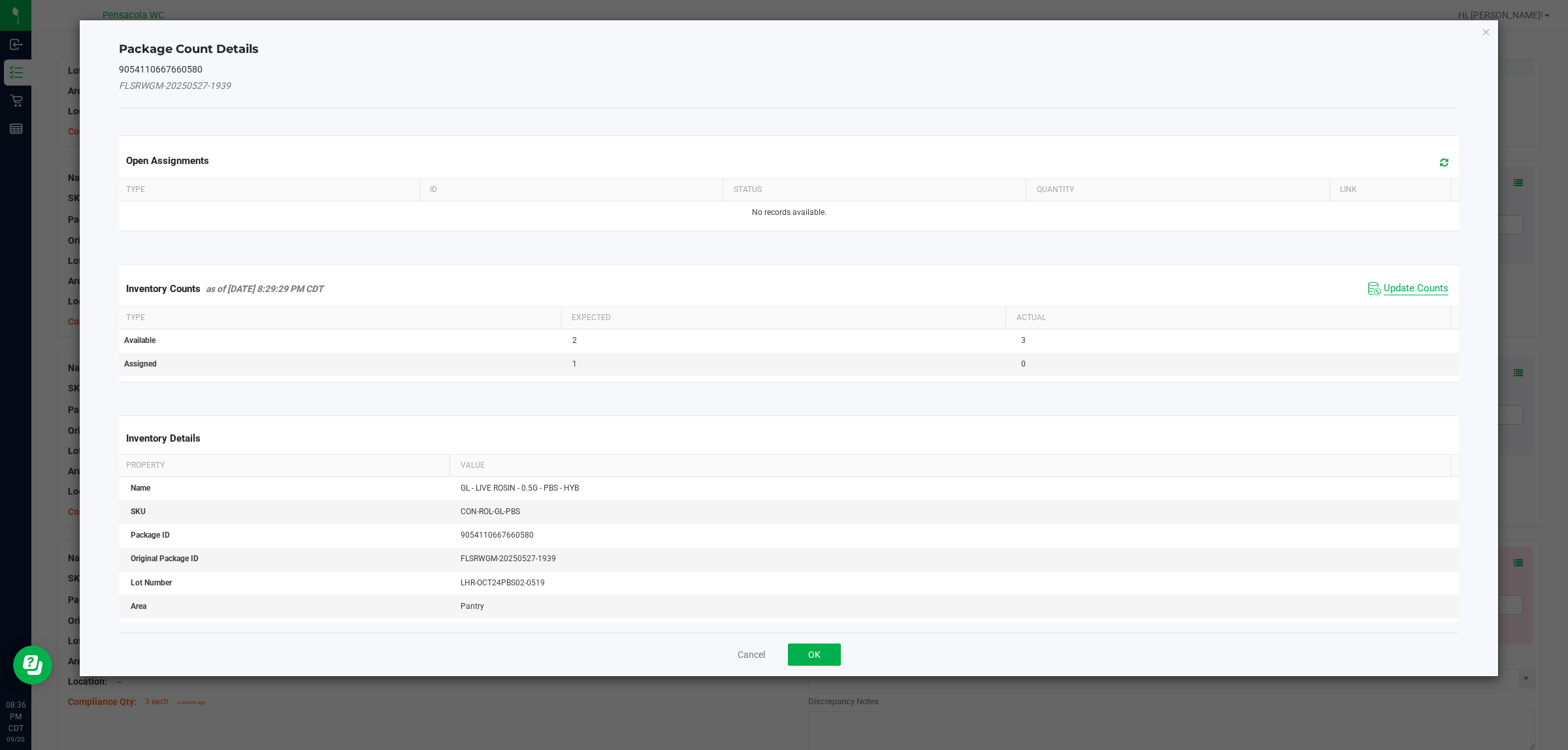
click at [1399, 287] on span "Update Counts" at bounding box center [1415, 288] width 65 height 13
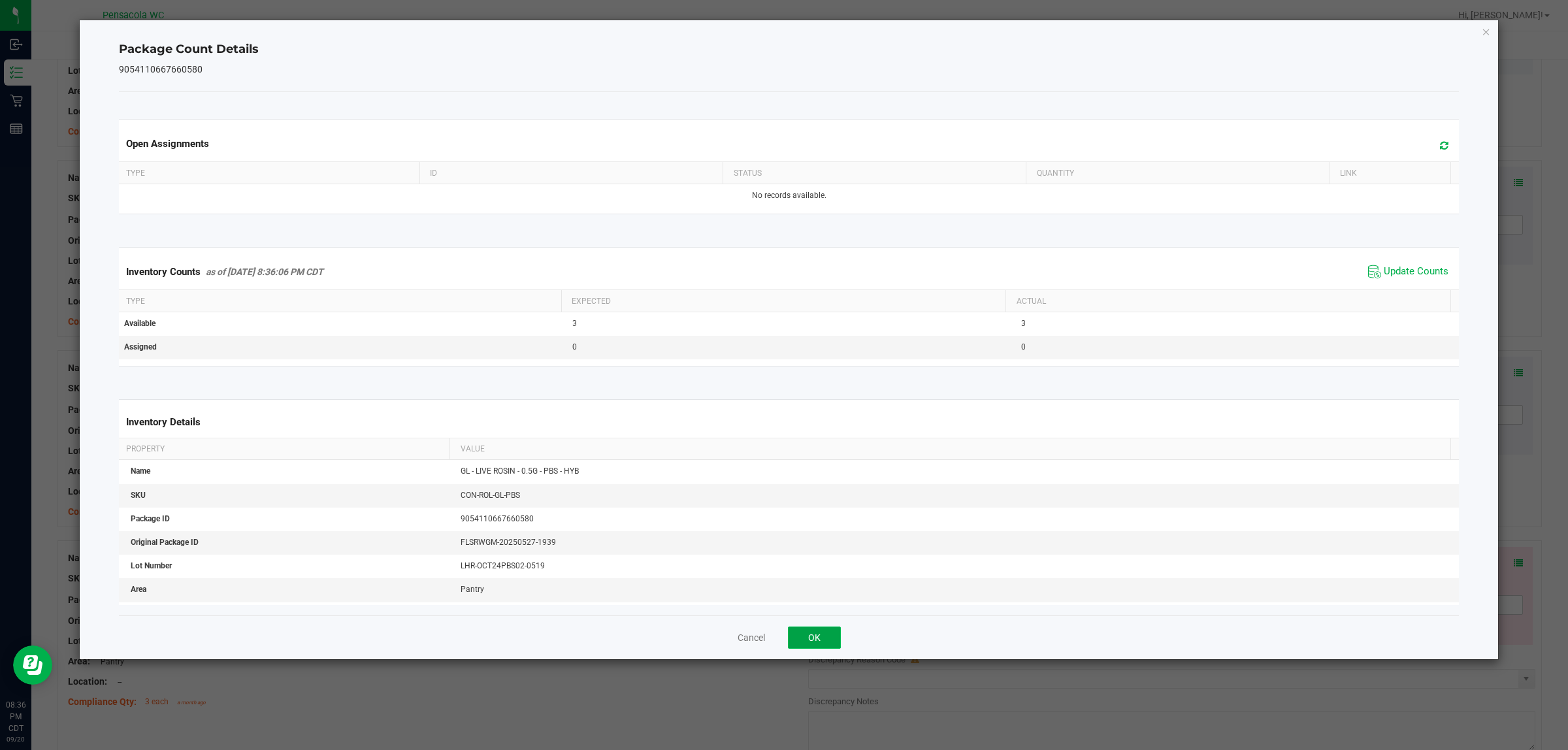
click at [804, 639] on button "OK" at bounding box center [813, 638] width 53 height 22
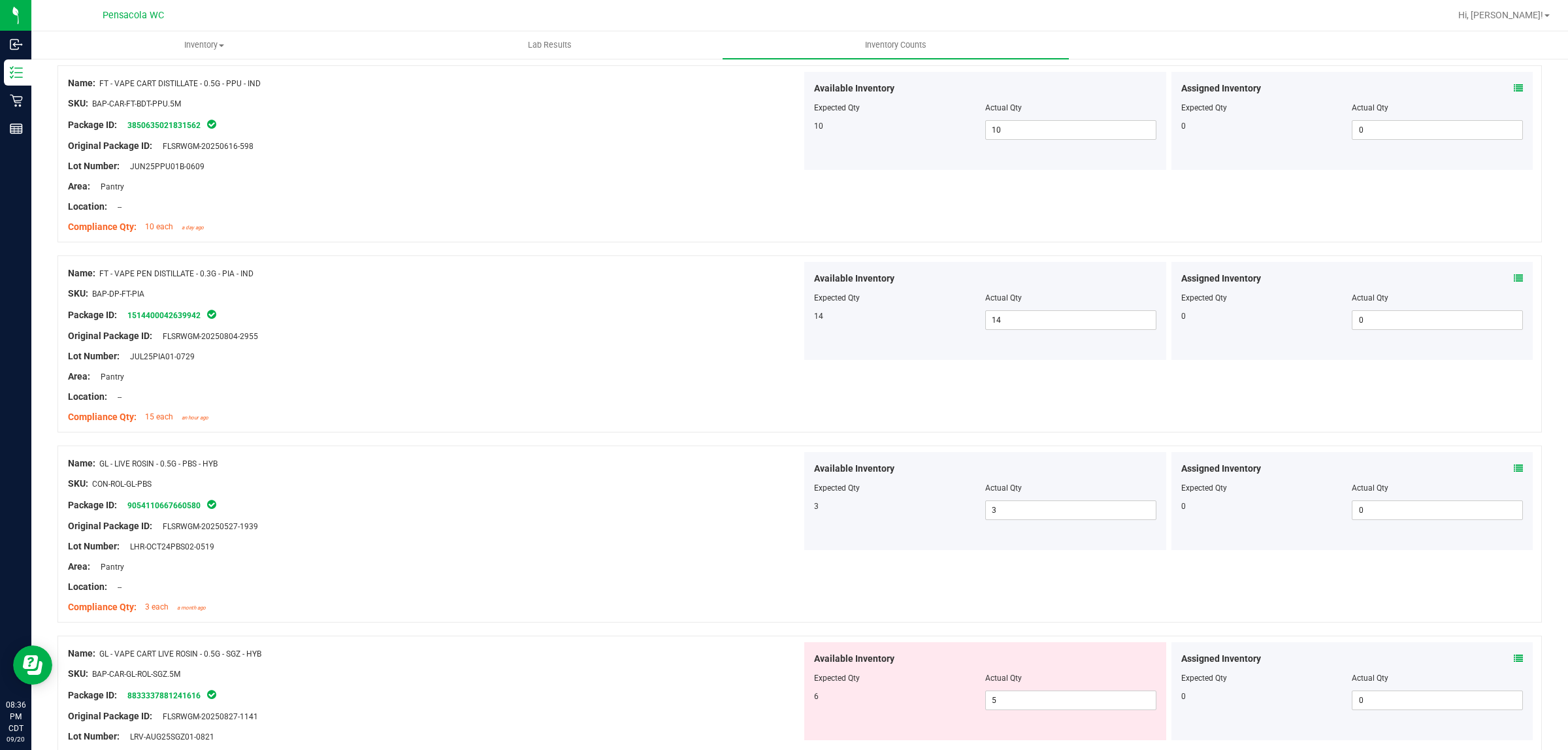
scroll to position [3393, 0]
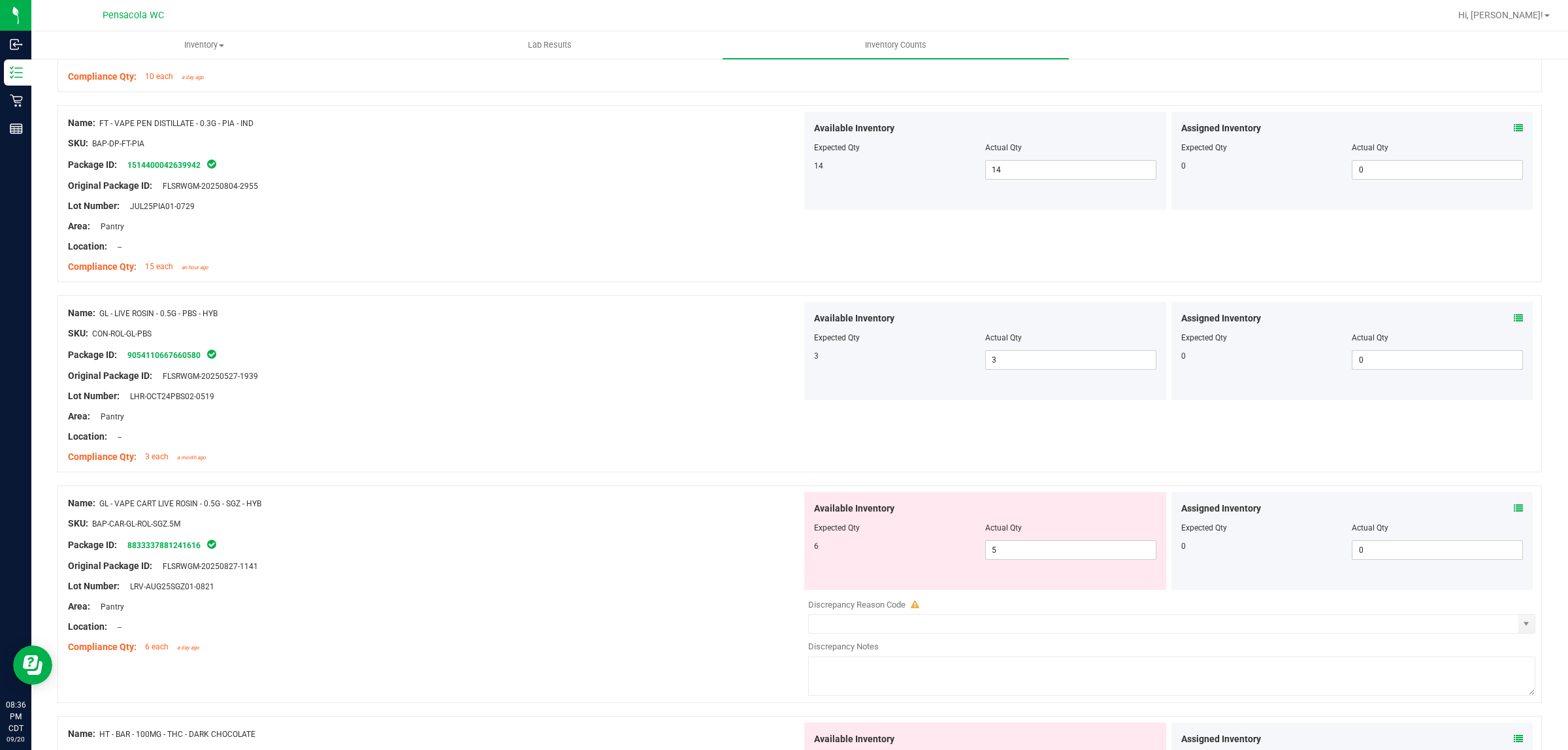
click at [1513, 513] on icon at bounding box center [1517, 507] width 9 height 9
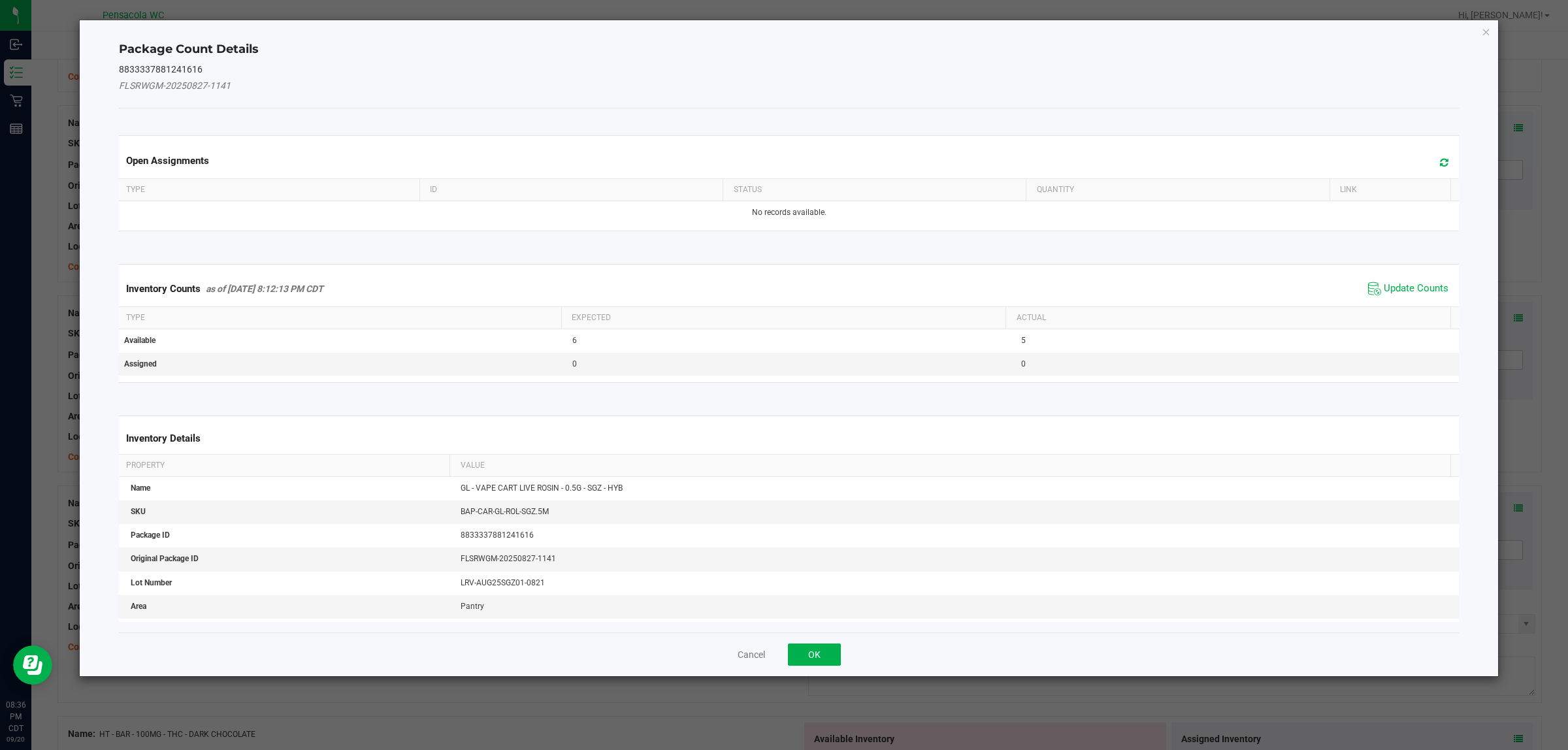
click at [1379, 281] on span "Update Counts" at bounding box center [1407, 288] width 87 height 20
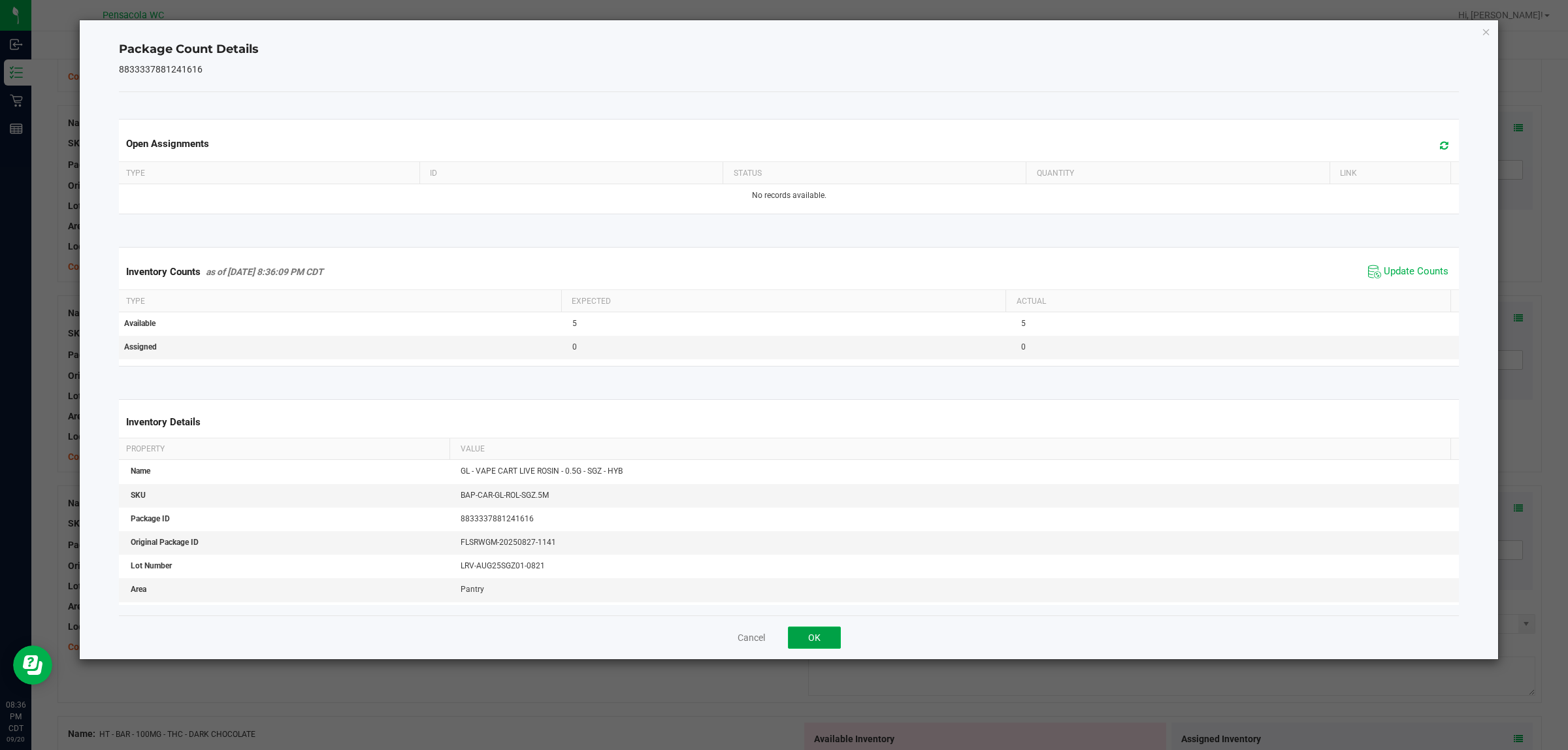
click at [787, 642] on button "OK" at bounding box center [813, 638] width 53 height 22
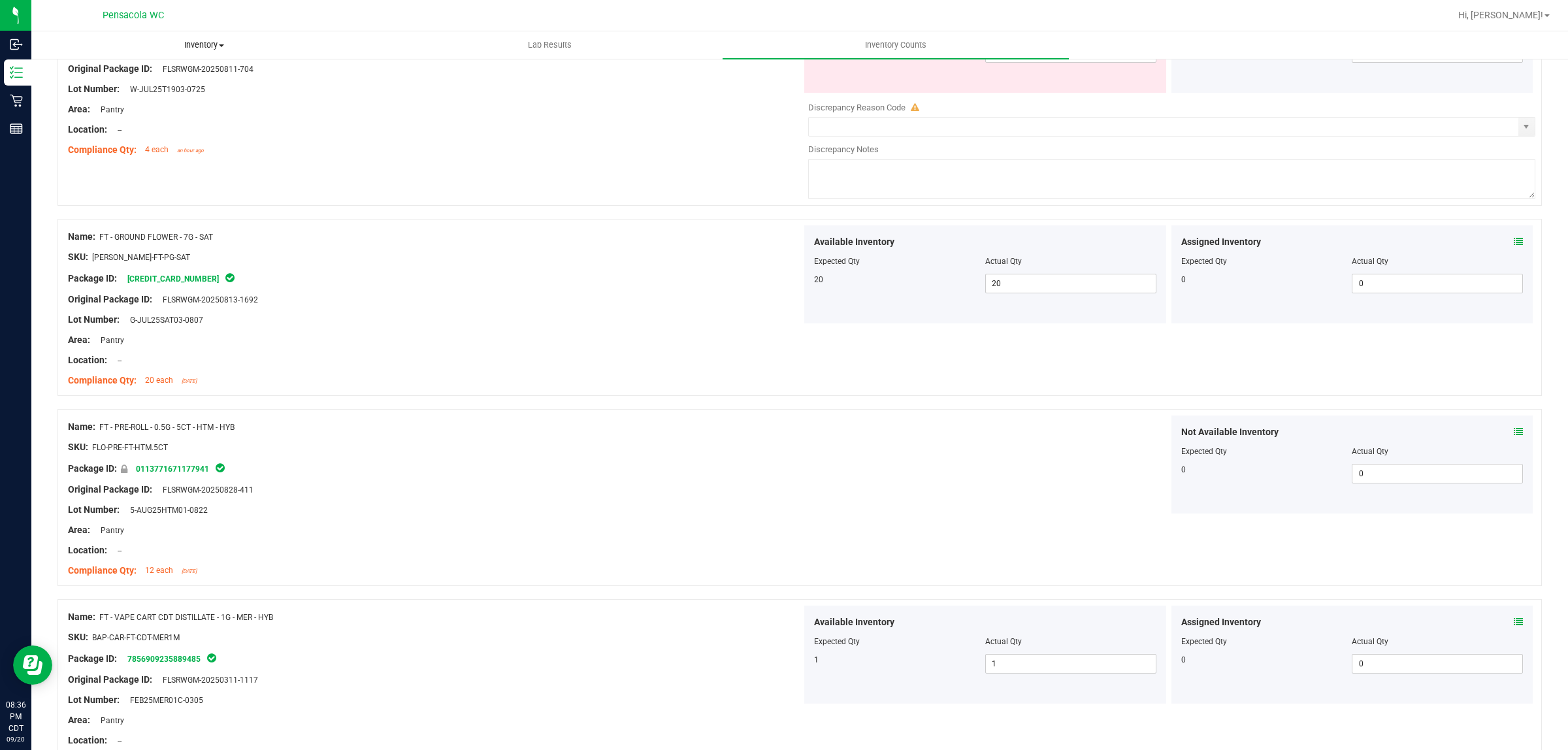
scroll to position [0, 0]
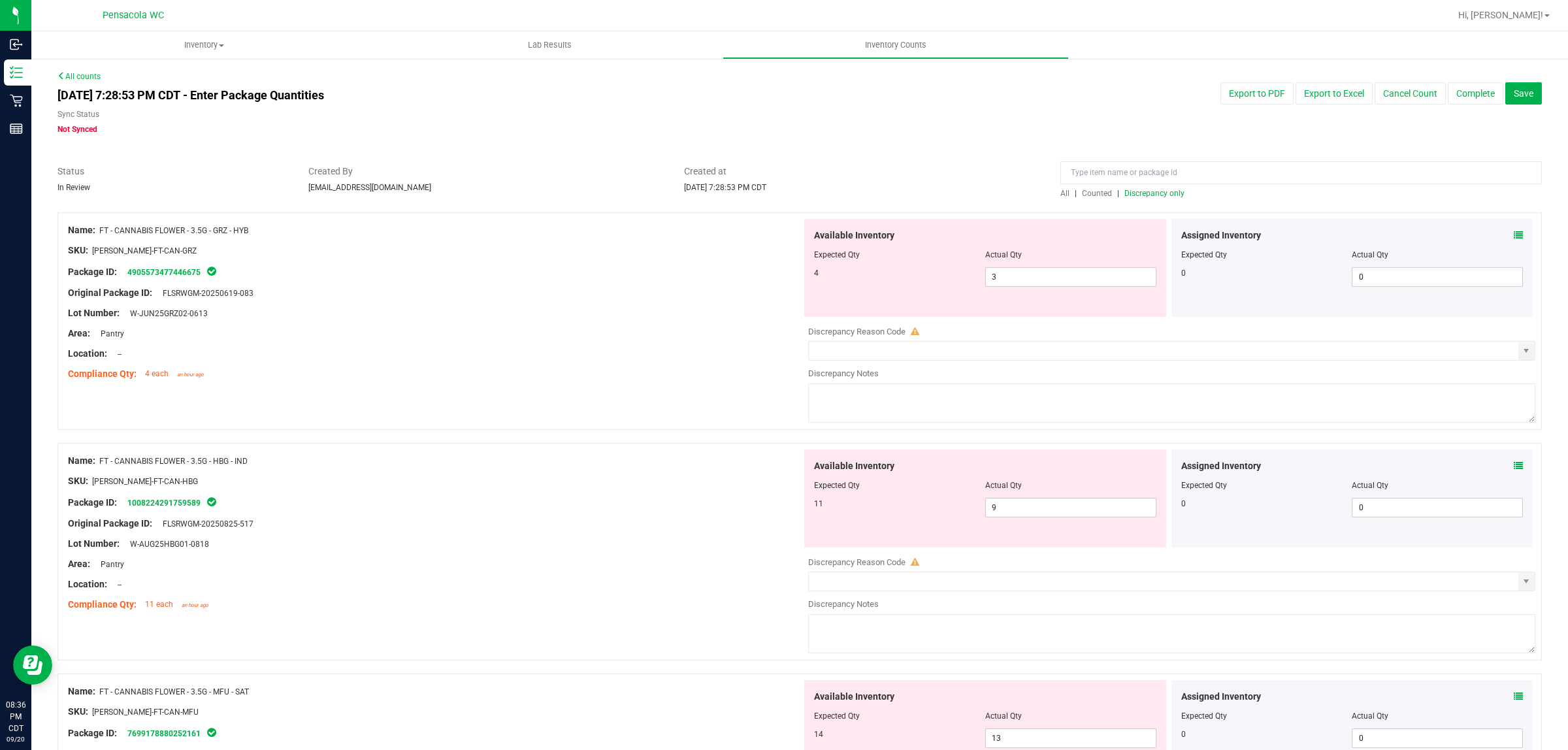
click at [1157, 201] on div at bounding box center [799, 205] width 1483 height 13
click at [1157, 191] on span "Discrepancy only" at bounding box center [1153, 193] width 60 height 9
click at [1516, 231] on div "Assigned Inventory Expected Qty Actual Qty 0 0 0" at bounding box center [1352, 268] width 362 height 98
click at [1510, 234] on div "Assigned Inventory Expected Qty Actual Qty 0 0 0" at bounding box center [1352, 268] width 362 height 98
click at [1513, 234] on icon at bounding box center [1517, 235] width 9 height 9
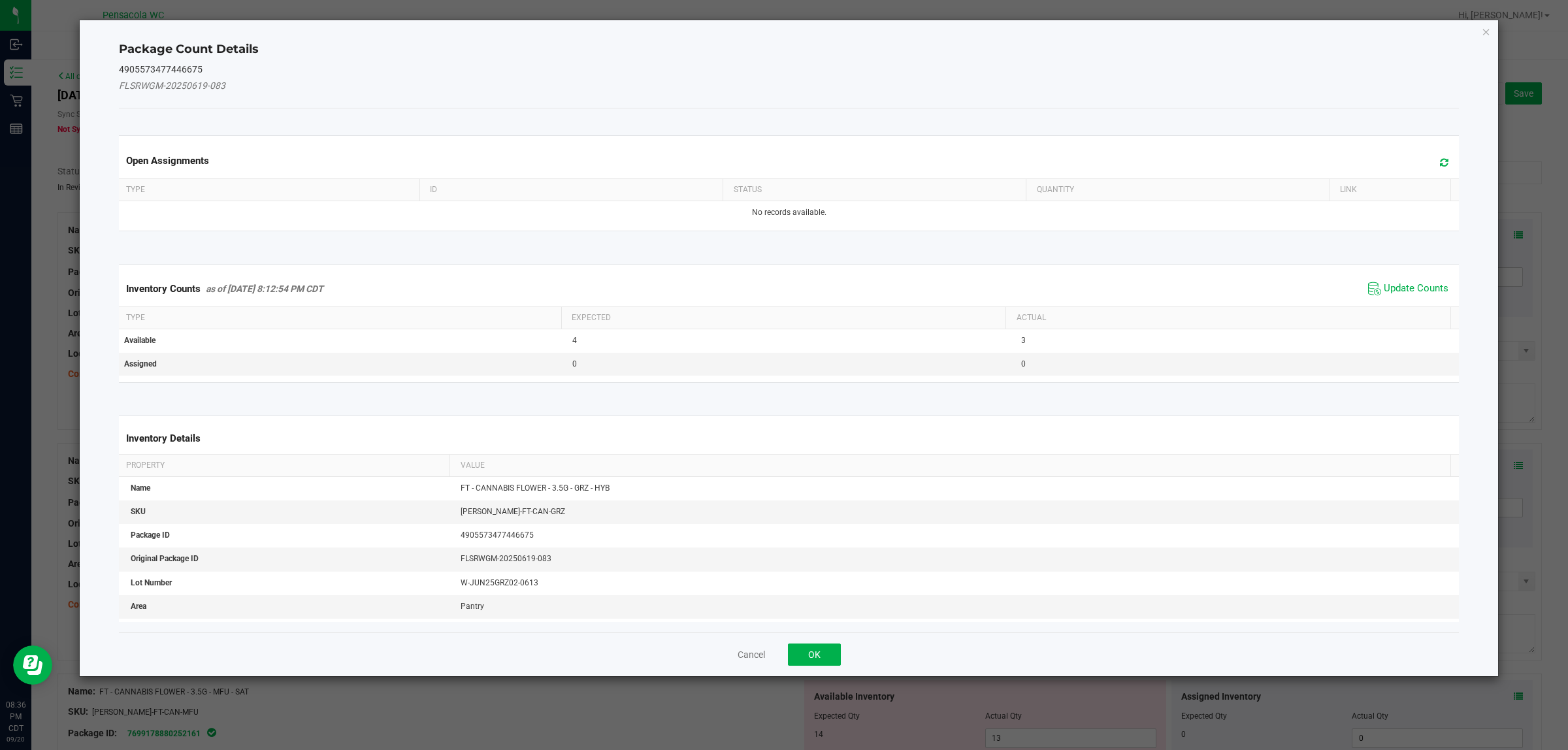
click at [1504, 234] on ngb-modal-window "Package Count Details 4905573477446675 FLSRWGM-20250619-083 Open Assignments Ty…" at bounding box center [788, 375] width 1577 height 750
click at [1504, 235] on ngb-modal-window "Package Count Details 4905573477446675 FLSRWGM-20250619-083 Open Assignments Ty…" at bounding box center [788, 375] width 1577 height 750
click at [811, 667] on div "Cancel OK" at bounding box center [789, 655] width 1340 height 44
click at [813, 663] on button "OK" at bounding box center [813, 655] width 53 height 22
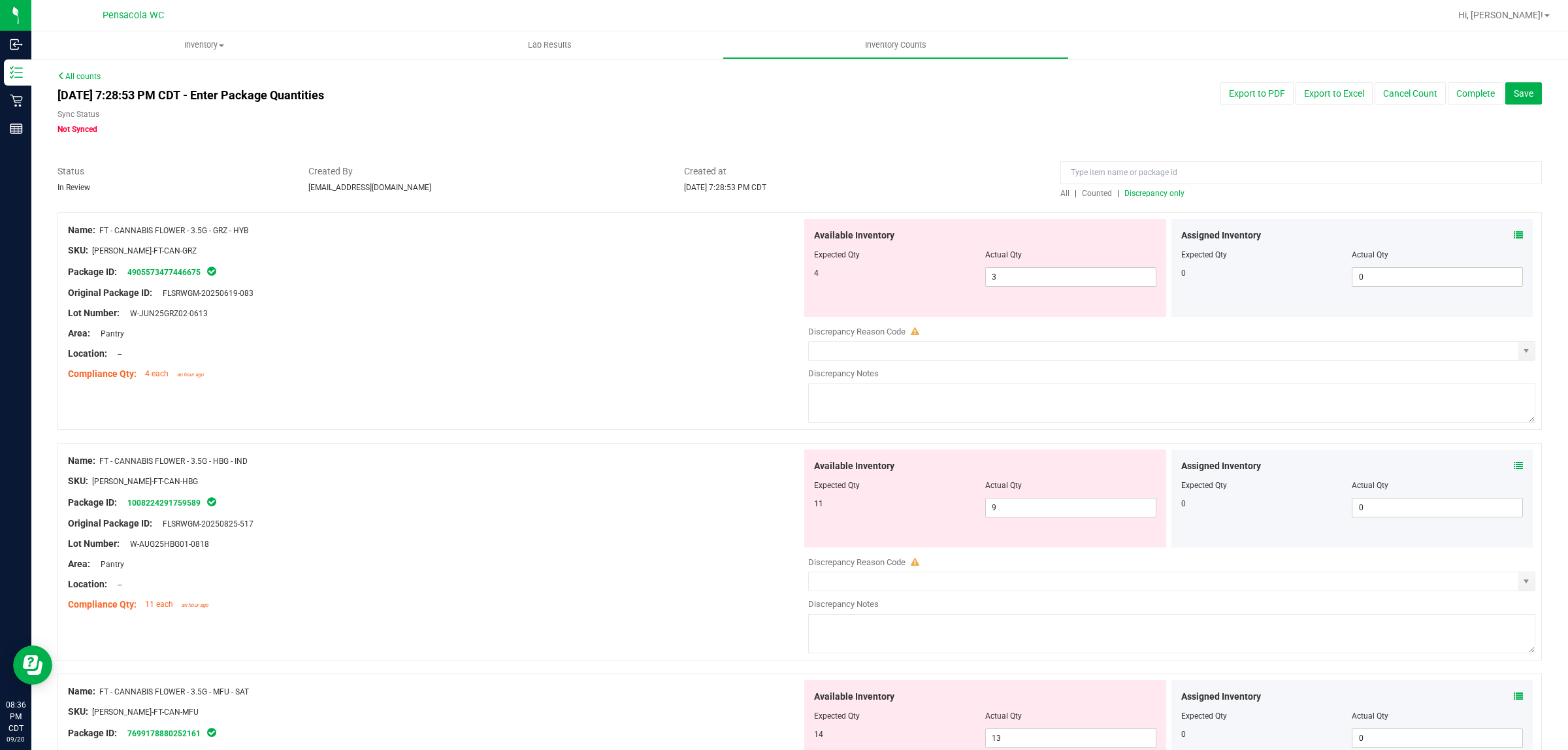
click at [1513, 241] on span at bounding box center [1517, 236] width 9 height 14
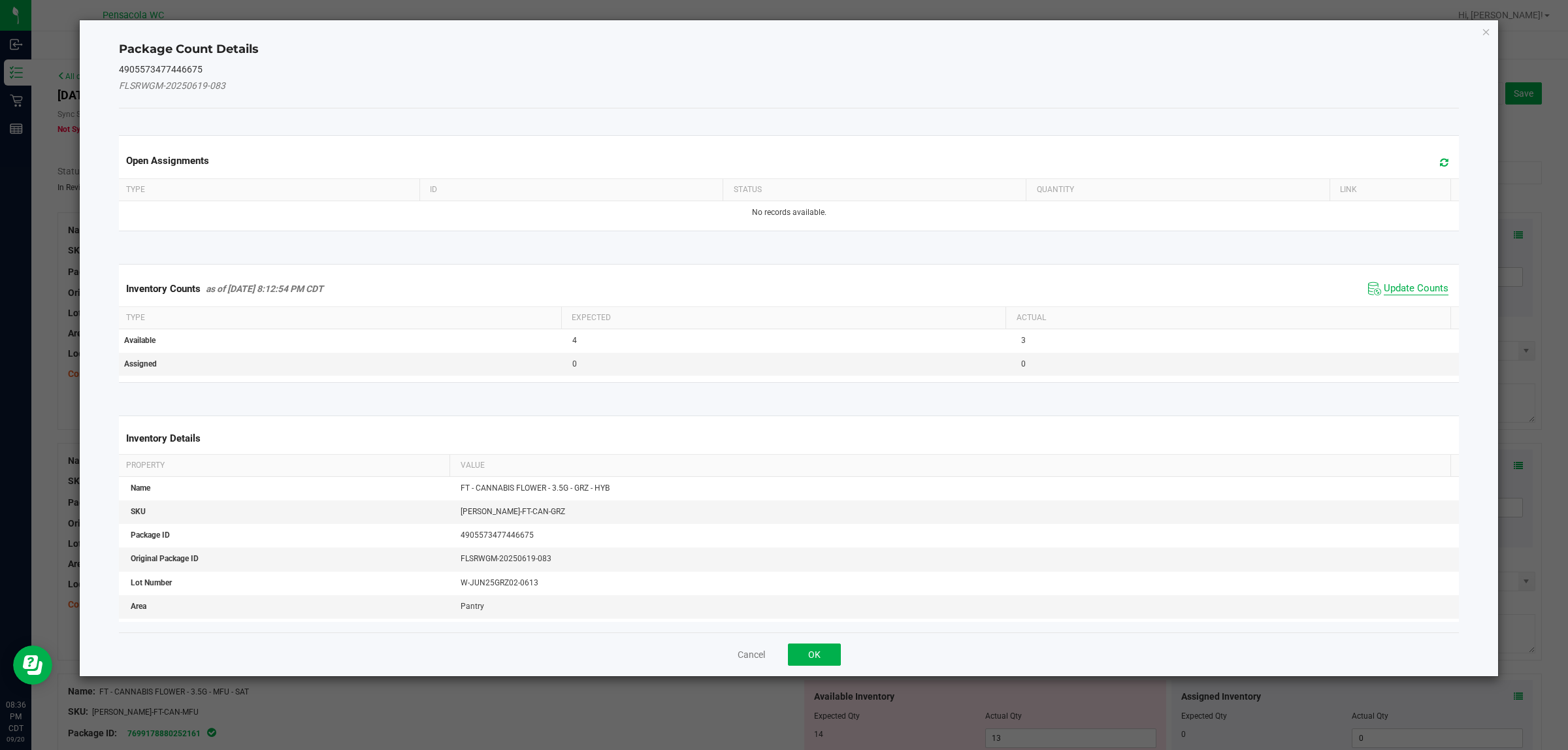
click at [1383, 286] on span "Update Counts" at bounding box center [1415, 288] width 65 height 13
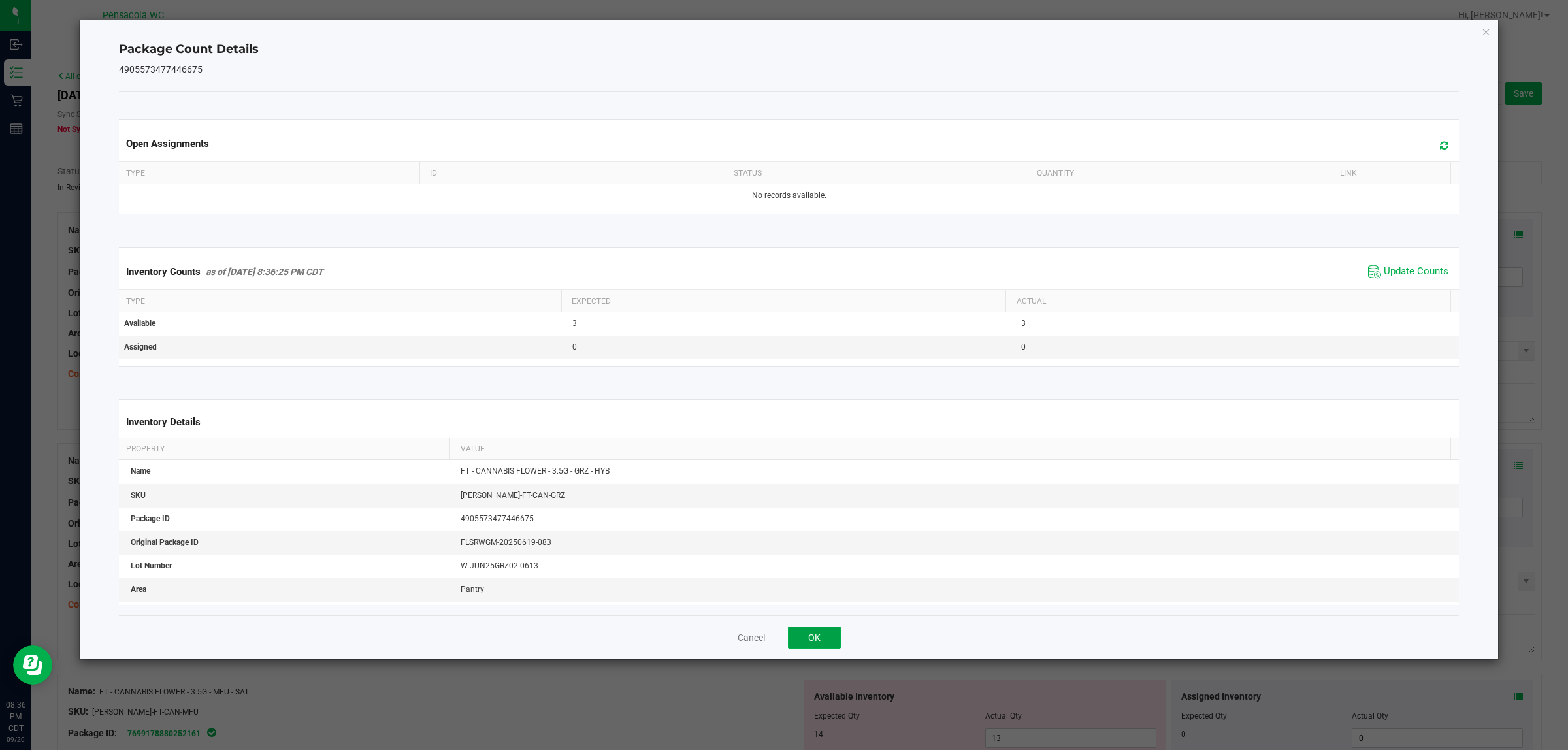
click at [837, 635] on button "OK" at bounding box center [813, 638] width 53 height 22
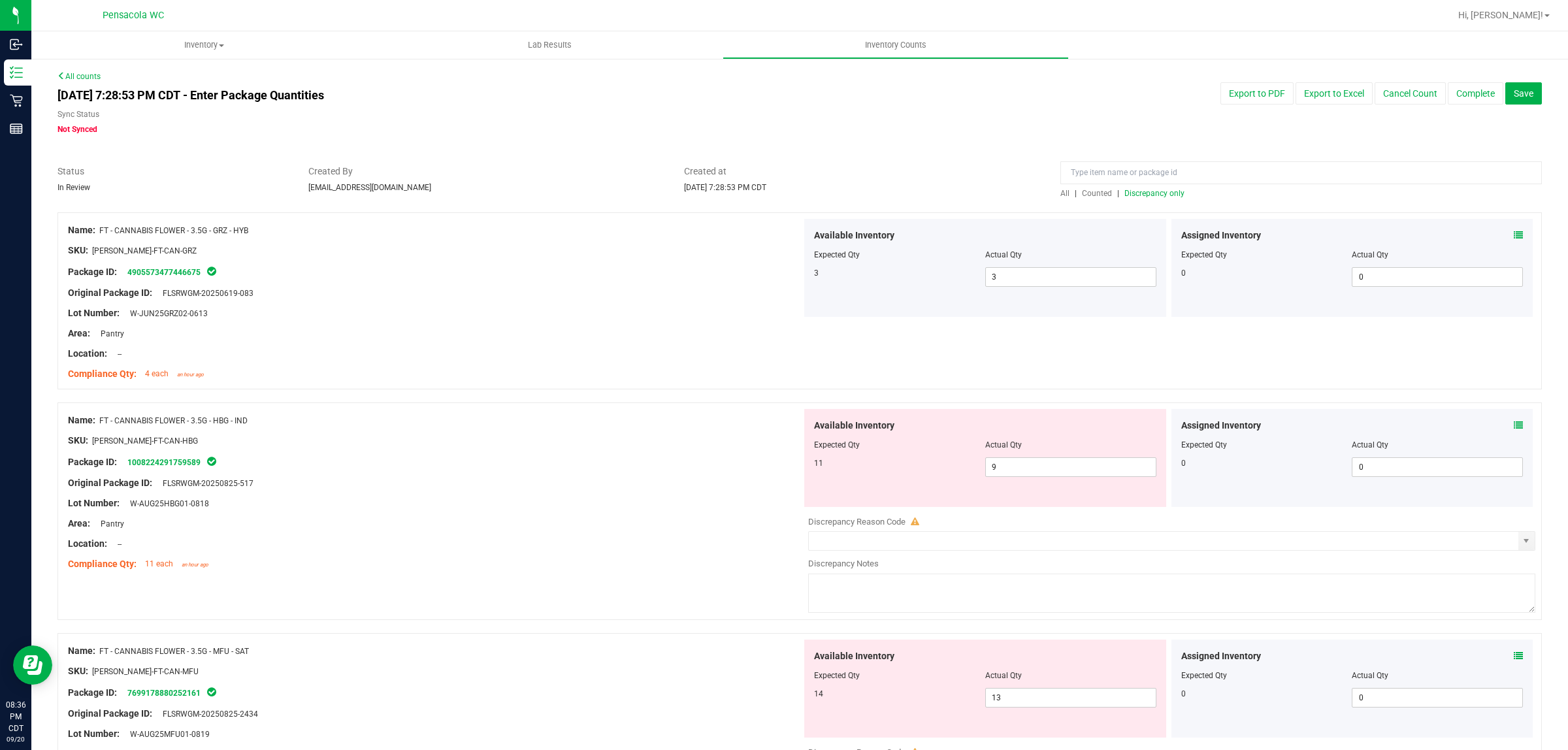
drag, startPoint x: 1320, startPoint y: 343, endPoint x: 1438, endPoint y: 406, distance: 133.8
click at [1438, 406] on div "Name: FT - CANNABIS FLOWER - 3.5G - HBG - IND SKU: FLO-BUD-FT-CAN-HBG Package I…" at bounding box center [799, 511] width 1483 height 218
click at [1508, 435] on div at bounding box center [1352, 436] width 342 height 7
click at [1513, 430] on icon at bounding box center [1517, 425] width 9 height 9
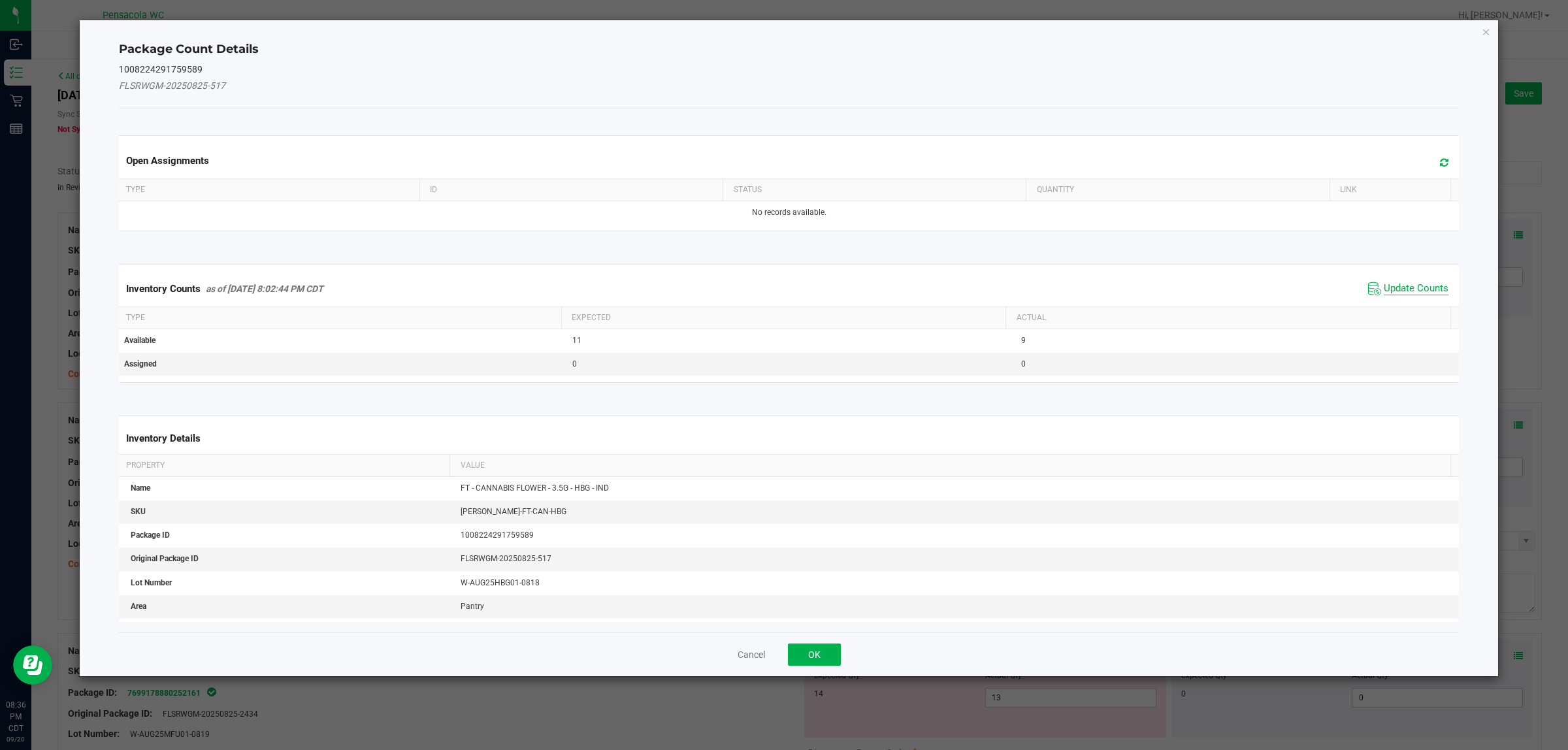
click at [1406, 290] on span "Update Counts" at bounding box center [1415, 288] width 65 height 13
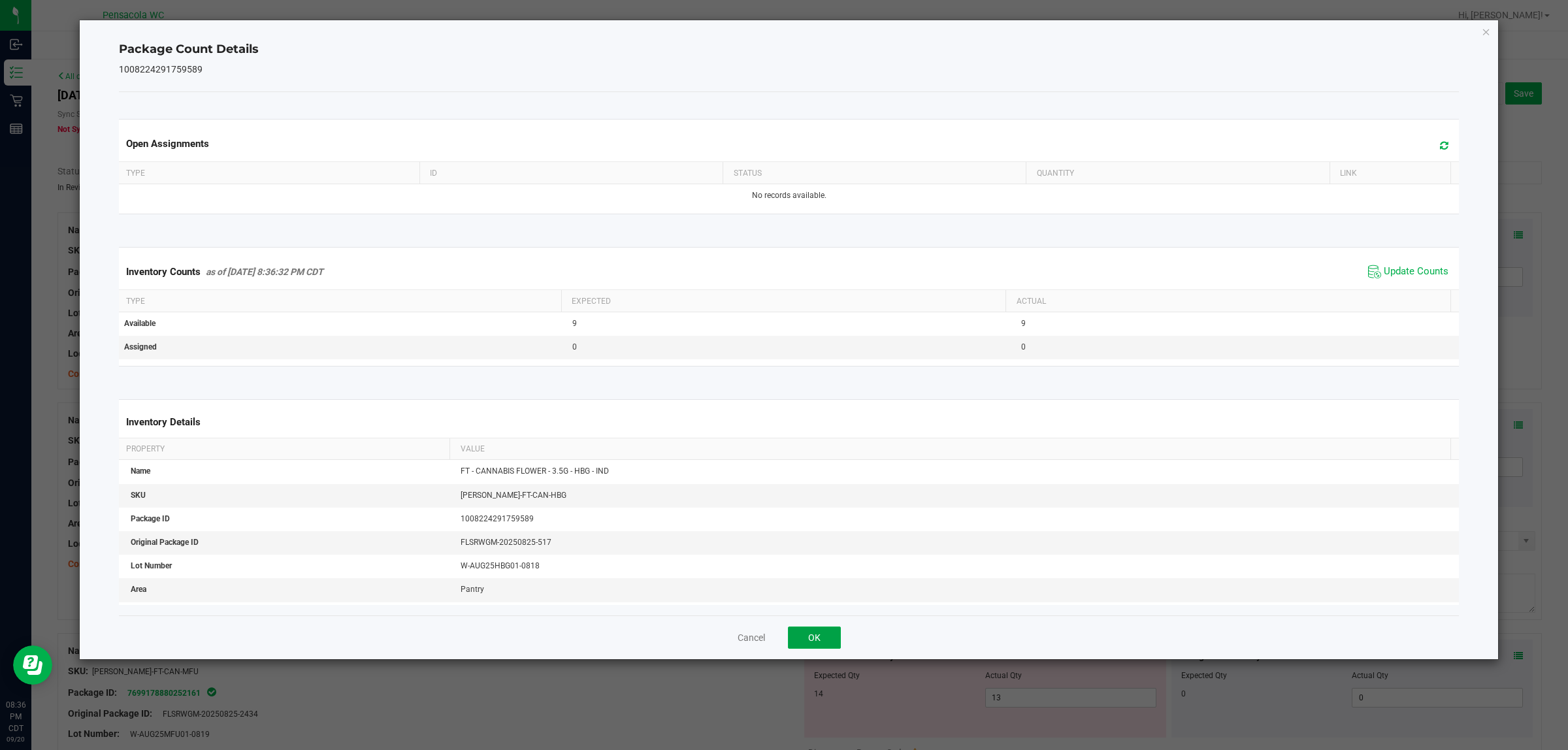
click at [821, 632] on button "OK" at bounding box center [813, 638] width 53 height 22
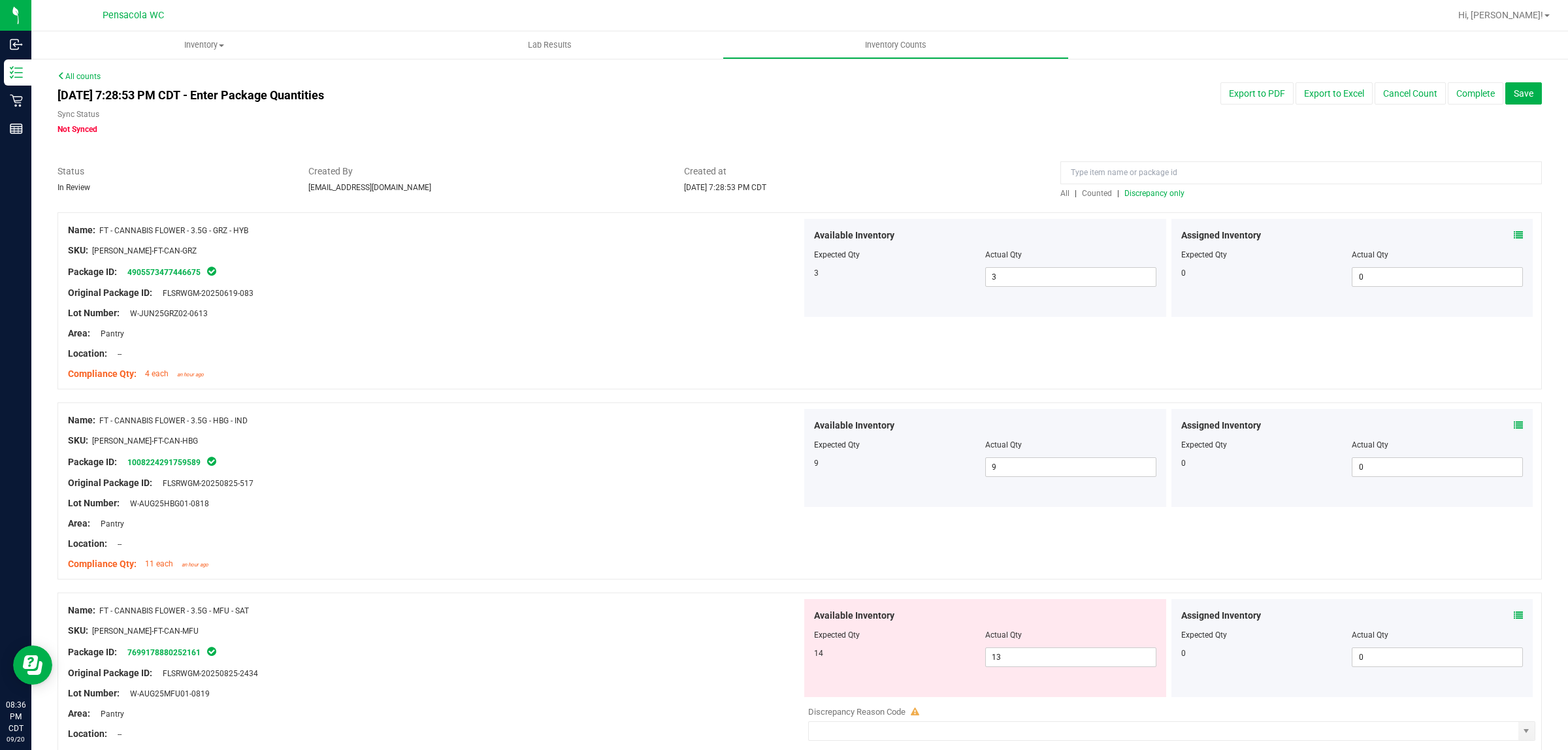
scroll to position [163, 0]
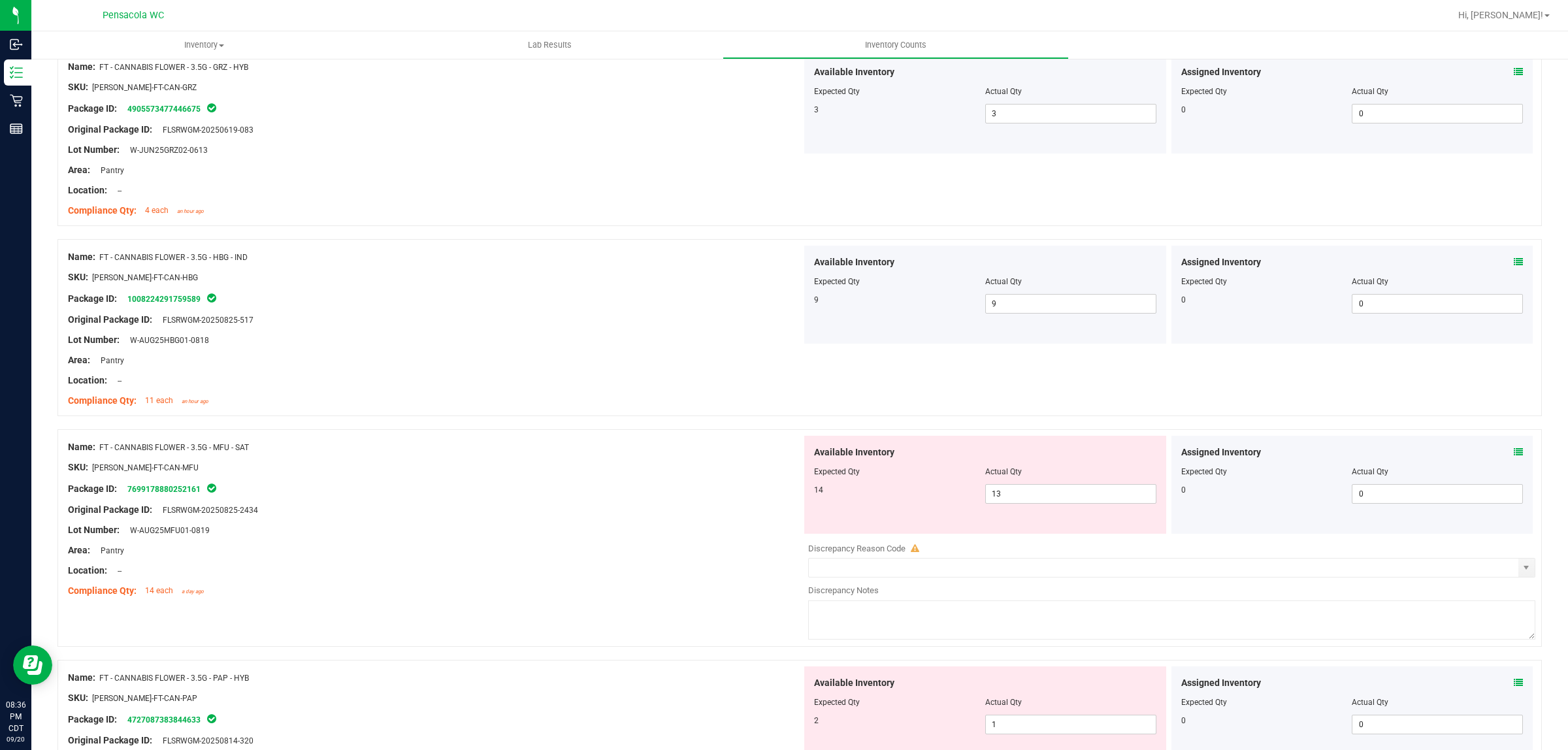
click at [1513, 456] on icon at bounding box center [1517, 452] width 9 height 9
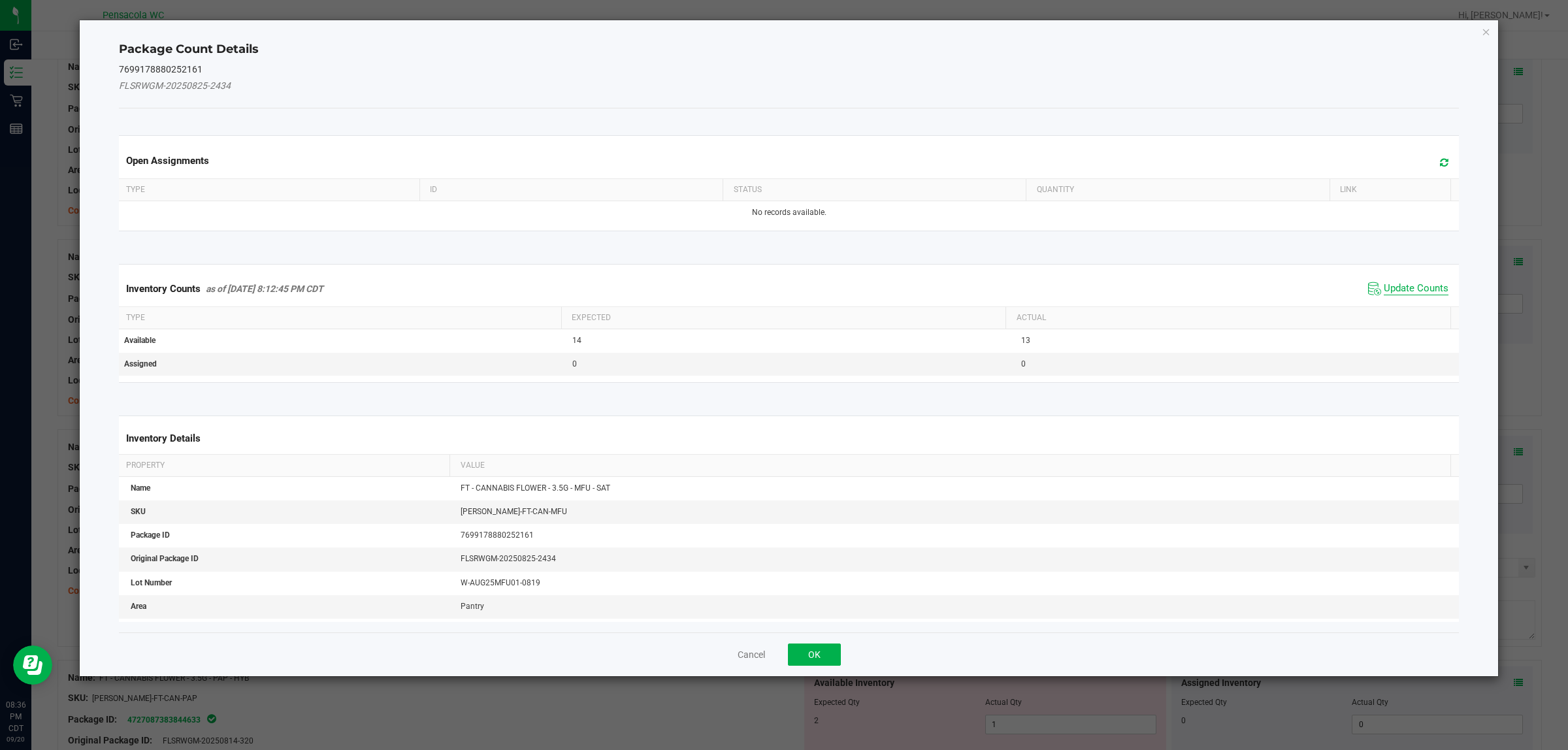
click at [1419, 294] on span "Update Counts" at bounding box center [1415, 288] width 65 height 13
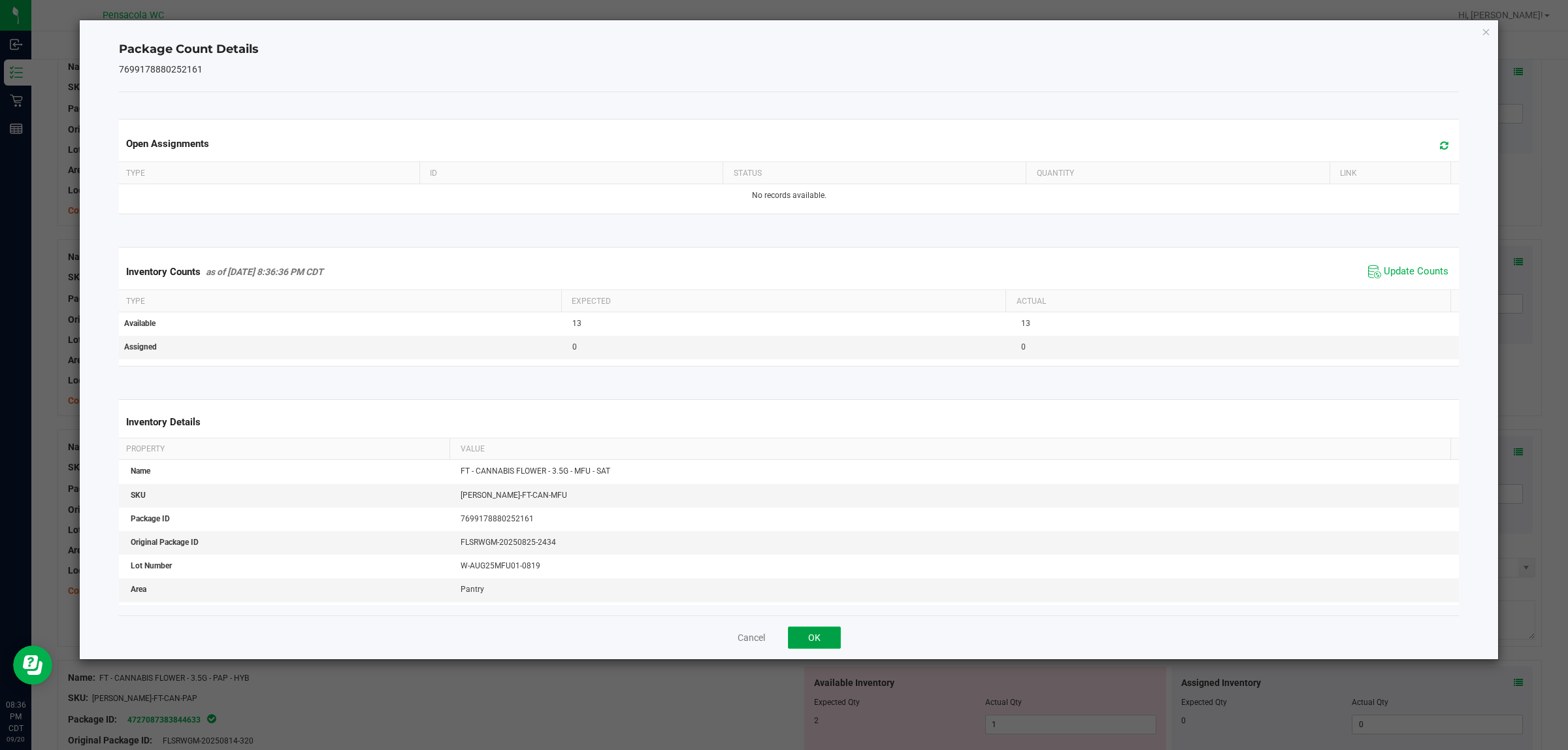
click at [817, 643] on button "OK" at bounding box center [813, 638] width 53 height 22
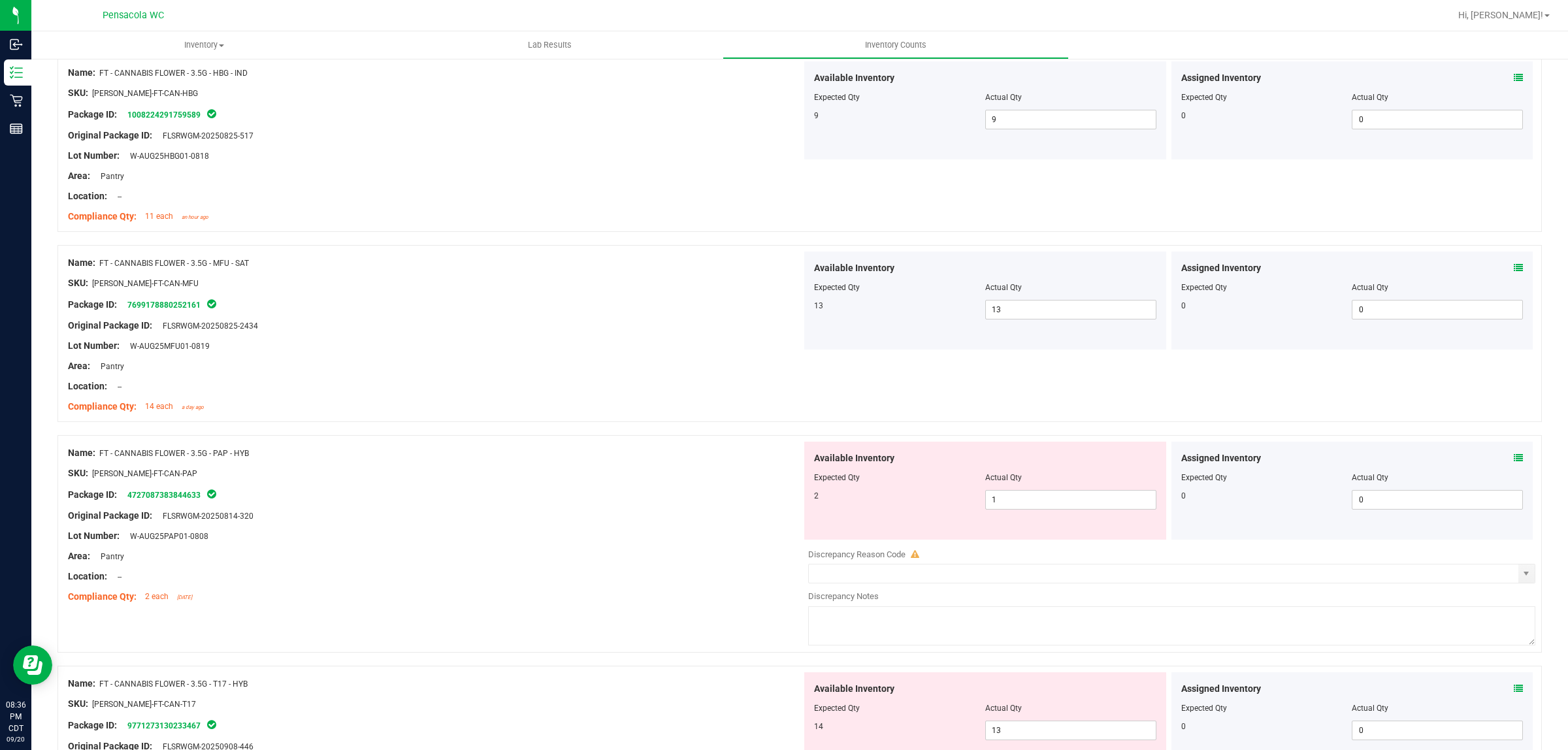
scroll to position [409, 0]
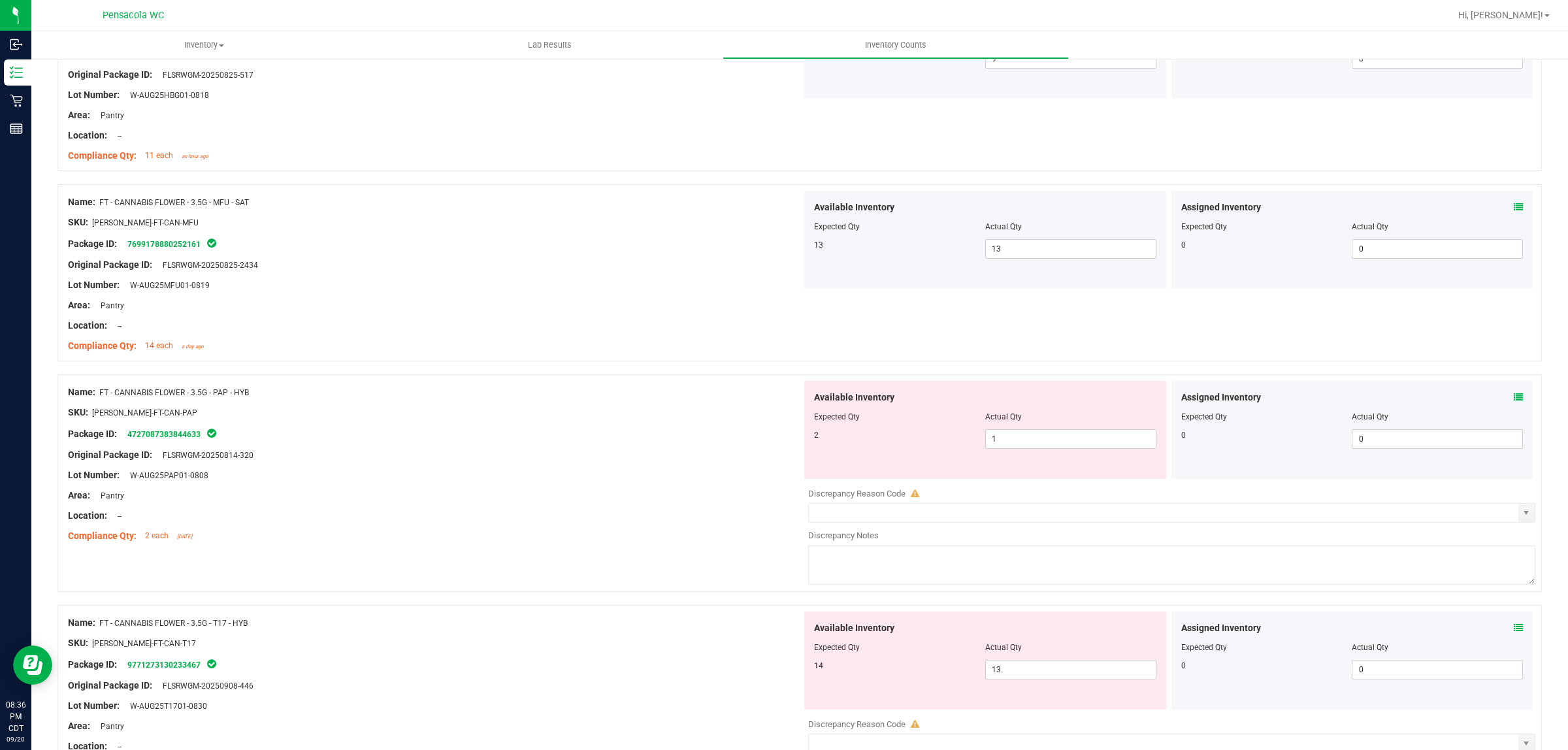
click at [1513, 402] on icon at bounding box center [1517, 397] width 9 height 9
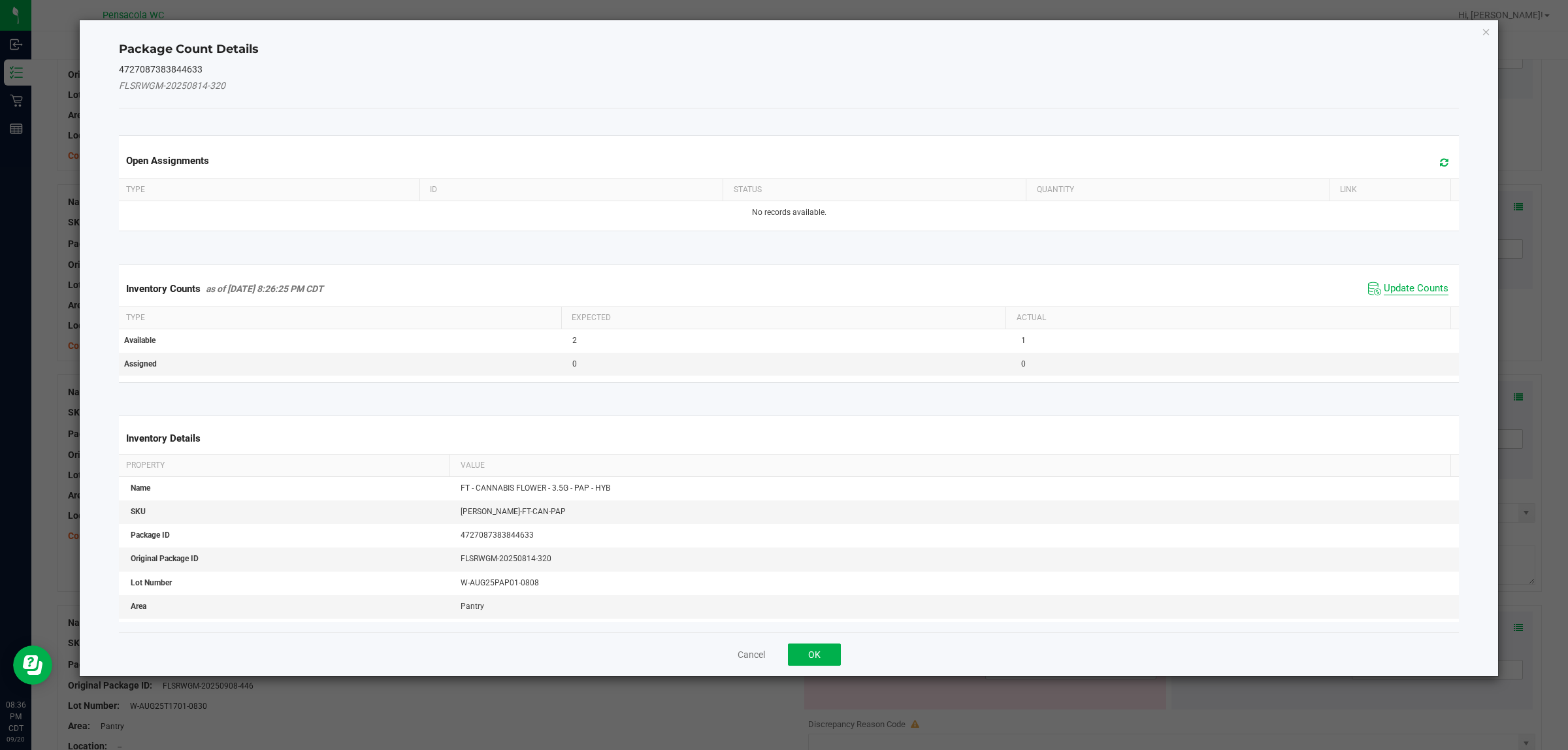
click at [1383, 295] on span "Update Counts" at bounding box center [1415, 288] width 65 height 13
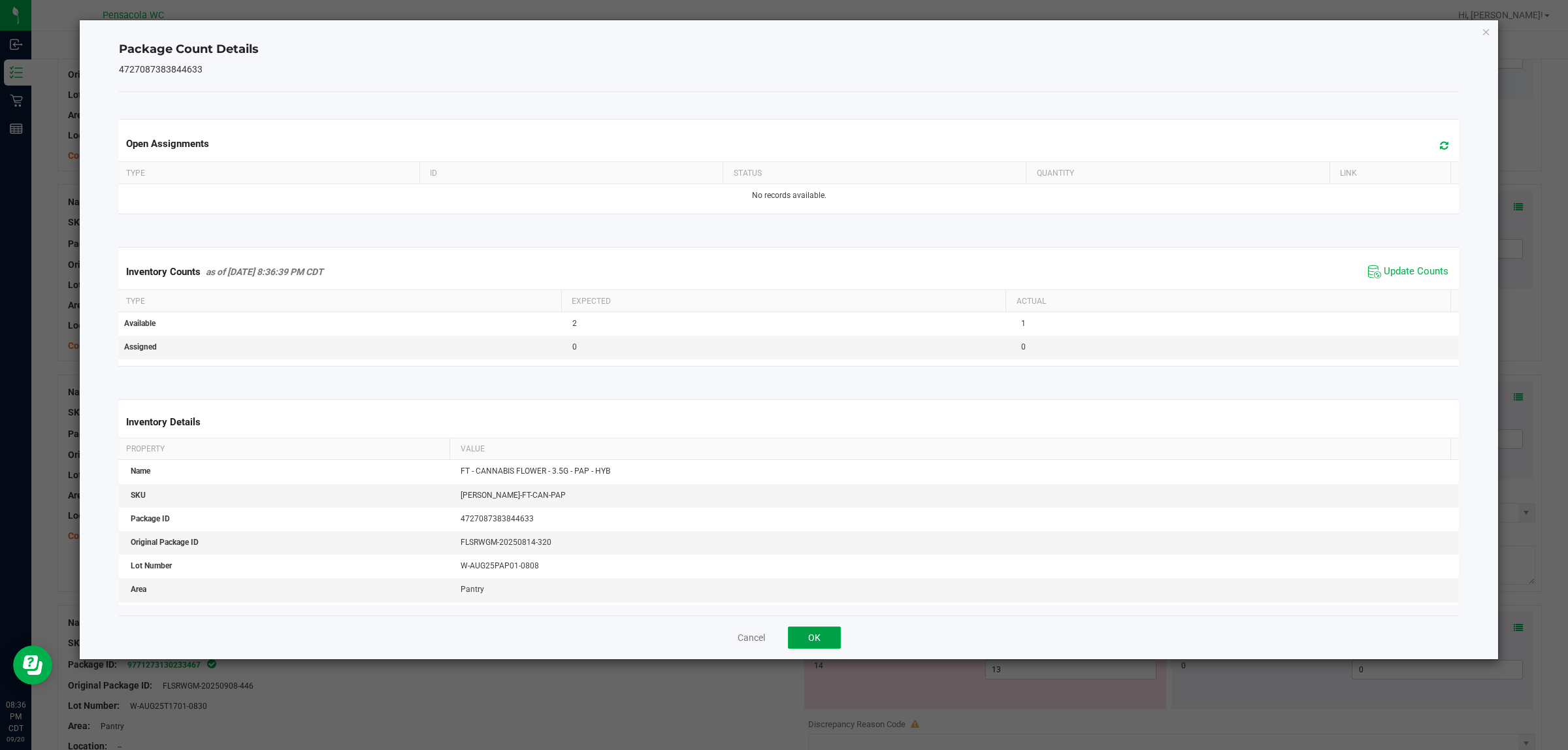
click at [817, 649] on button "OK" at bounding box center [813, 638] width 53 height 22
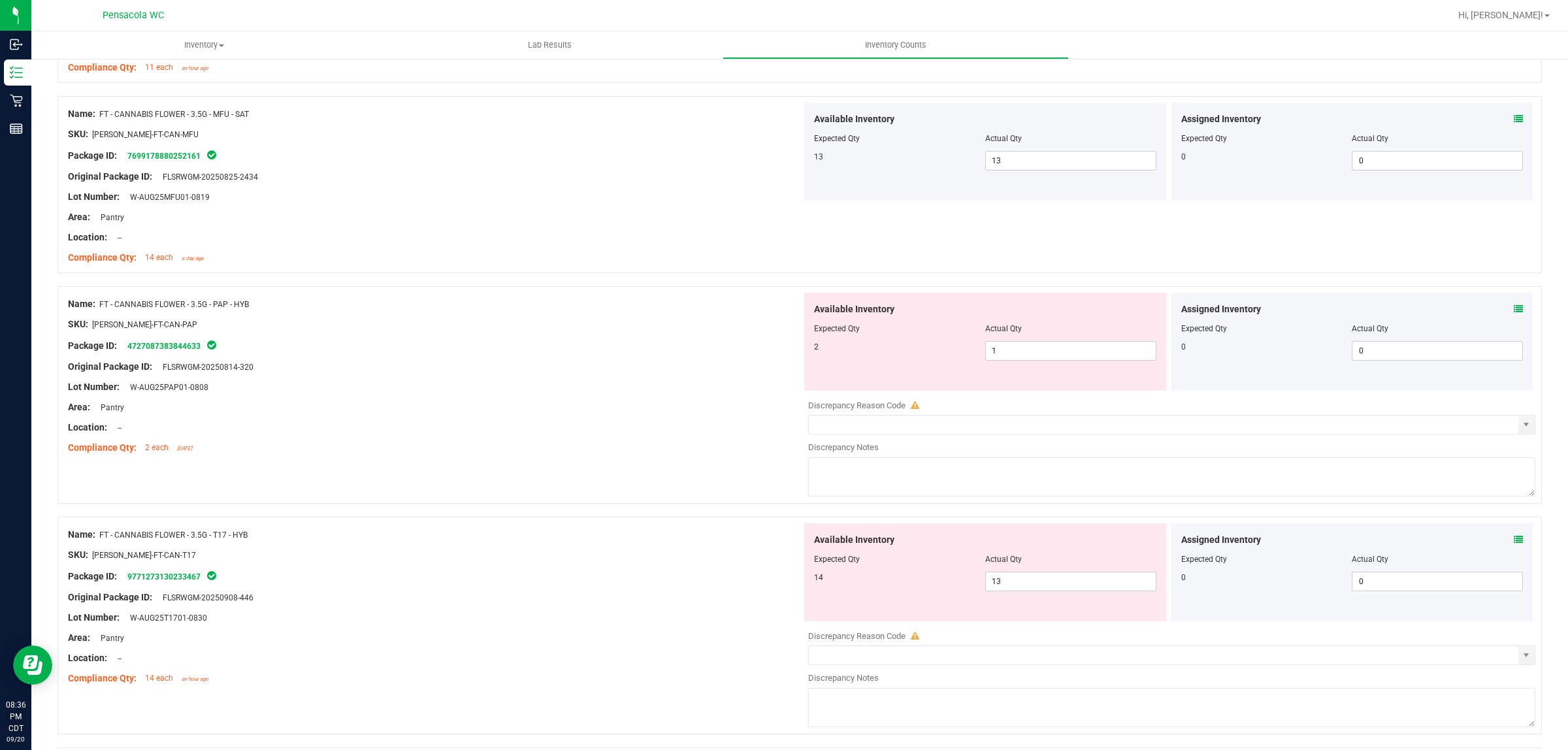
scroll to position [490, 0]
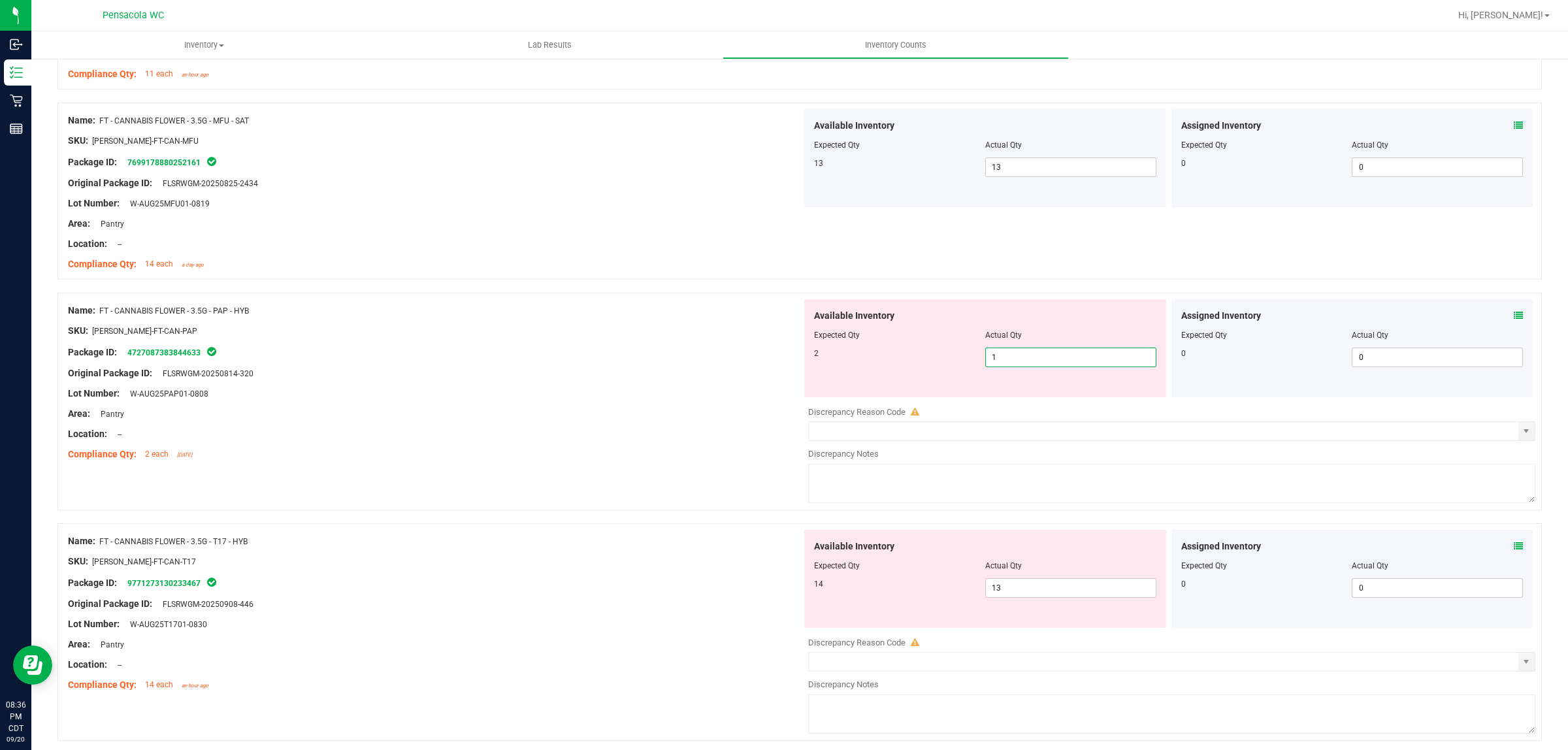
click at [987, 365] on span "1 1" at bounding box center [1071, 357] width 171 height 20
drag, startPoint x: 996, startPoint y: 358, endPoint x: 943, endPoint y: 347, distance: 54.1
click at [960, 351] on div "2 1 1" at bounding box center [984, 357] width 342 height 20
type input "2"
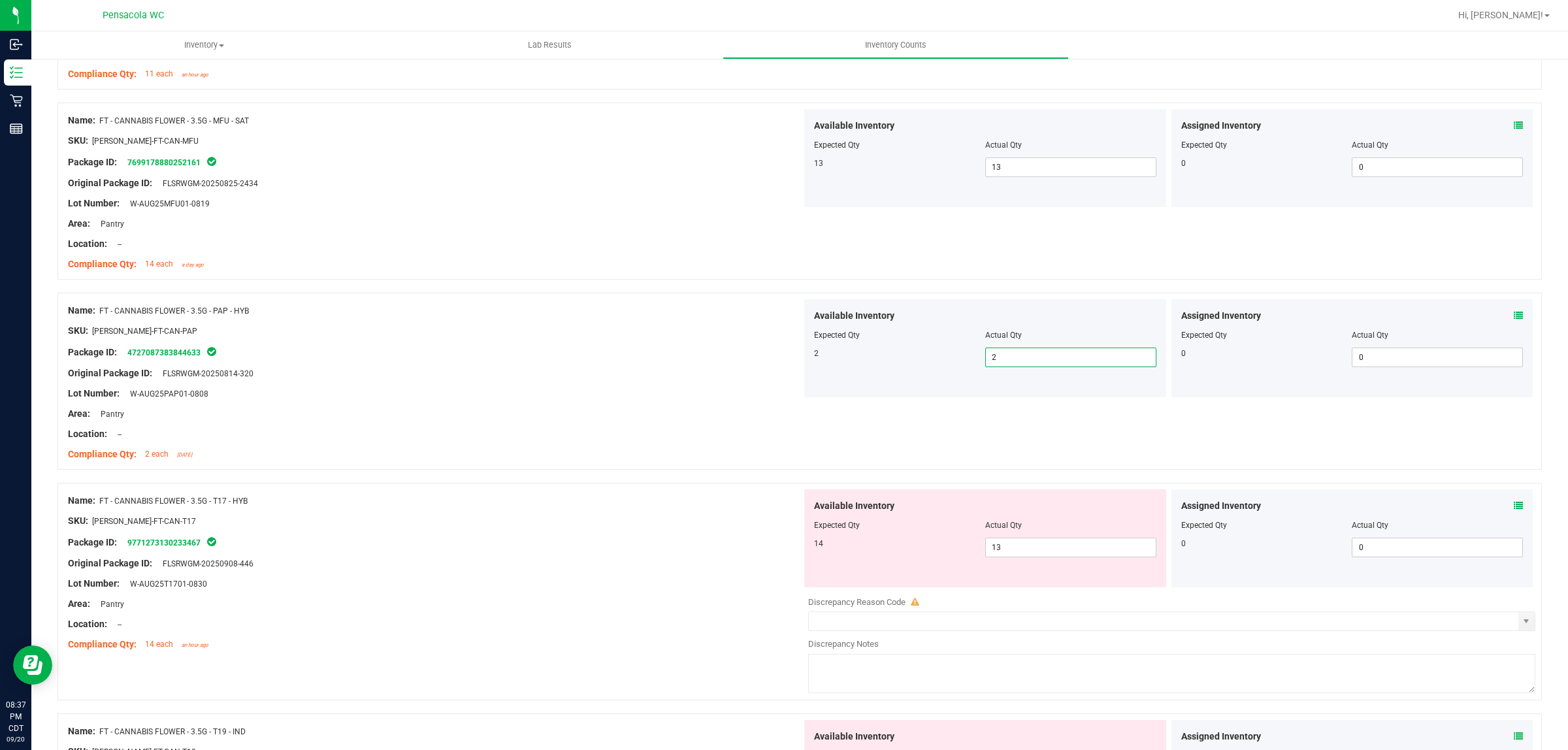
click at [1513, 503] on icon at bounding box center [1517, 505] width 9 height 9
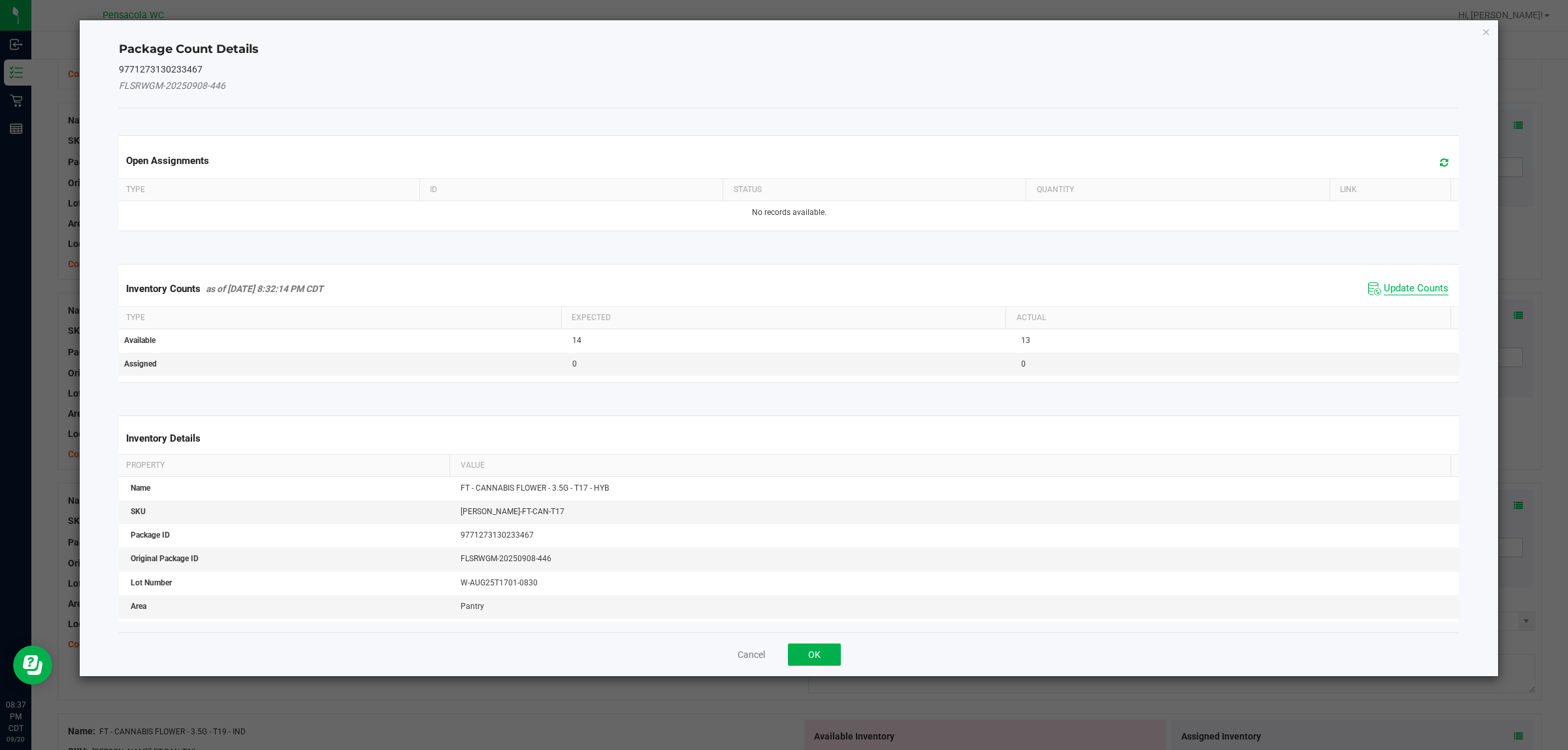
click at [1390, 282] on span "Update Counts" at bounding box center [1415, 288] width 65 height 13
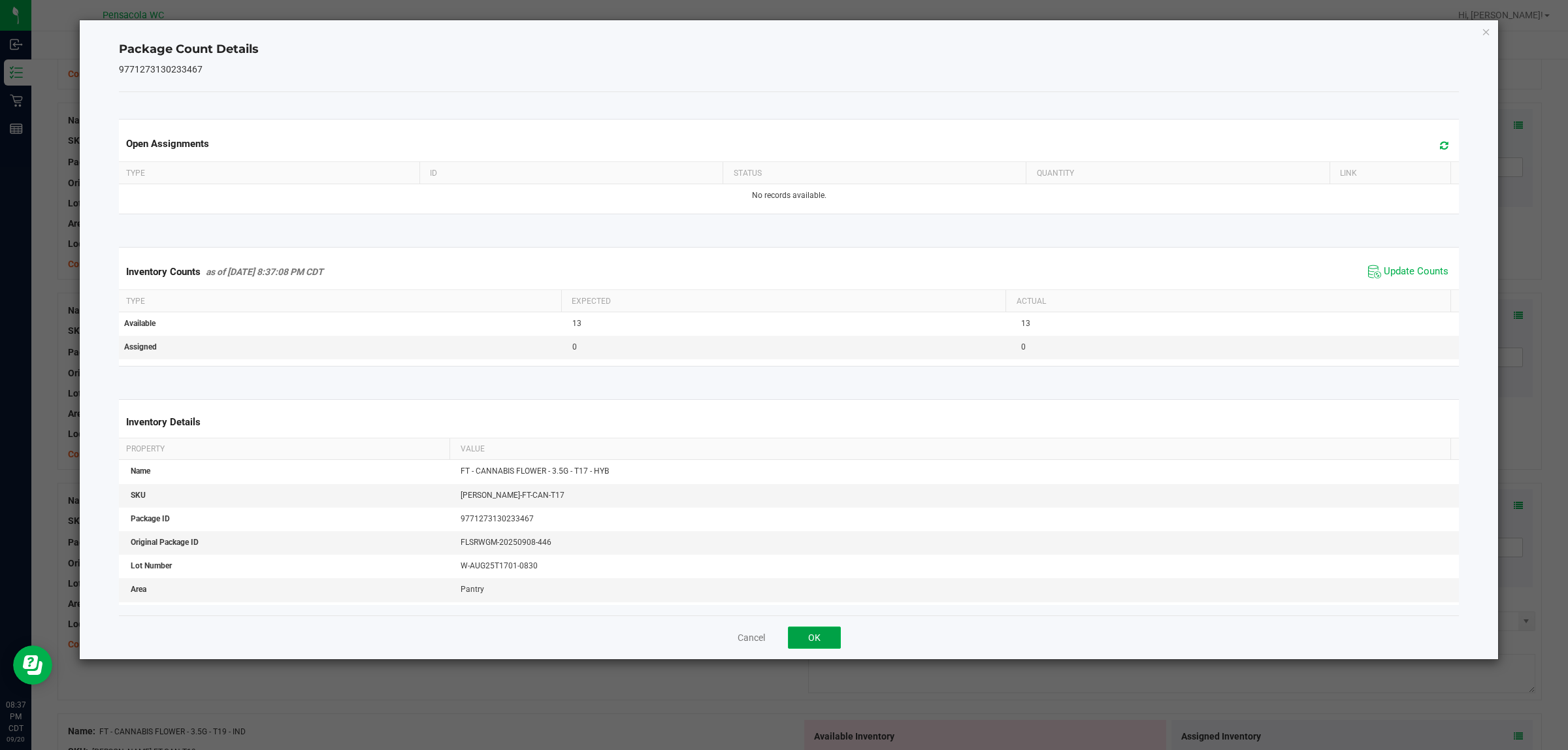
click at [818, 645] on button "OK" at bounding box center [813, 638] width 53 height 22
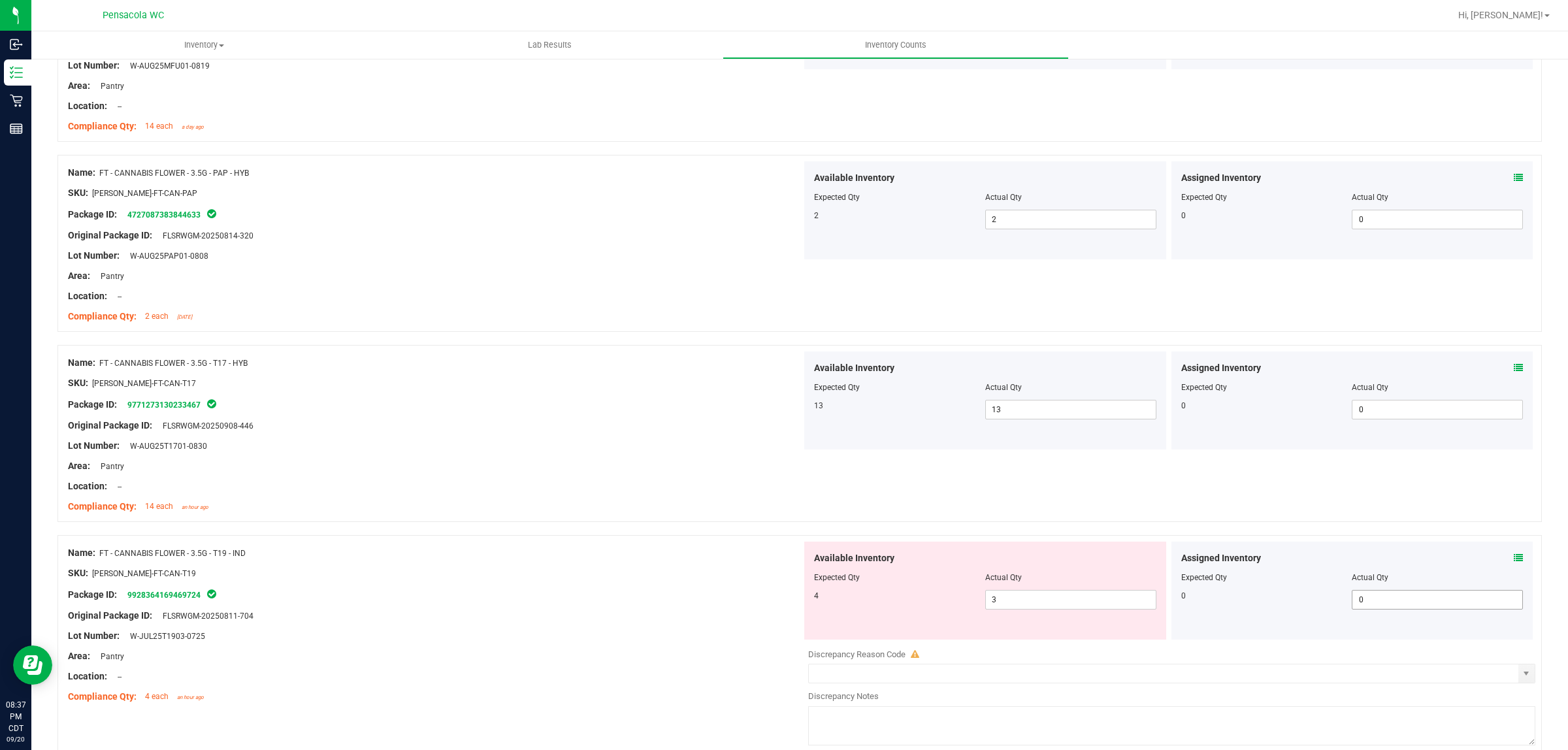
scroll to position [817, 0]
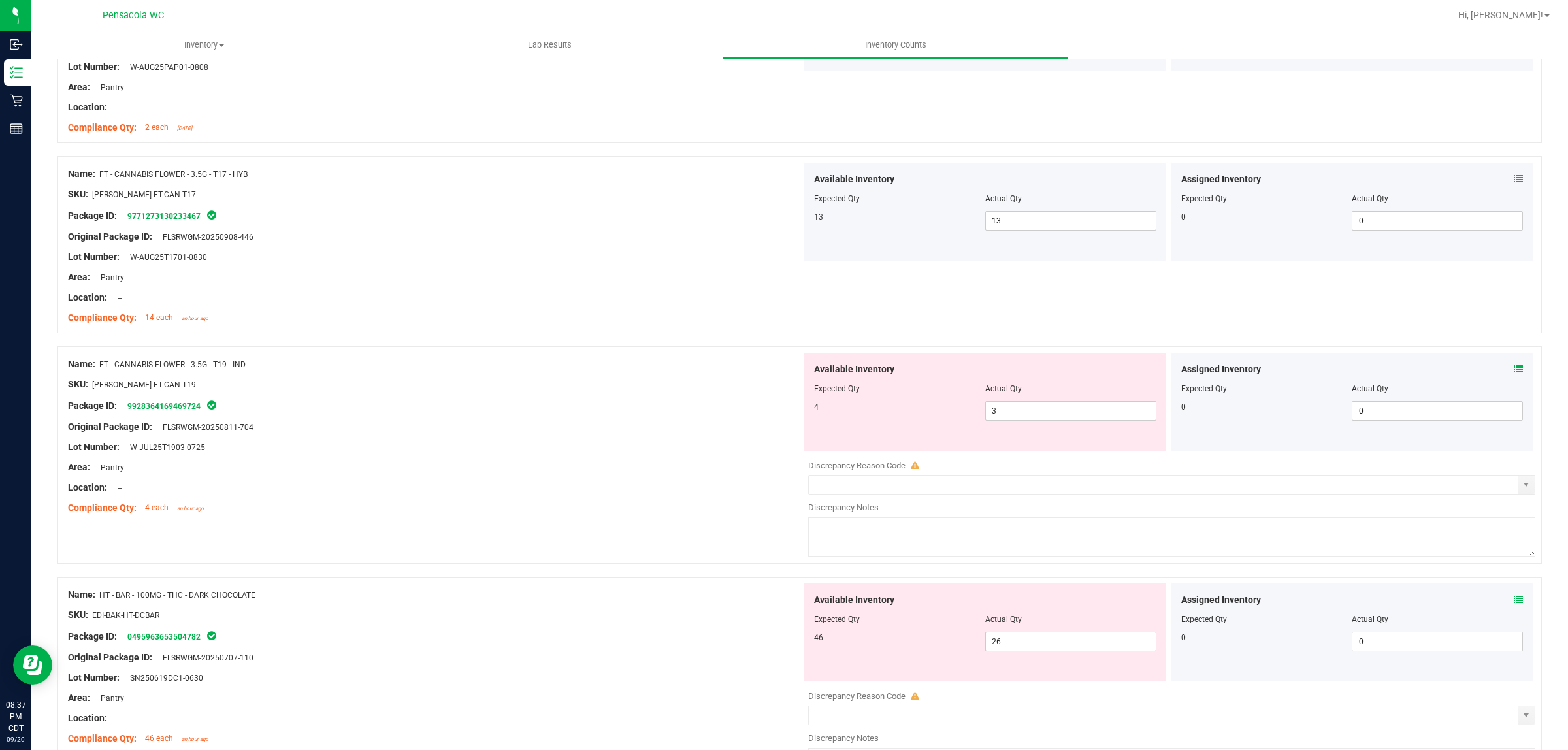
click at [1513, 376] on span at bounding box center [1517, 370] width 9 height 14
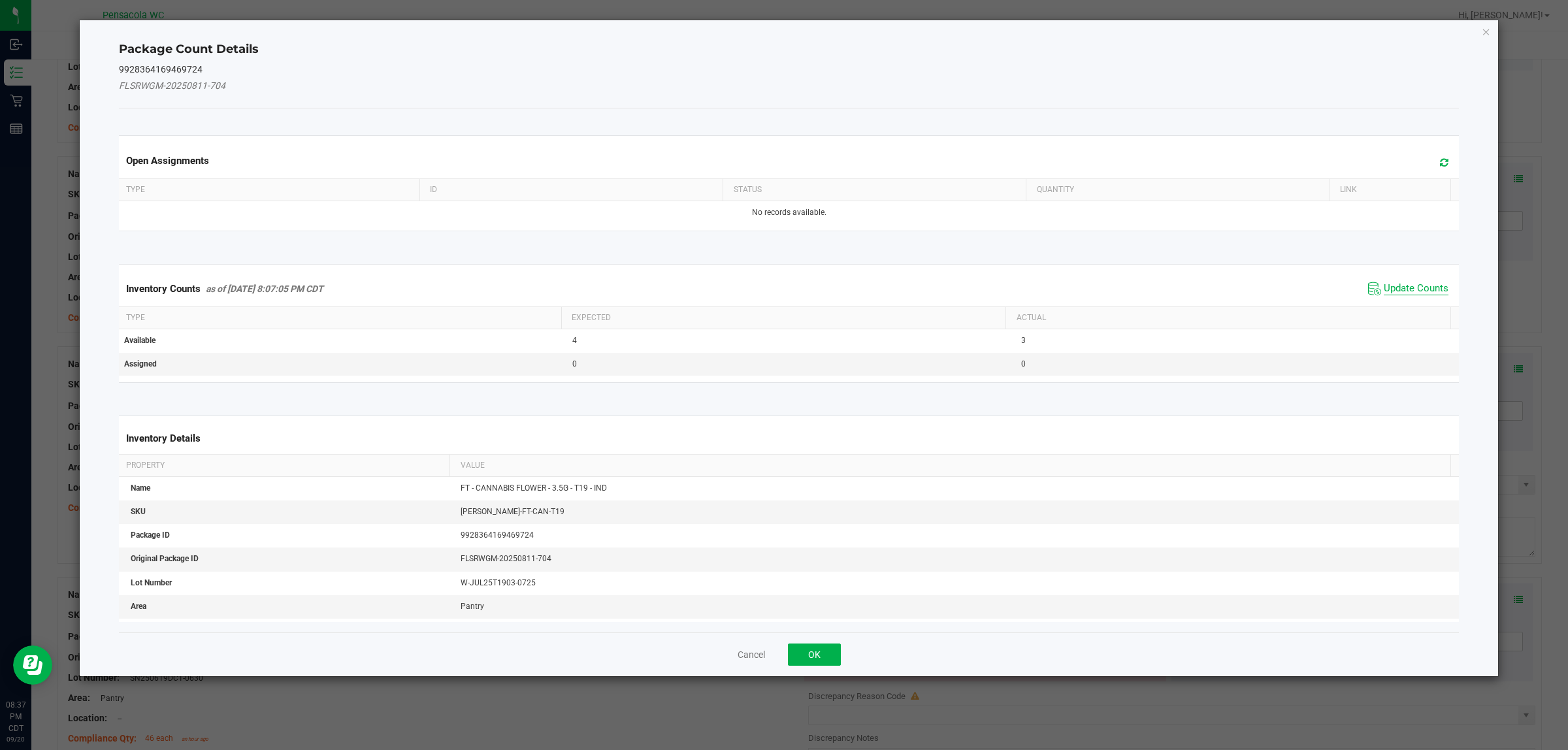
click at [1405, 287] on span "Update Counts" at bounding box center [1415, 288] width 65 height 13
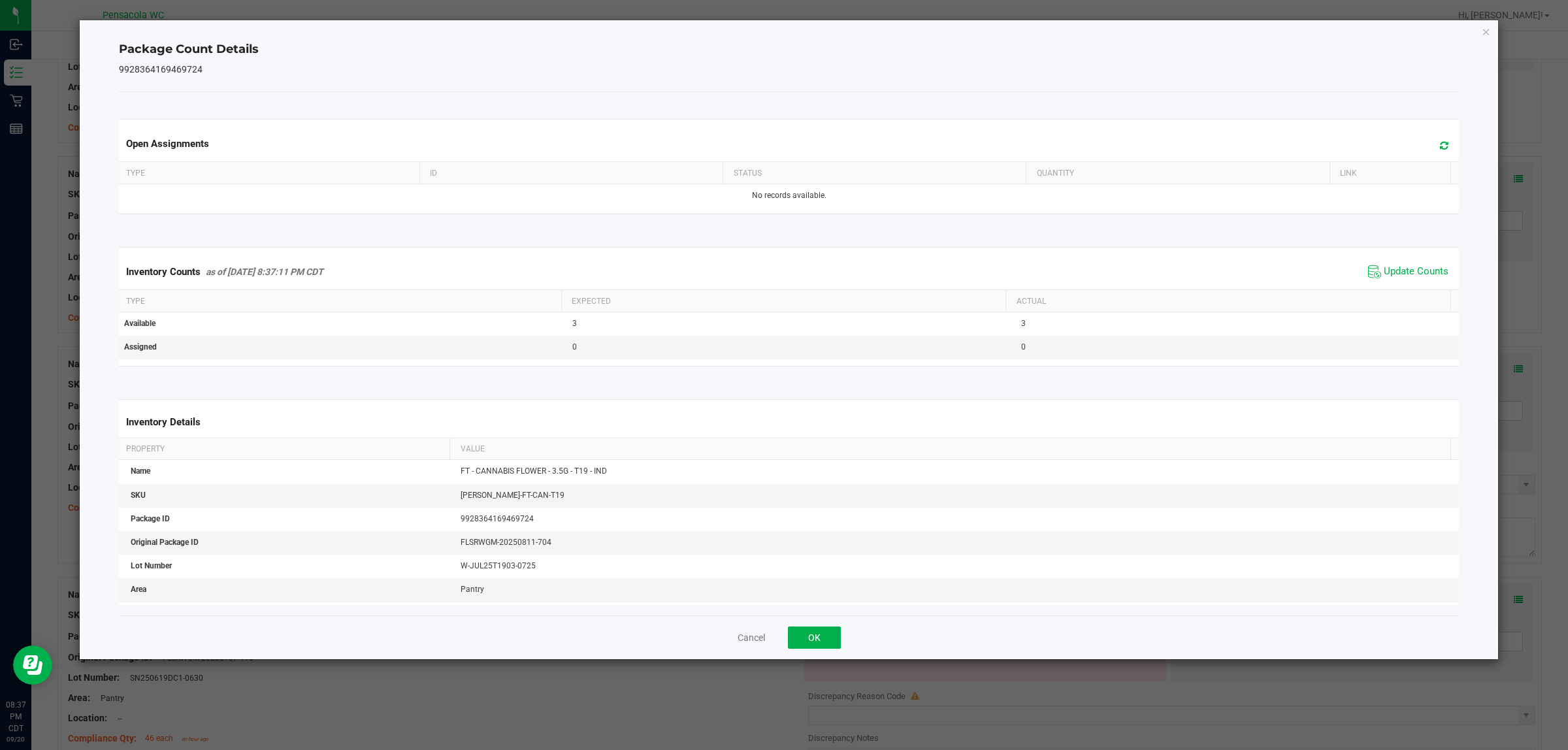
click at [813, 653] on div "Cancel OK" at bounding box center [789, 638] width 1340 height 44
click at [833, 642] on button "OK" at bounding box center [813, 638] width 53 height 22
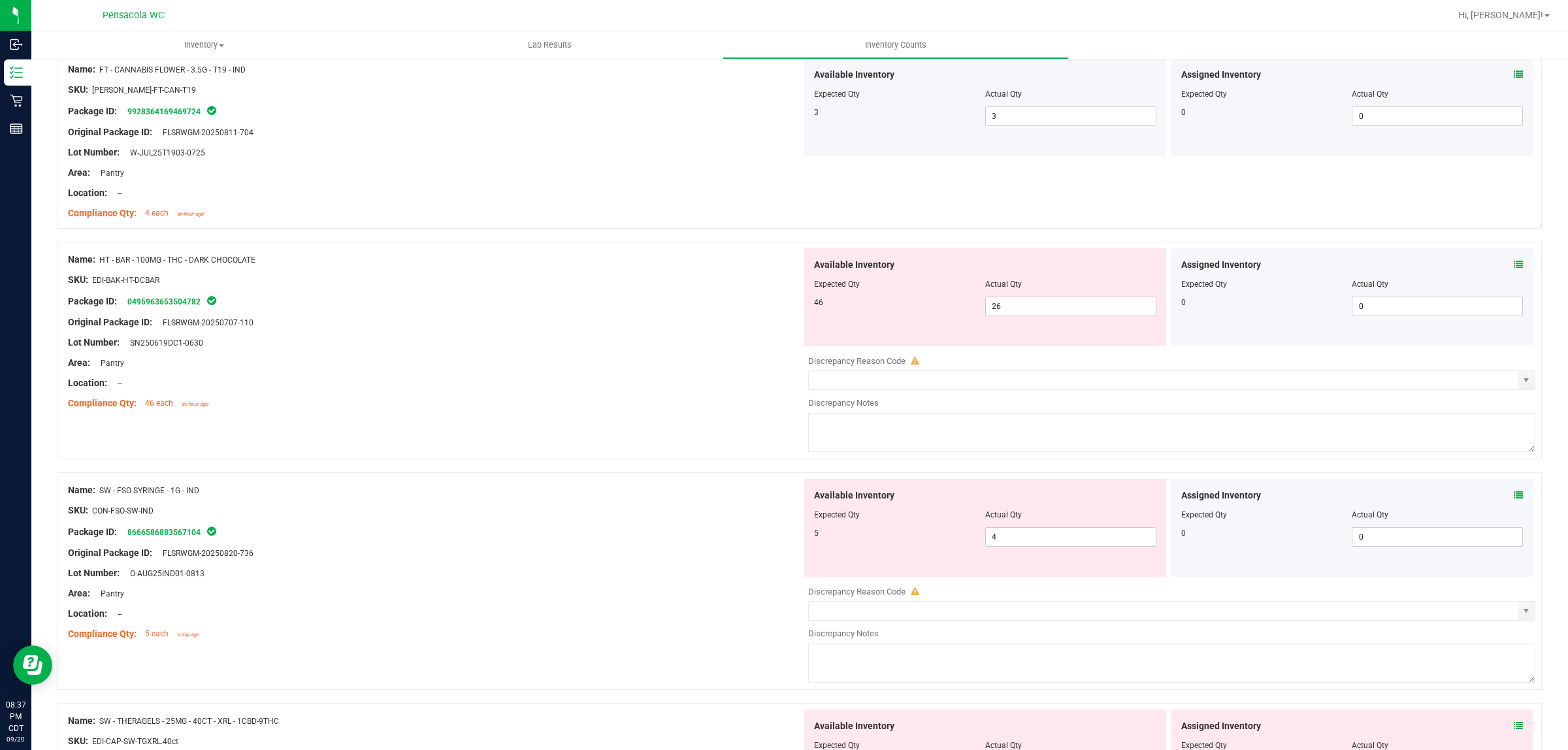
scroll to position [1144, 0]
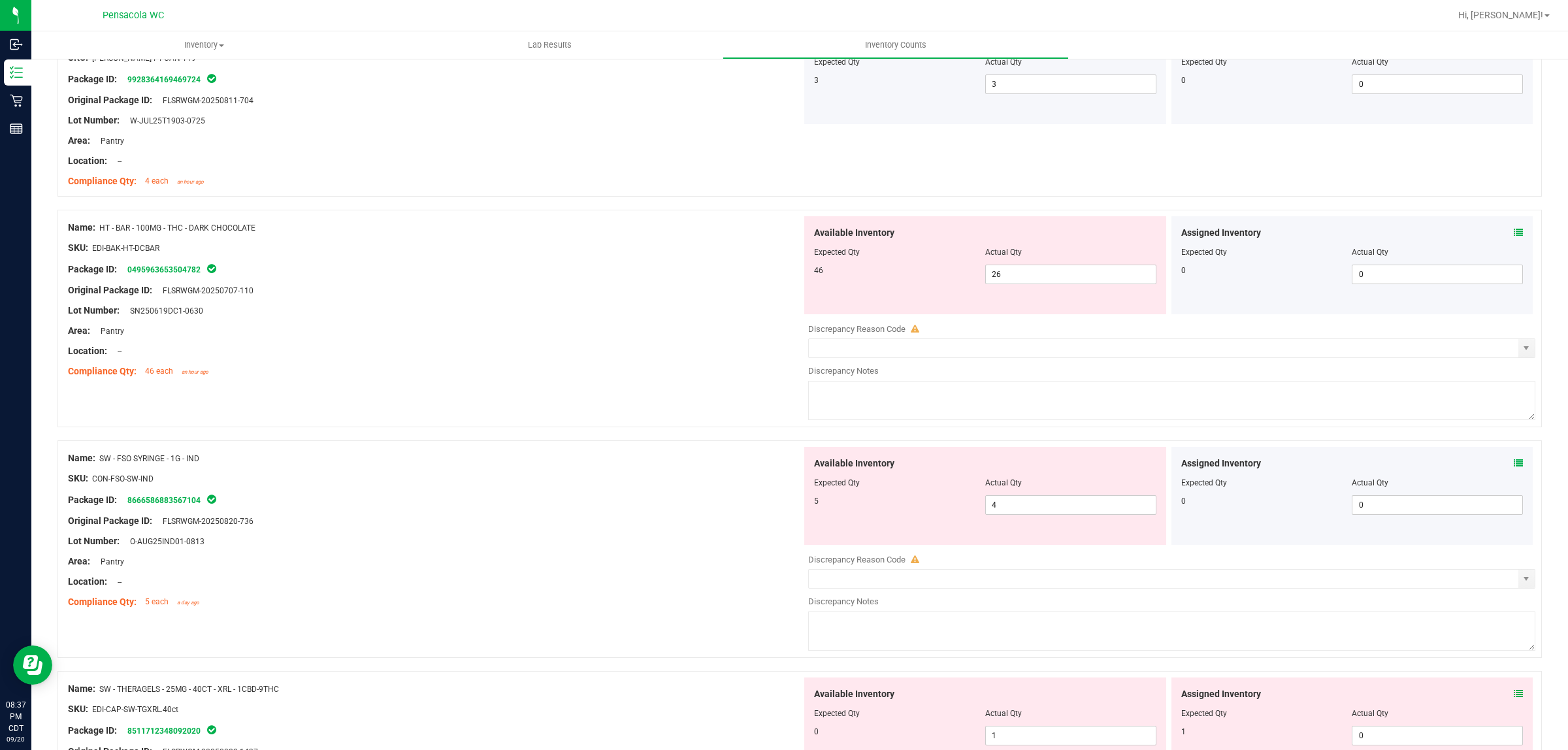
click at [1513, 236] on icon at bounding box center [1517, 232] width 9 height 9
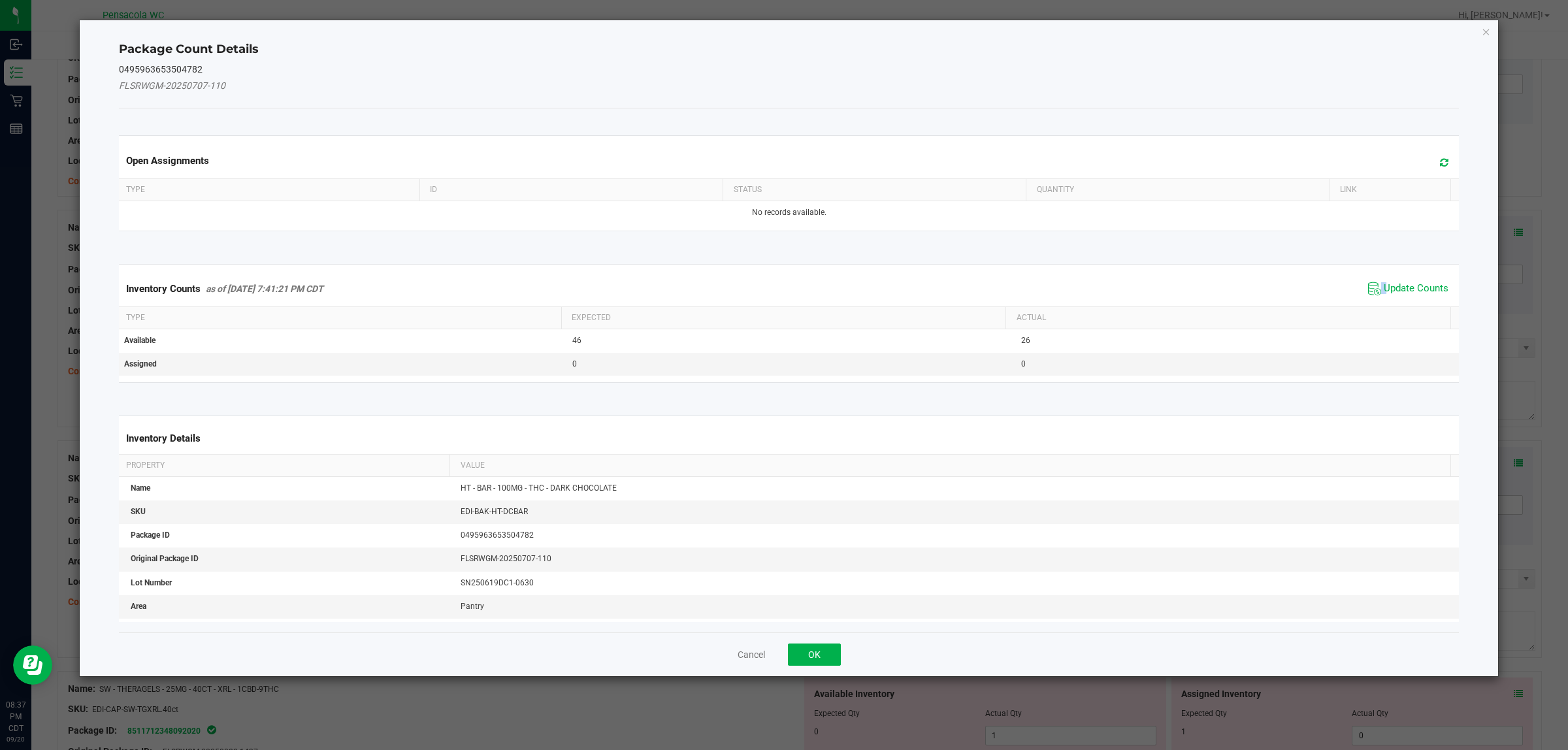
click at [1370, 298] on span "Update Counts" at bounding box center [1407, 288] width 87 height 20
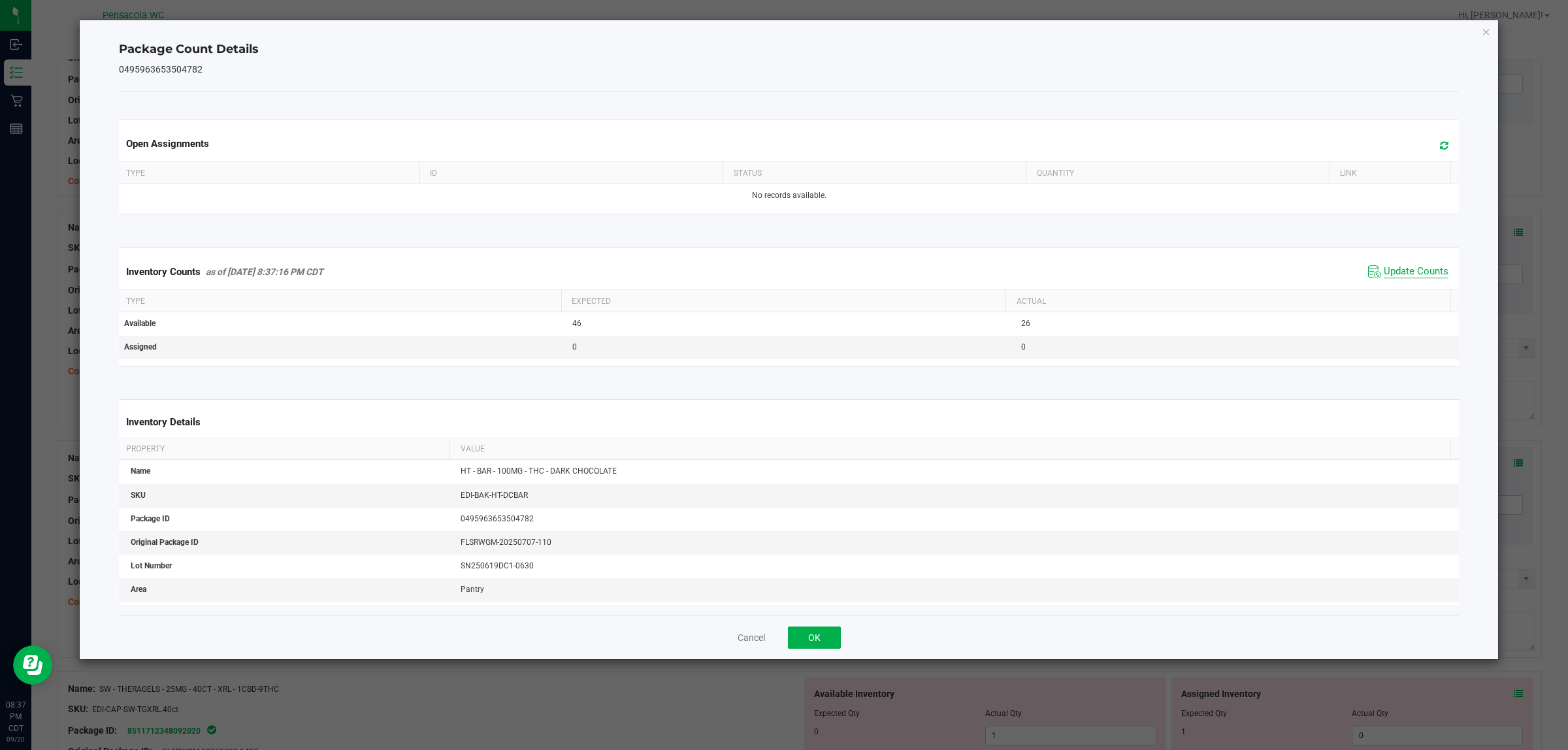
click at [1405, 272] on span "Update Counts" at bounding box center [1415, 272] width 65 height 13
click at [1405, 272] on span "Update Counts" at bounding box center [1415, 272] width 65 height 12
click at [1405, 272] on span "Update Counts" at bounding box center [1415, 272] width 65 height 13
click at [1405, 272] on span "Update Counts" at bounding box center [1415, 272] width 65 height 12
click at [810, 644] on button "OK" at bounding box center [813, 638] width 53 height 22
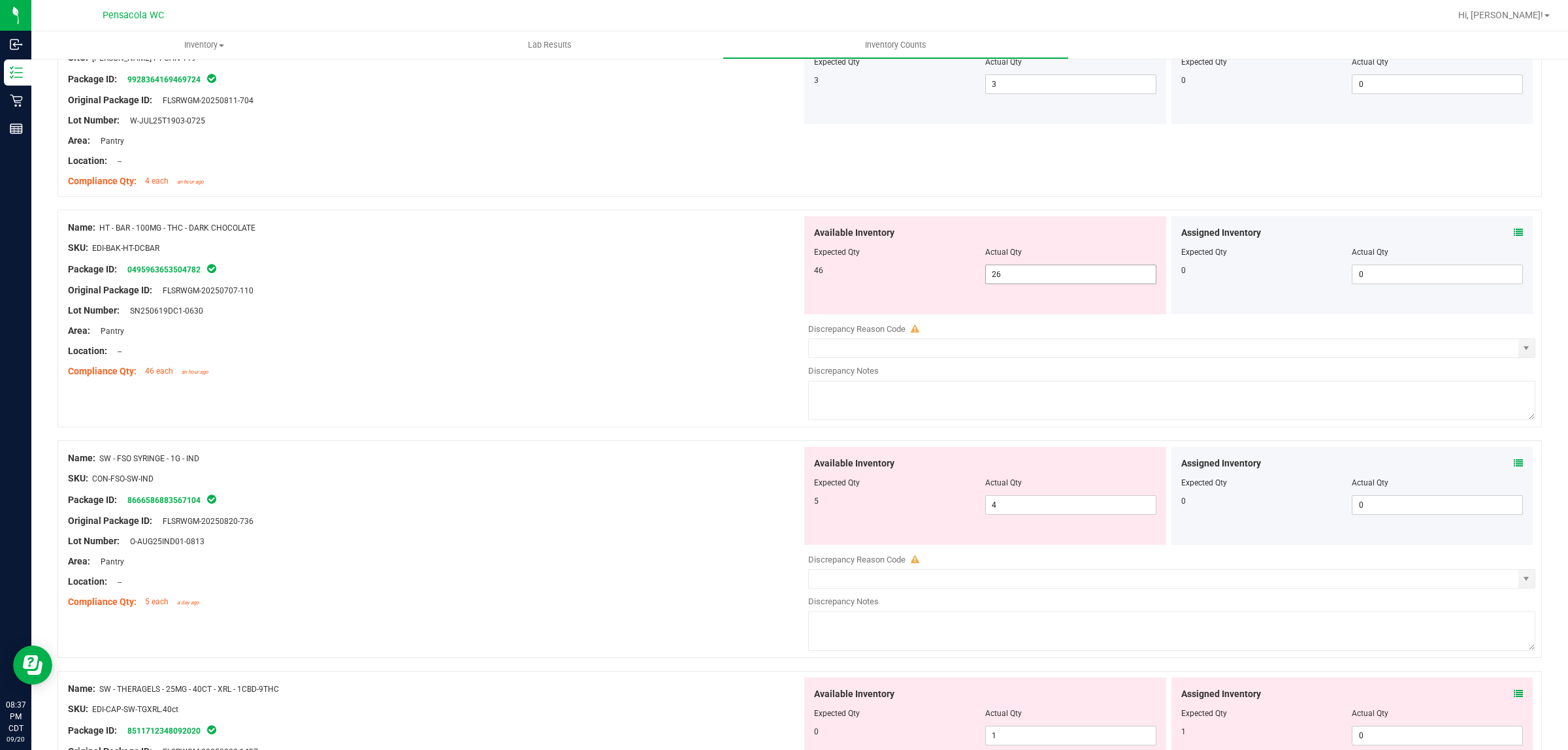
click at [1013, 284] on span "26 26" at bounding box center [1071, 275] width 171 height 20
drag, startPoint x: 1013, startPoint y: 280, endPoint x: 987, endPoint y: 274, distance: 26.7
click at [994, 279] on input "26" at bounding box center [1070, 275] width 170 height 18
type input "2"
type input "46"
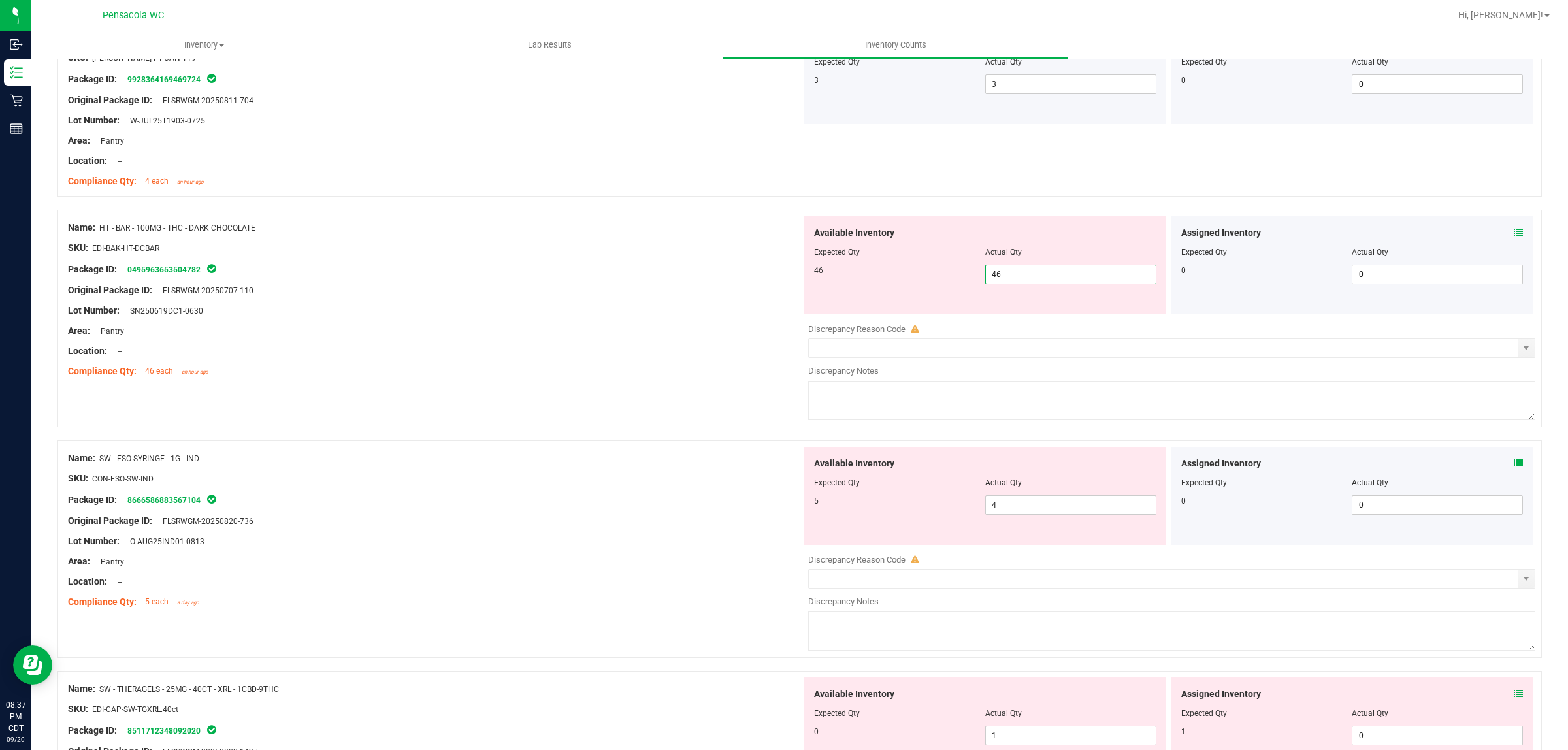
type input "46"
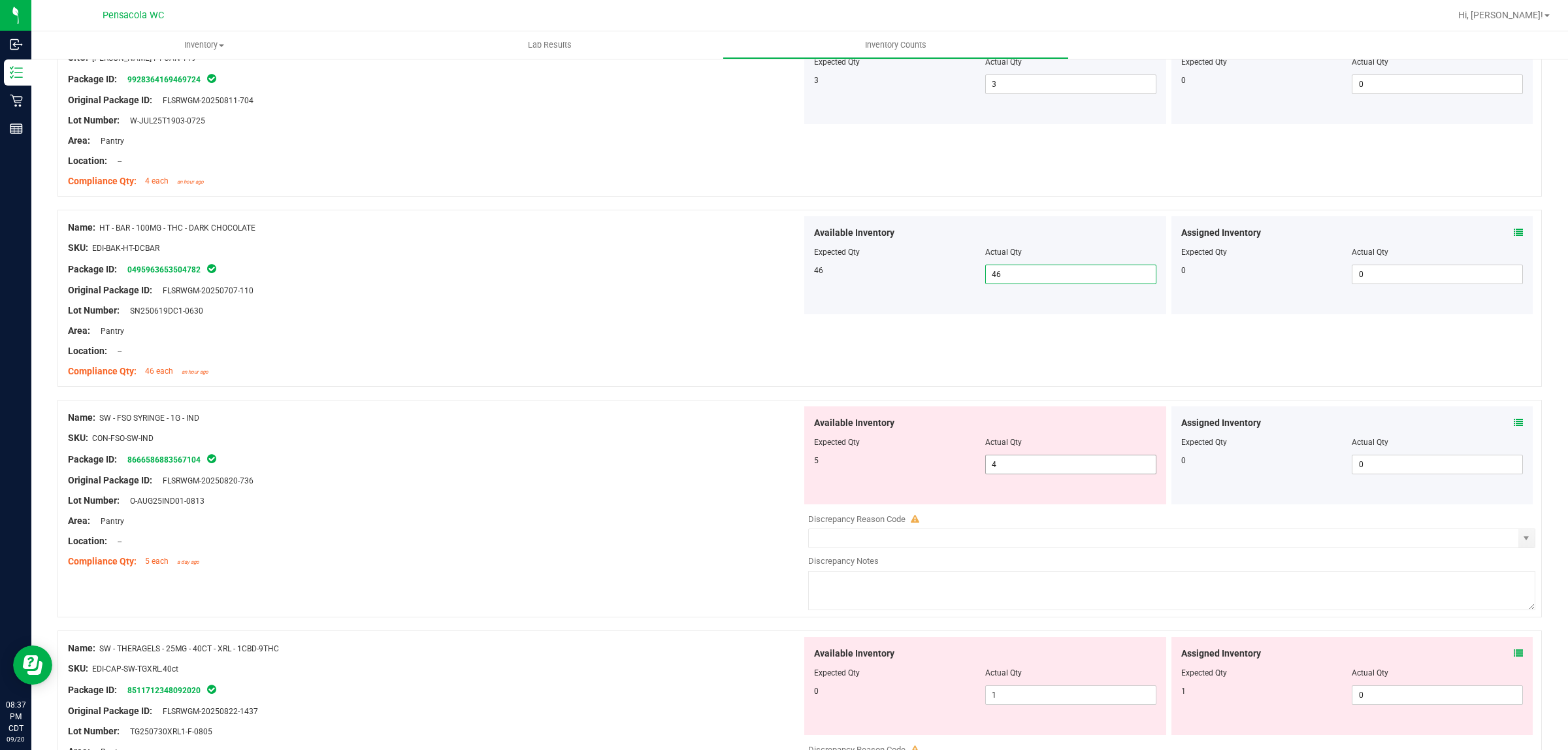
click at [1004, 468] on span "4 4" at bounding box center [1071, 465] width 171 height 20
click at [1513, 428] on icon at bounding box center [1517, 422] width 9 height 9
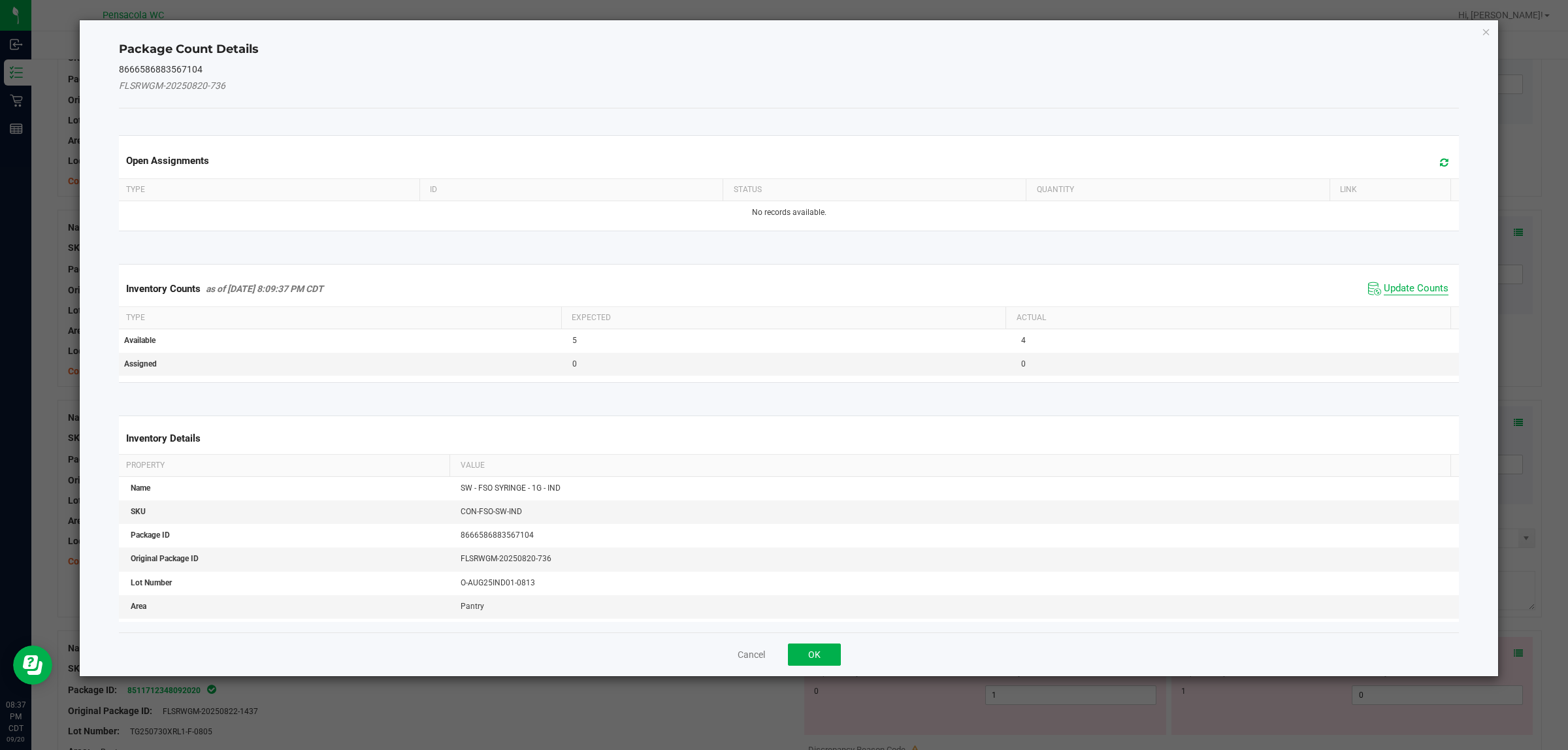
click at [1406, 289] on span "Update Counts" at bounding box center [1415, 288] width 65 height 13
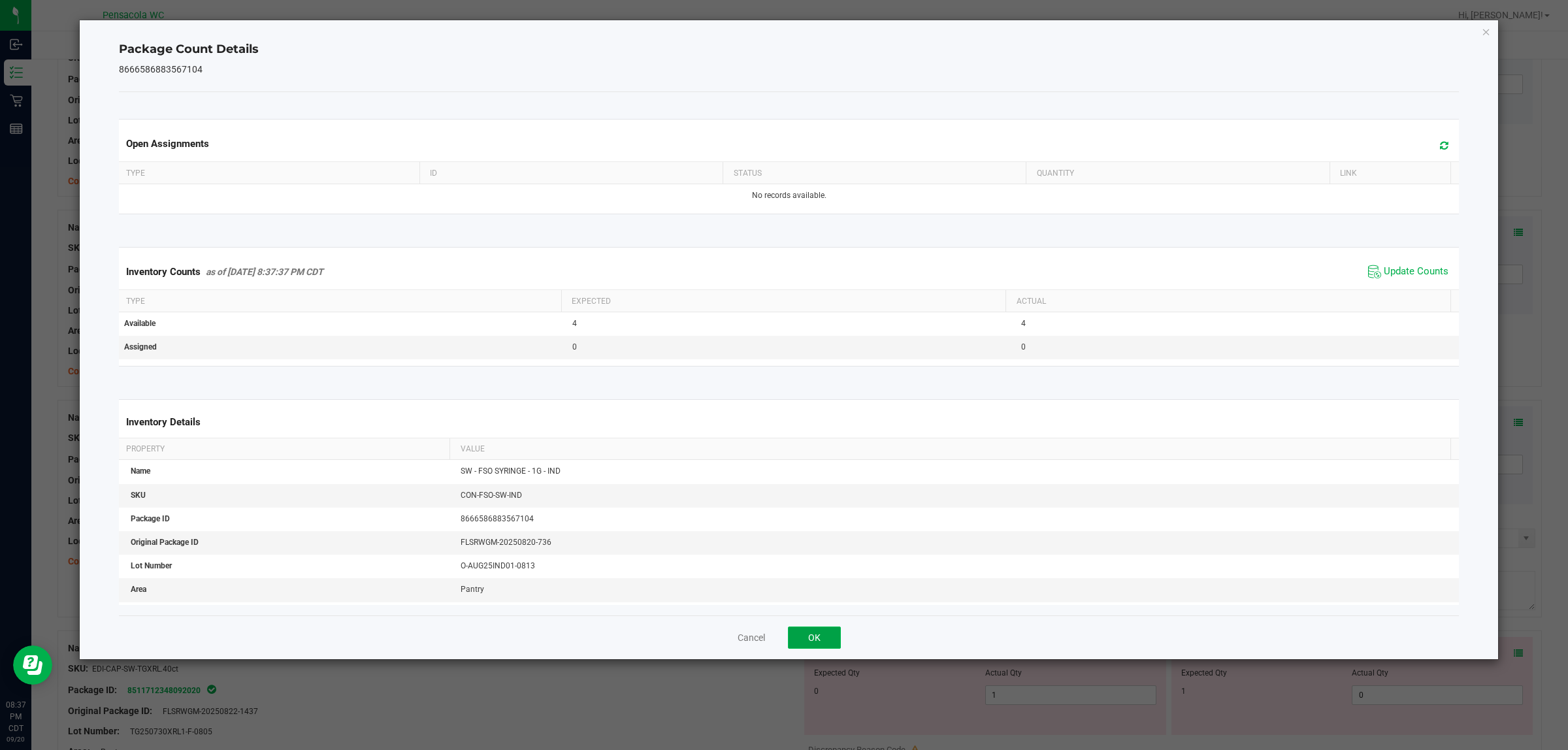
click at [821, 641] on button "OK" at bounding box center [813, 638] width 53 height 22
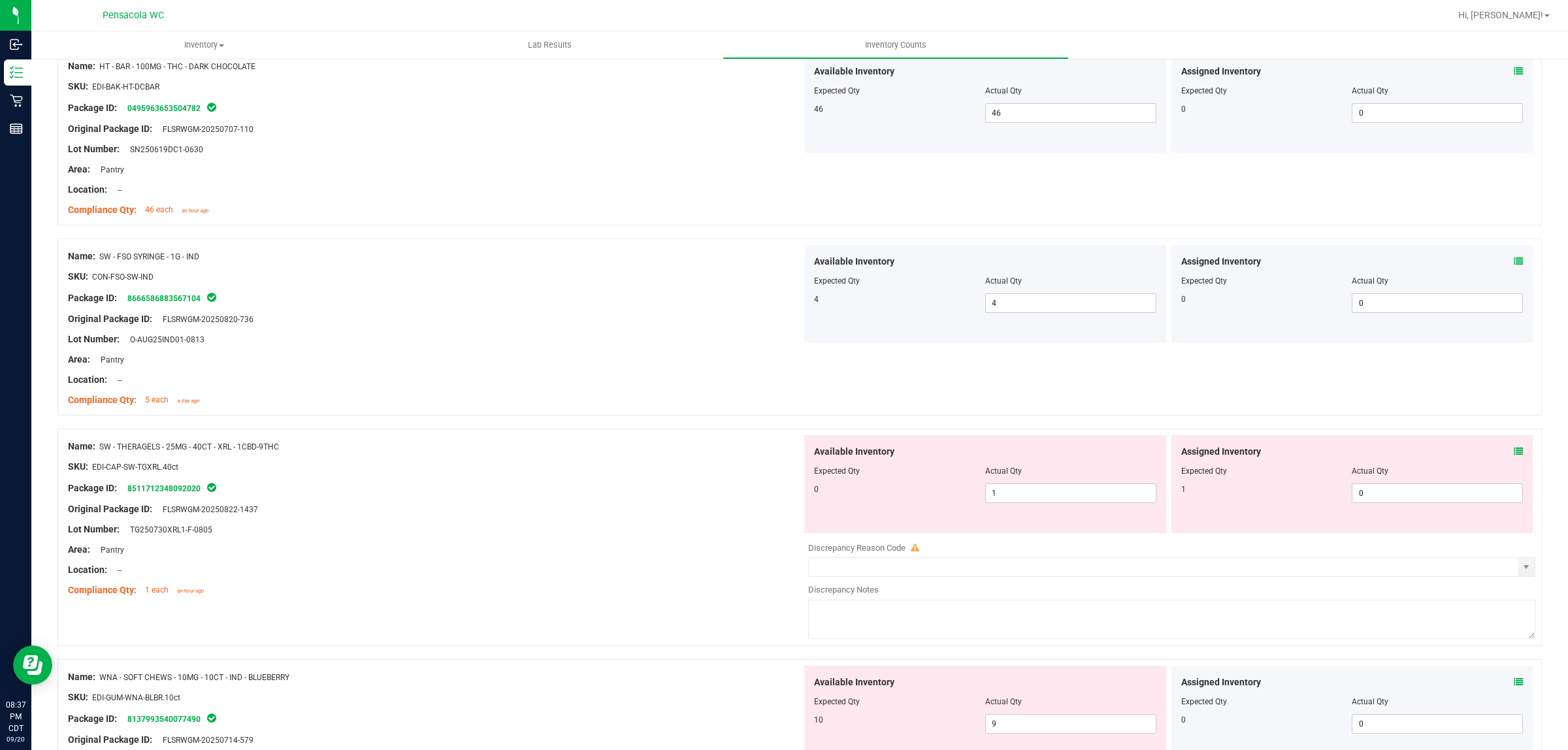
scroll to position [1307, 0]
click at [1513, 455] on icon at bounding box center [1517, 449] width 9 height 9
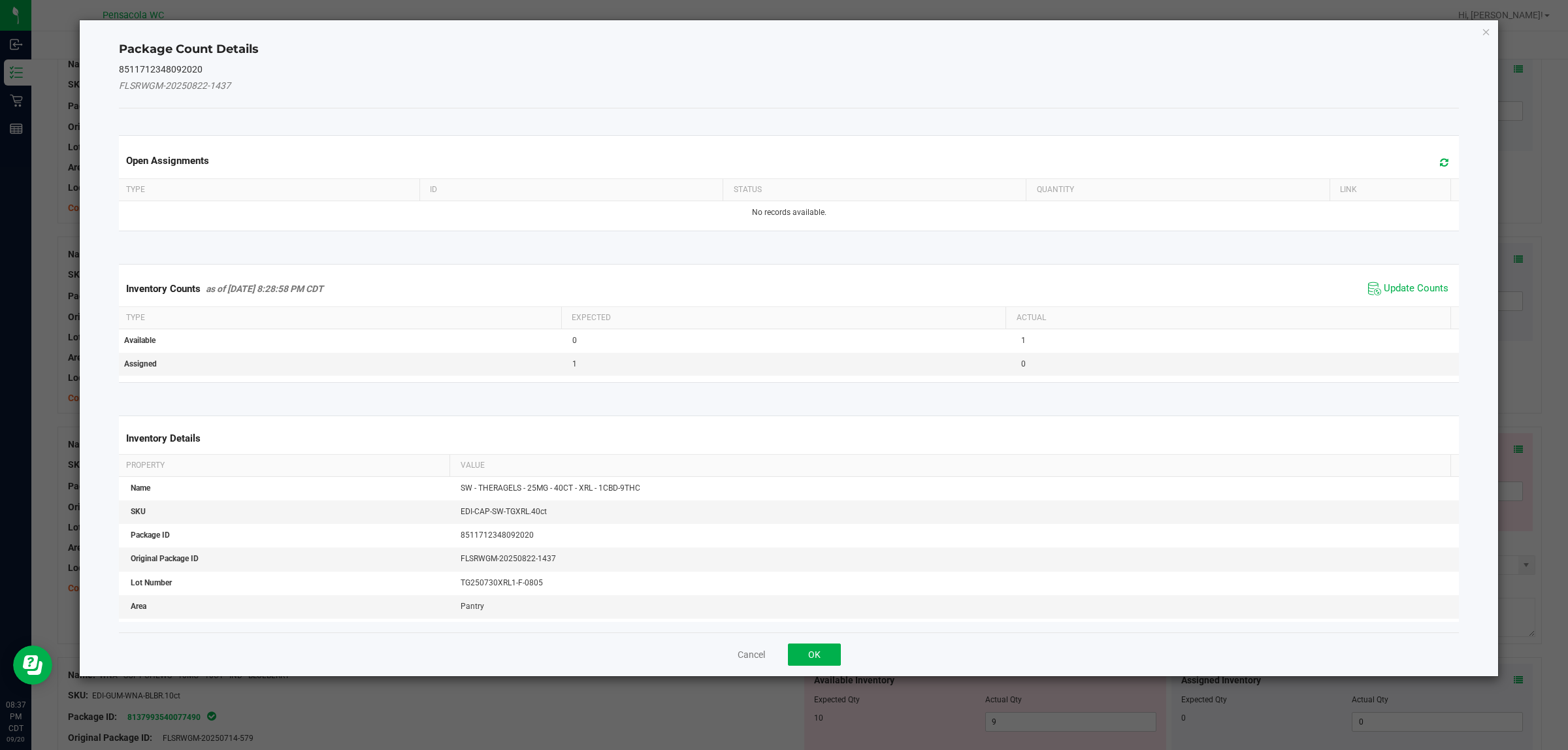
click at [1402, 296] on span "Update Counts" at bounding box center [1407, 288] width 87 height 20
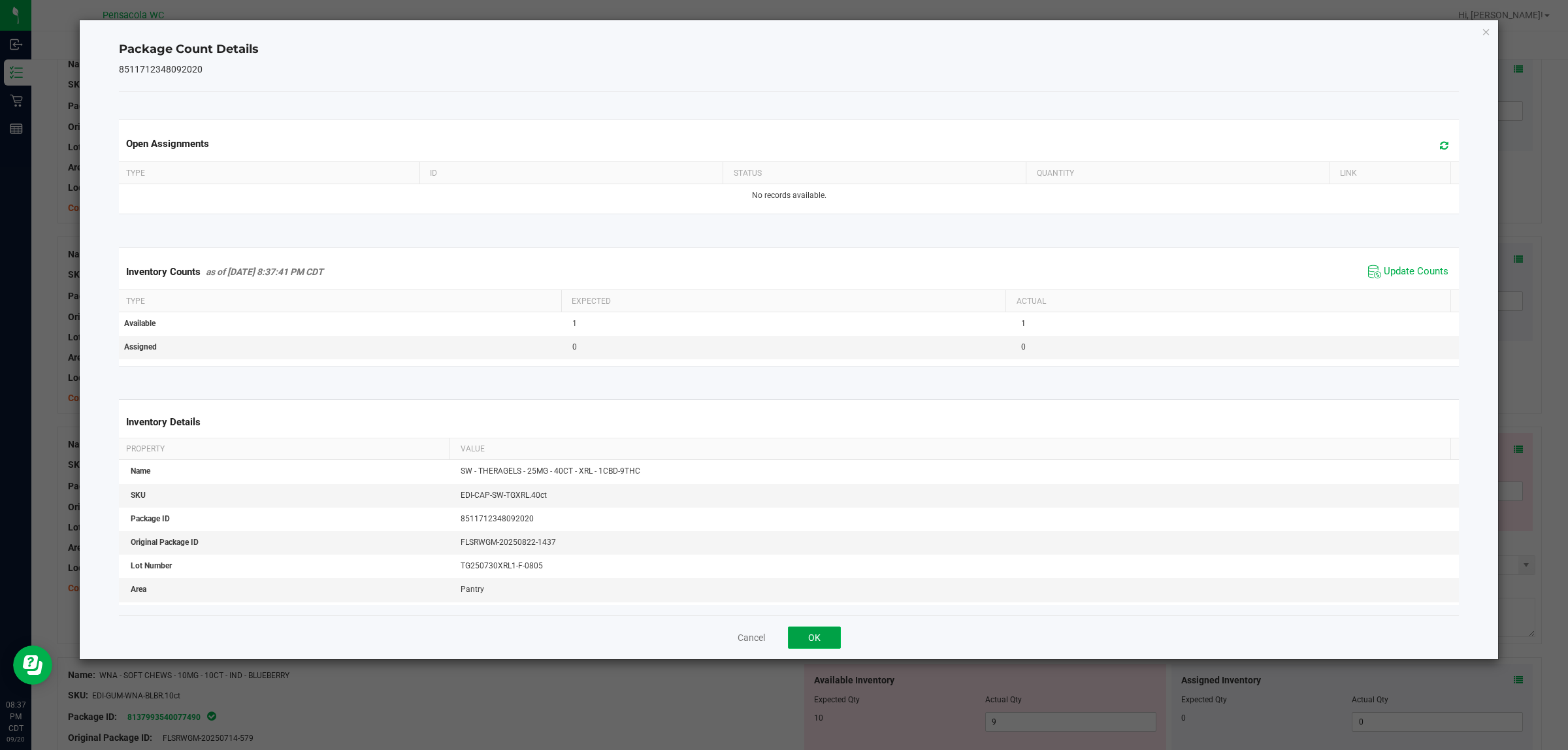
click at [800, 641] on button "OK" at bounding box center [813, 638] width 53 height 22
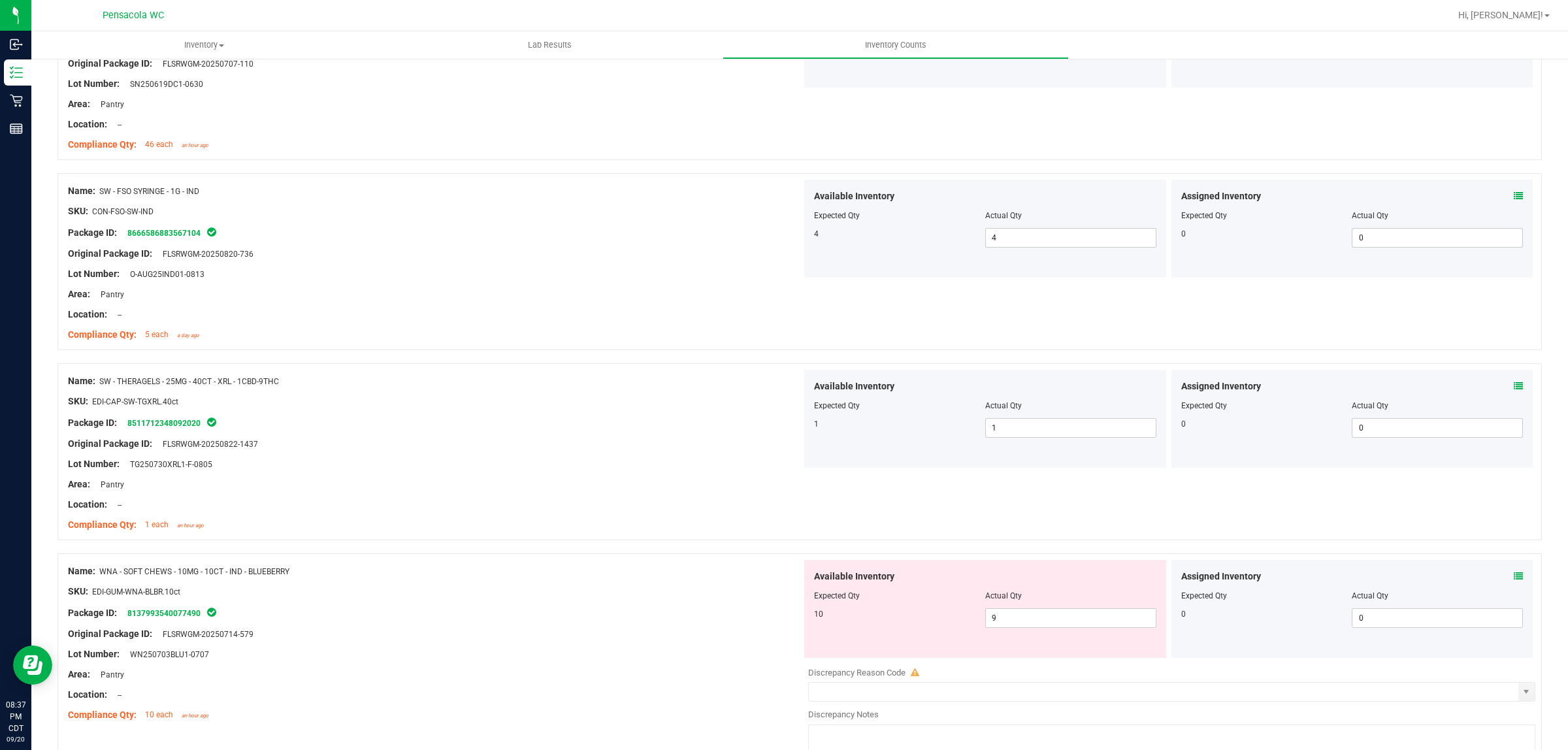
scroll to position [1451, 0]
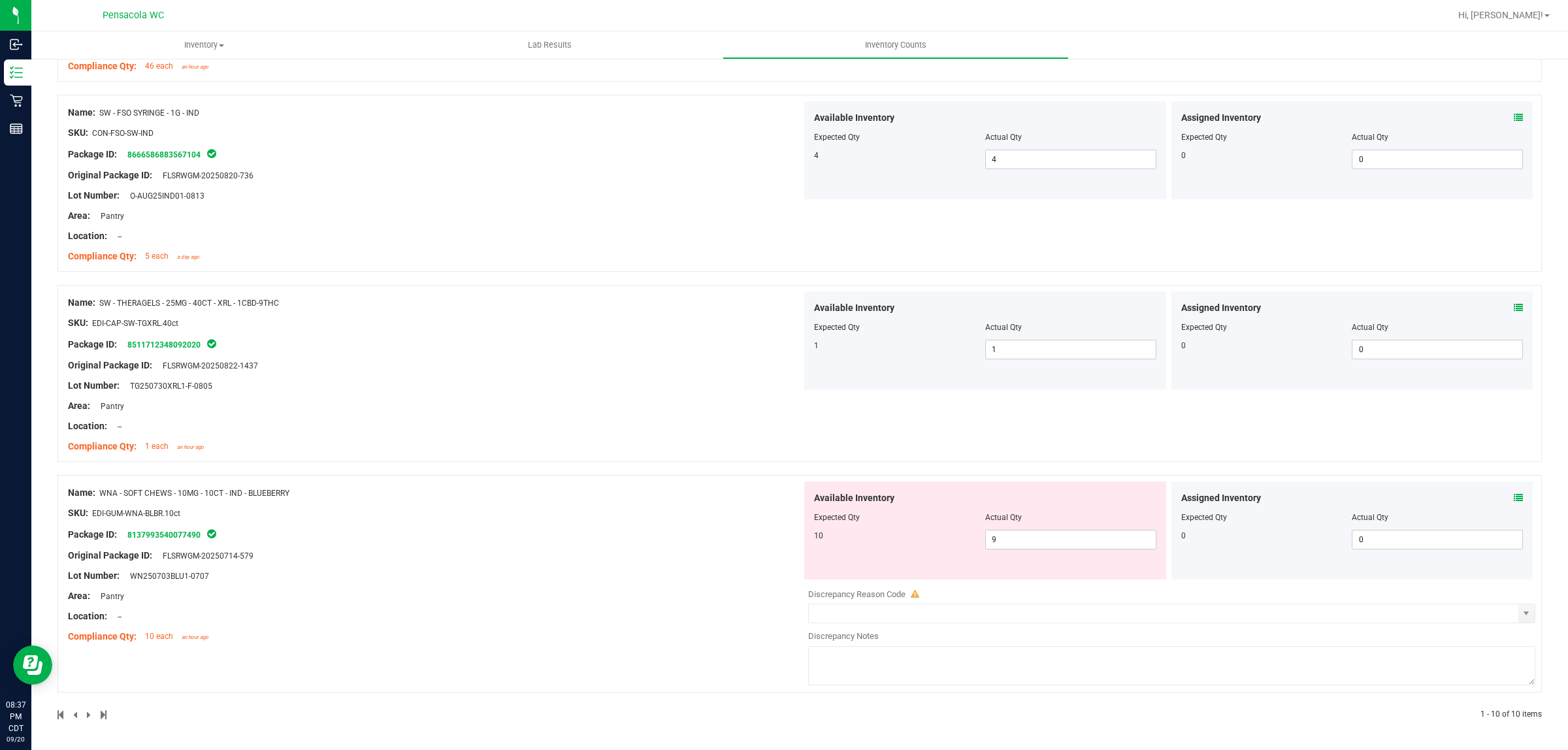
click at [1513, 503] on span at bounding box center [1517, 498] width 9 height 14
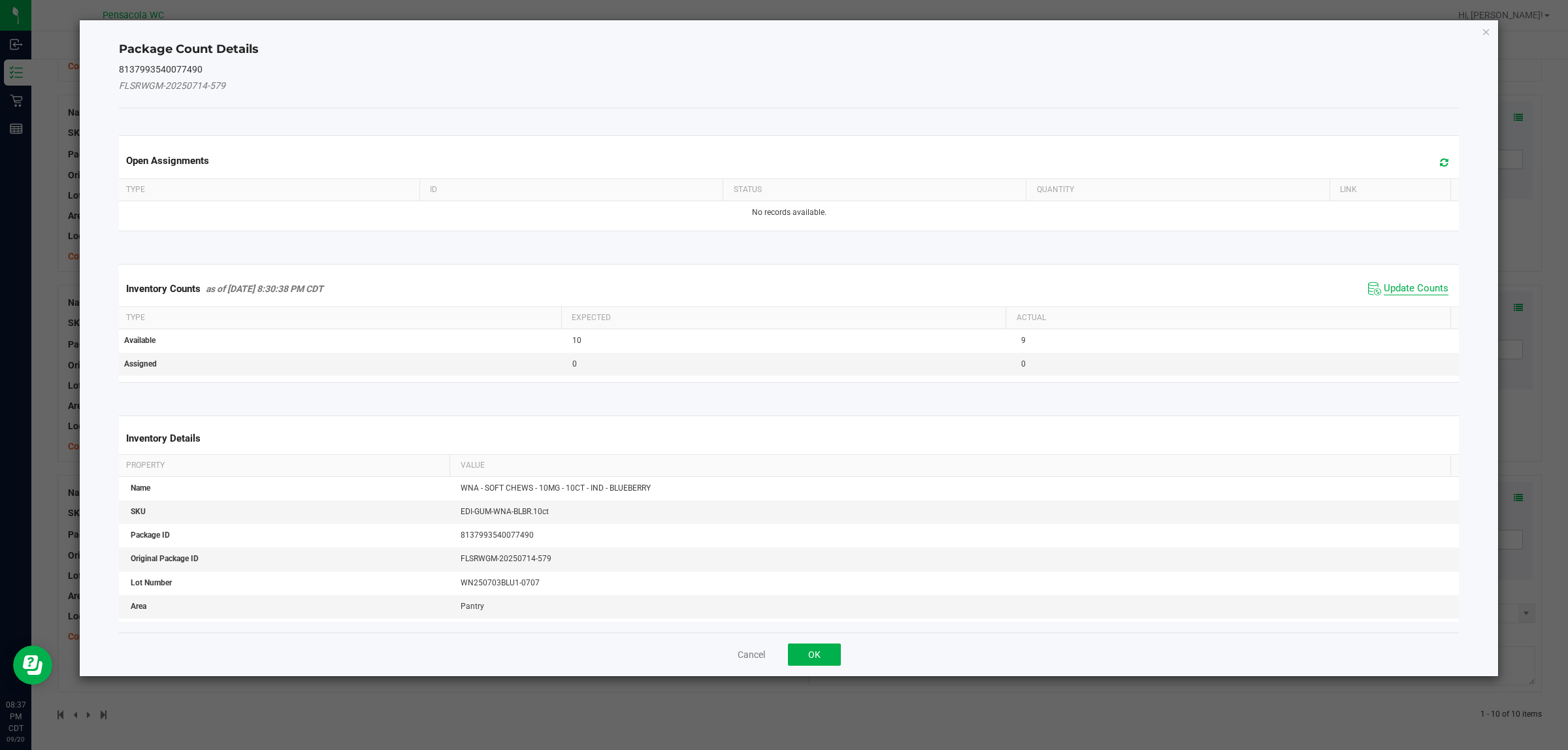
click at [1392, 292] on span "Update Counts" at bounding box center [1415, 288] width 65 height 13
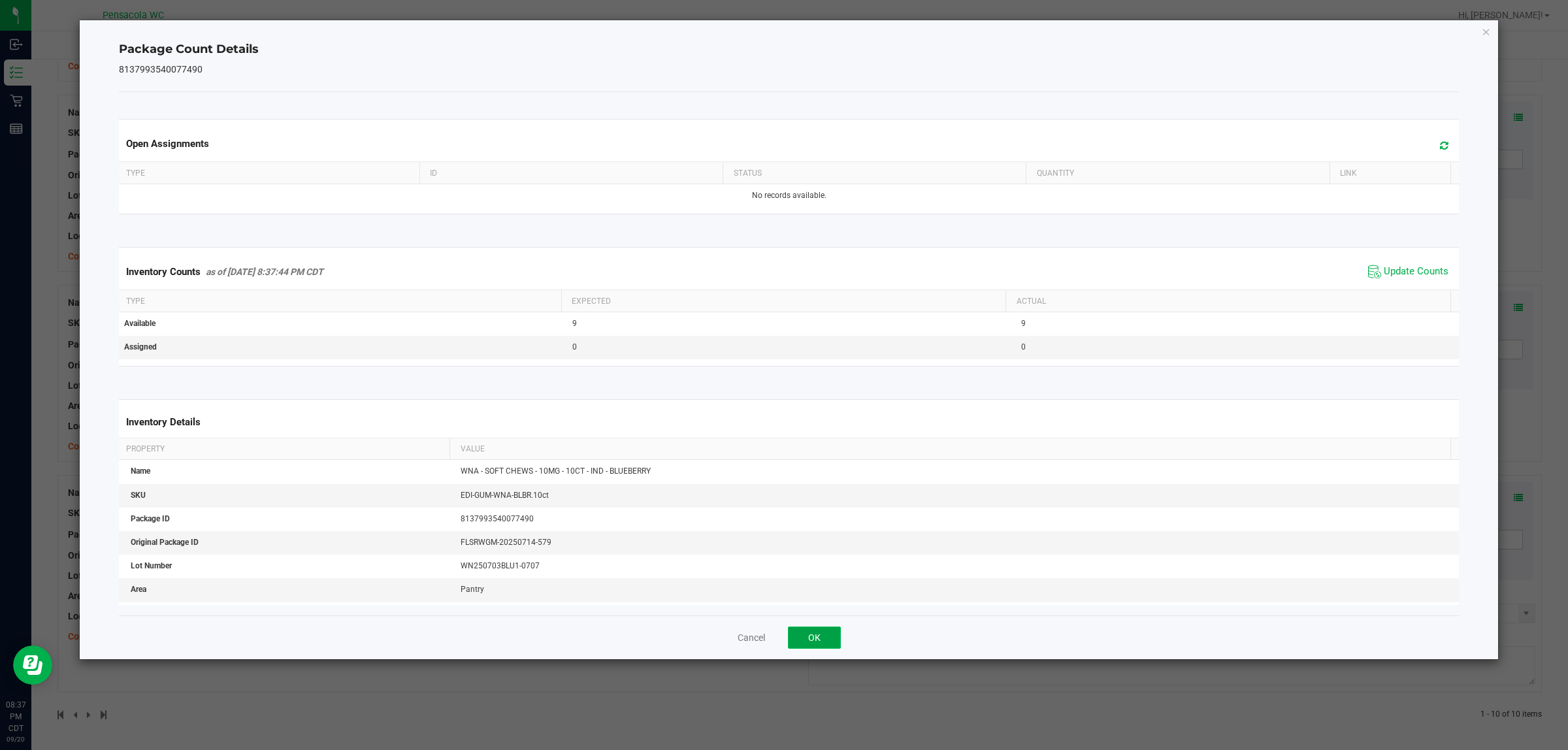
click at [817, 642] on button "OK" at bounding box center [813, 638] width 53 height 22
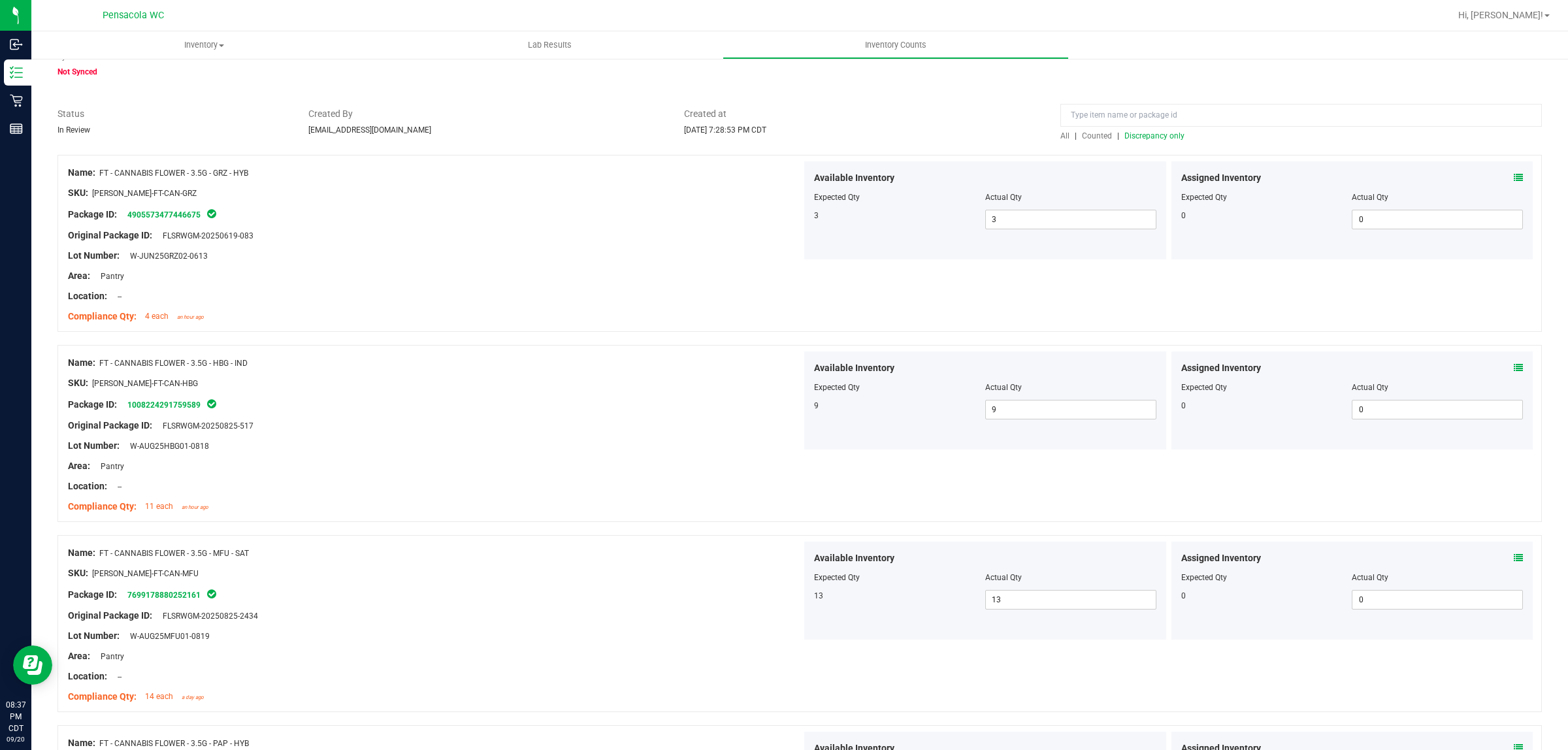
scroll to position [0, 0]
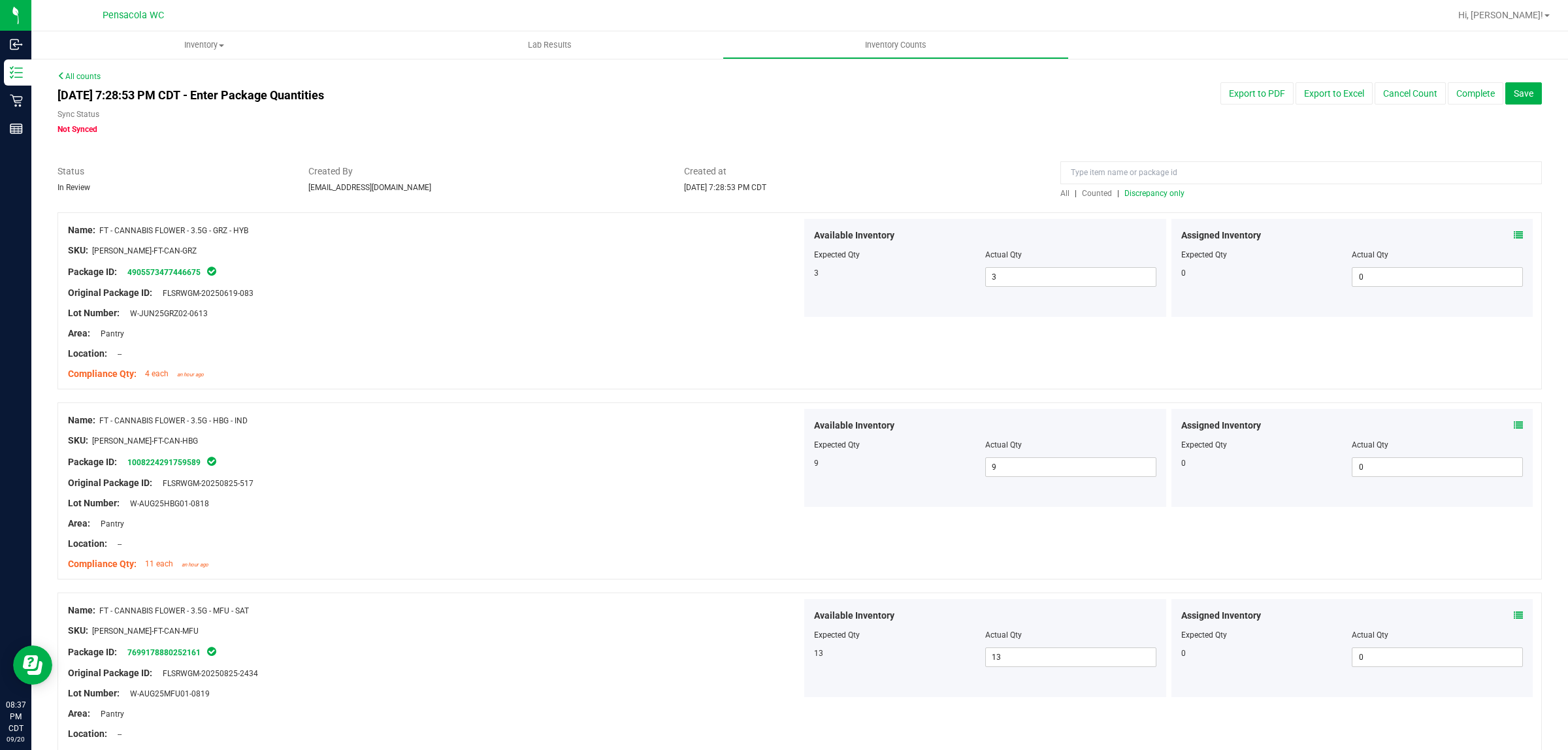
click at [1166, 188] on div "All | Counted | Discrepancy only" at bounding box center [1301, 194] width 481 height 12
click at [1164, 189] on span "Discrepancy only" at bounding box center [1153, 193] width 60 height 9
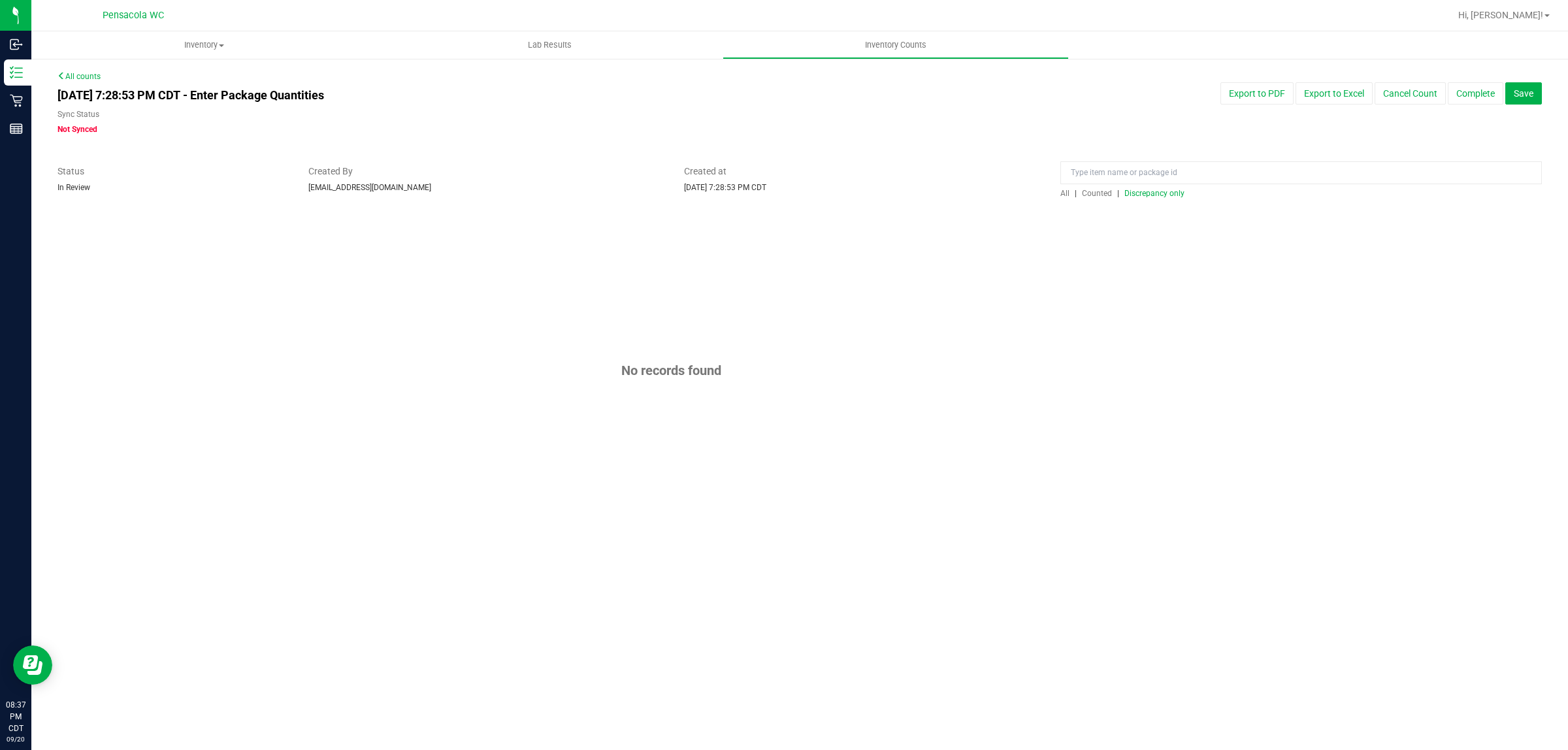
click at [1543, 100] on div "Export to PDF Export to Excel Cancel Count Complete Save" at bounding box center [1238, 94] width 626 height 22
click at [1532, 94] on button "Save" at bounding box center [1522, 94] width 37 height 22
